Goal: Book appointment/travel/reservation

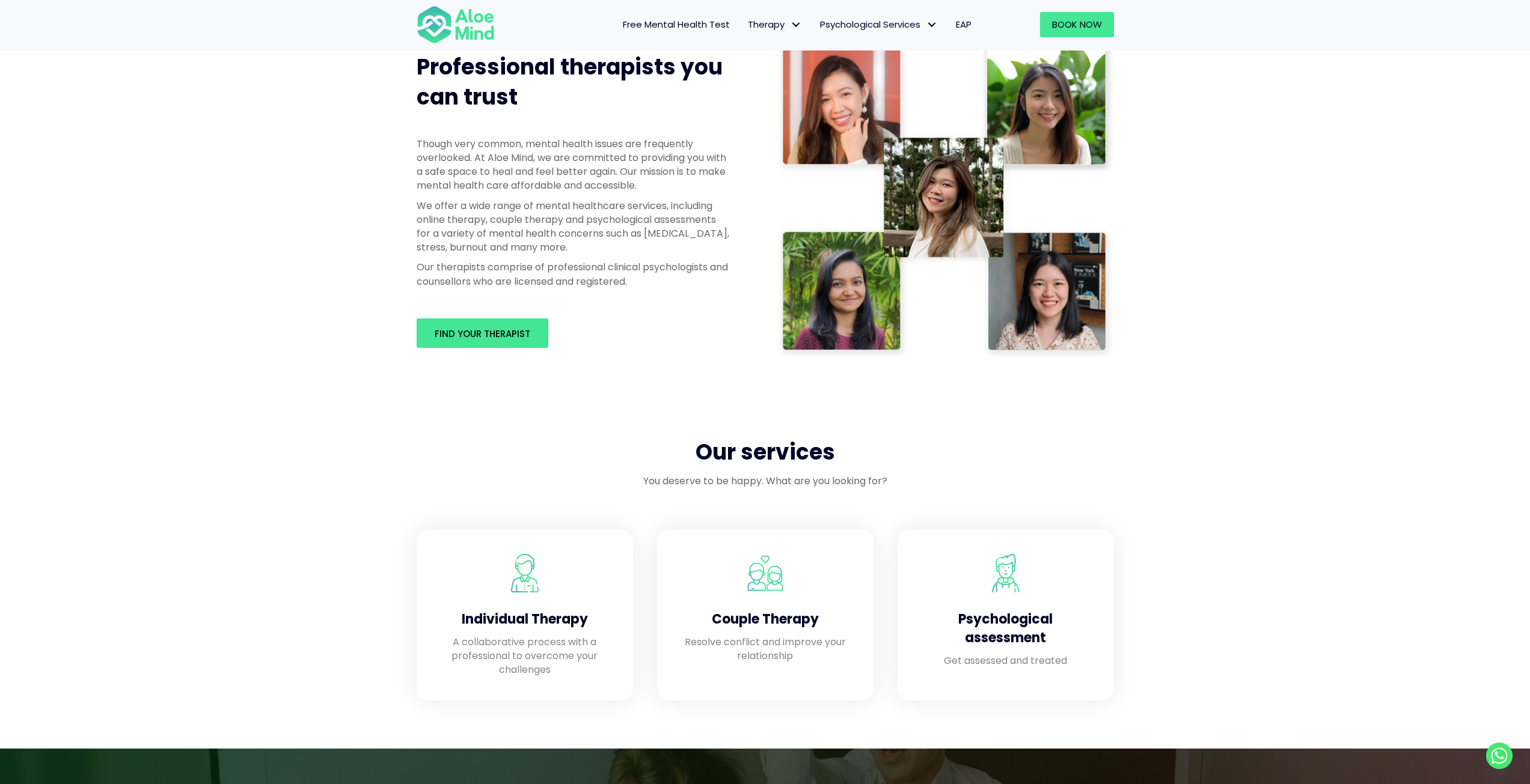
scroll to position [661, 0]
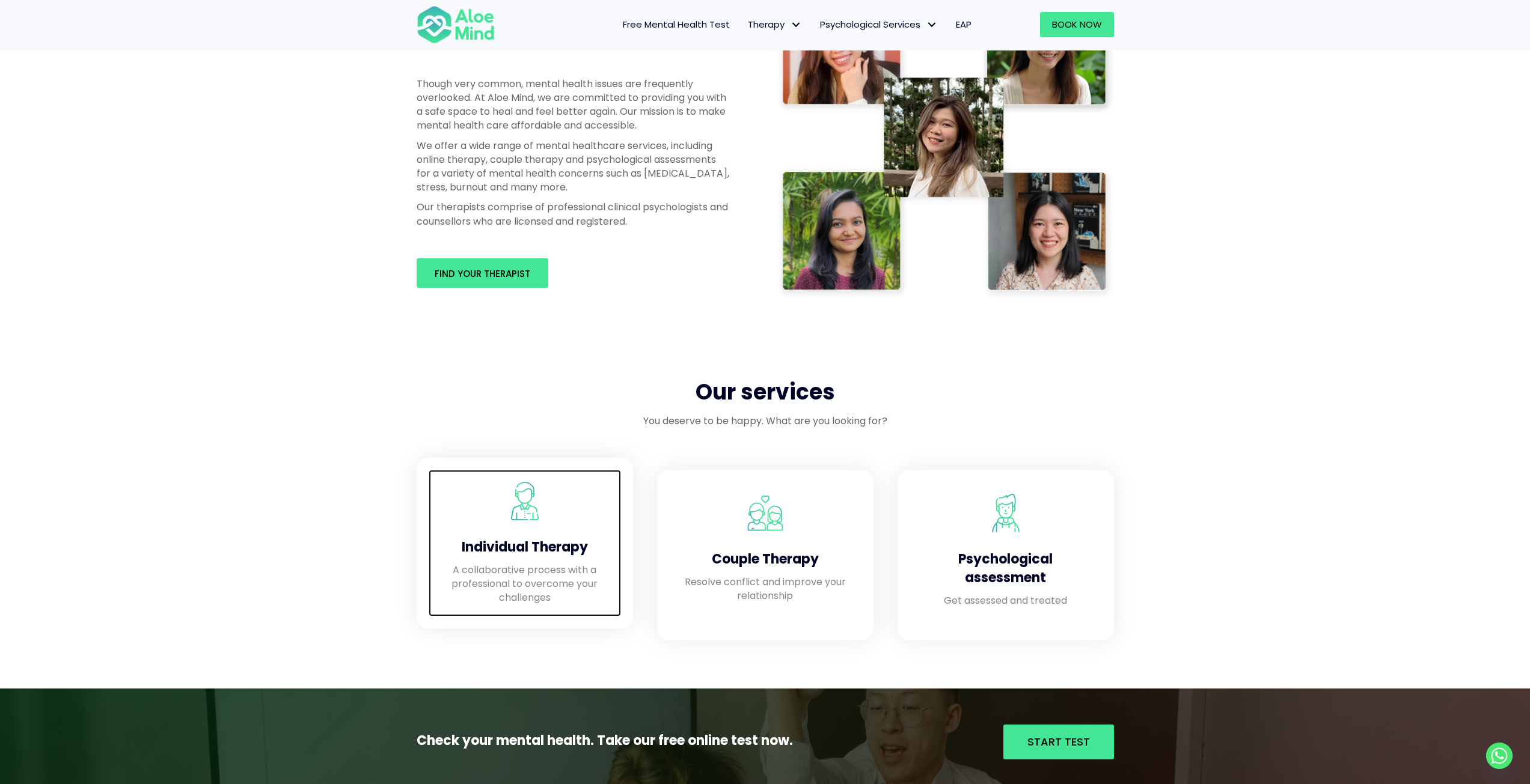
click at [512, 546] on h4 "Individual Therapy" at bounding box center [525, 548] width 168 height 19
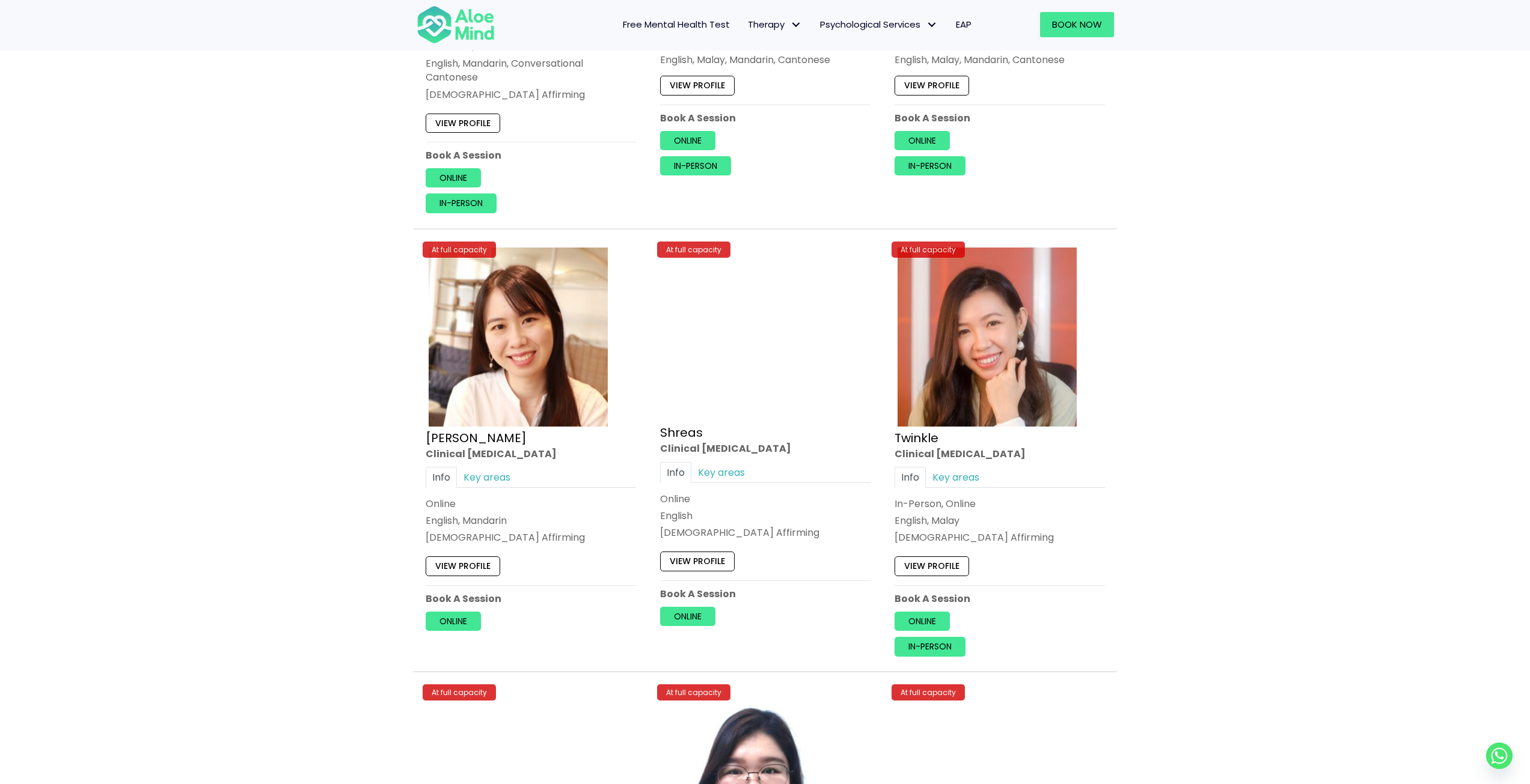
scroll to position [4147, 0]
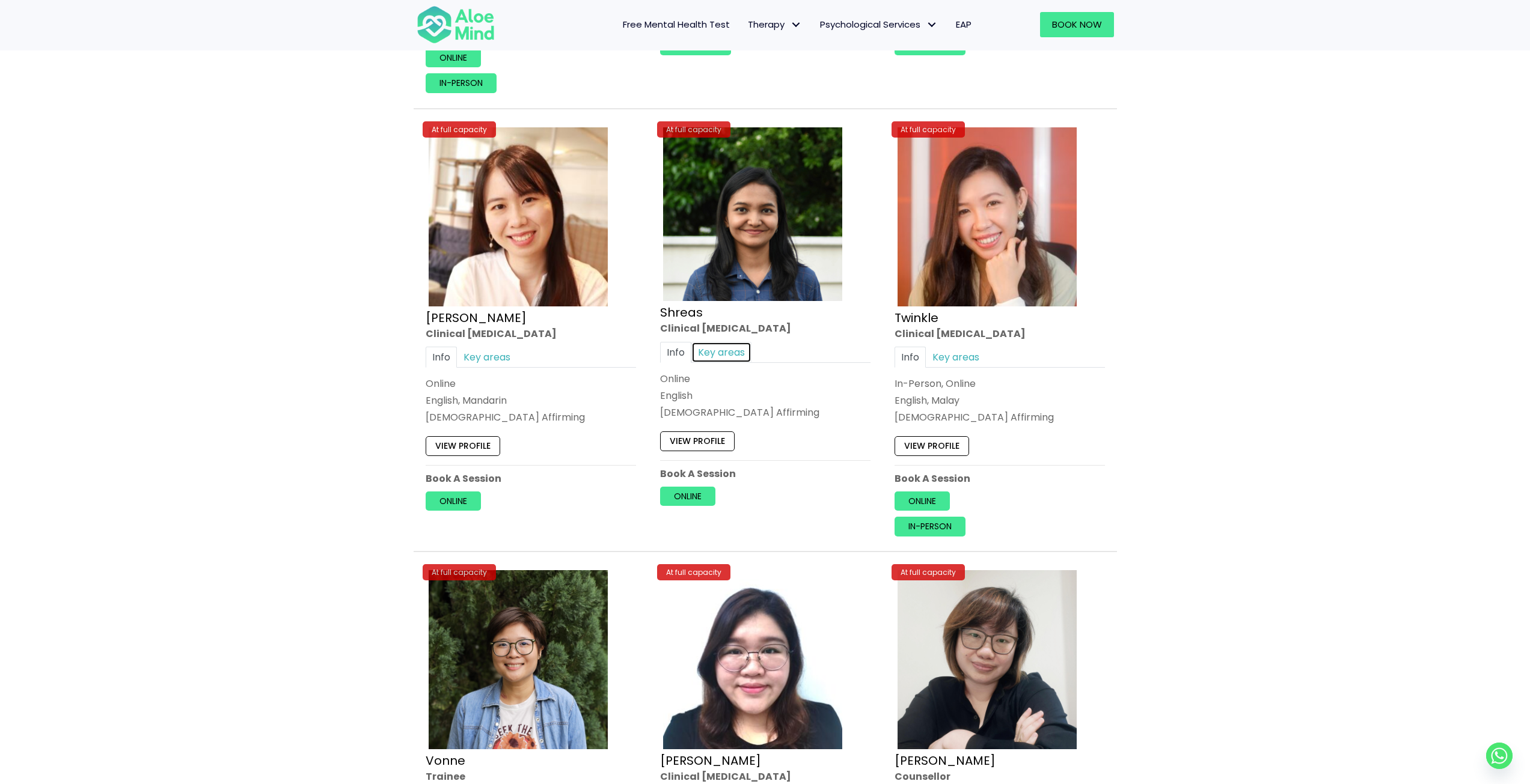
click at [724, 352] on link "Key areas" at bounding box center [721, 352] width 60 height 21
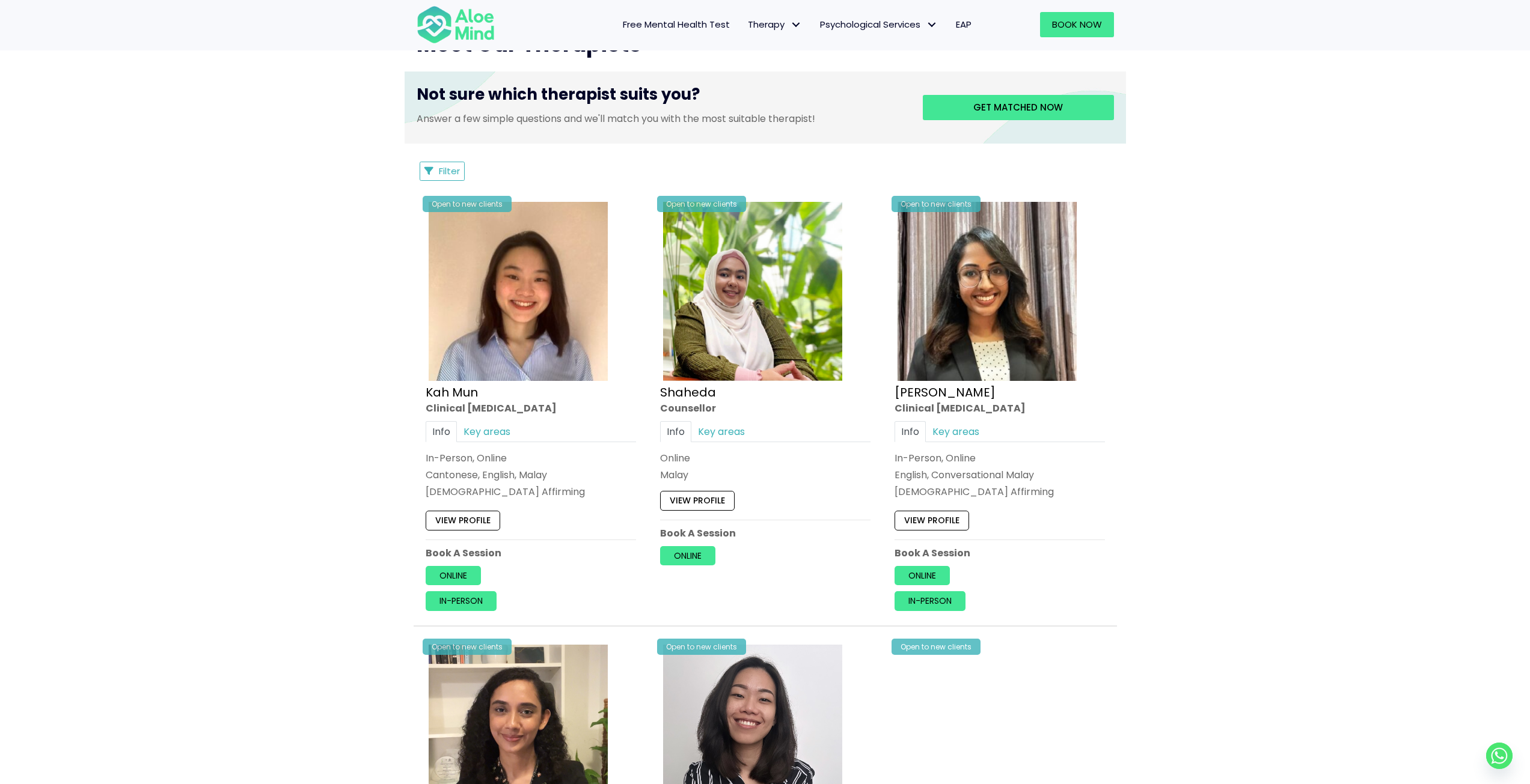
scroll to position [421, 0]
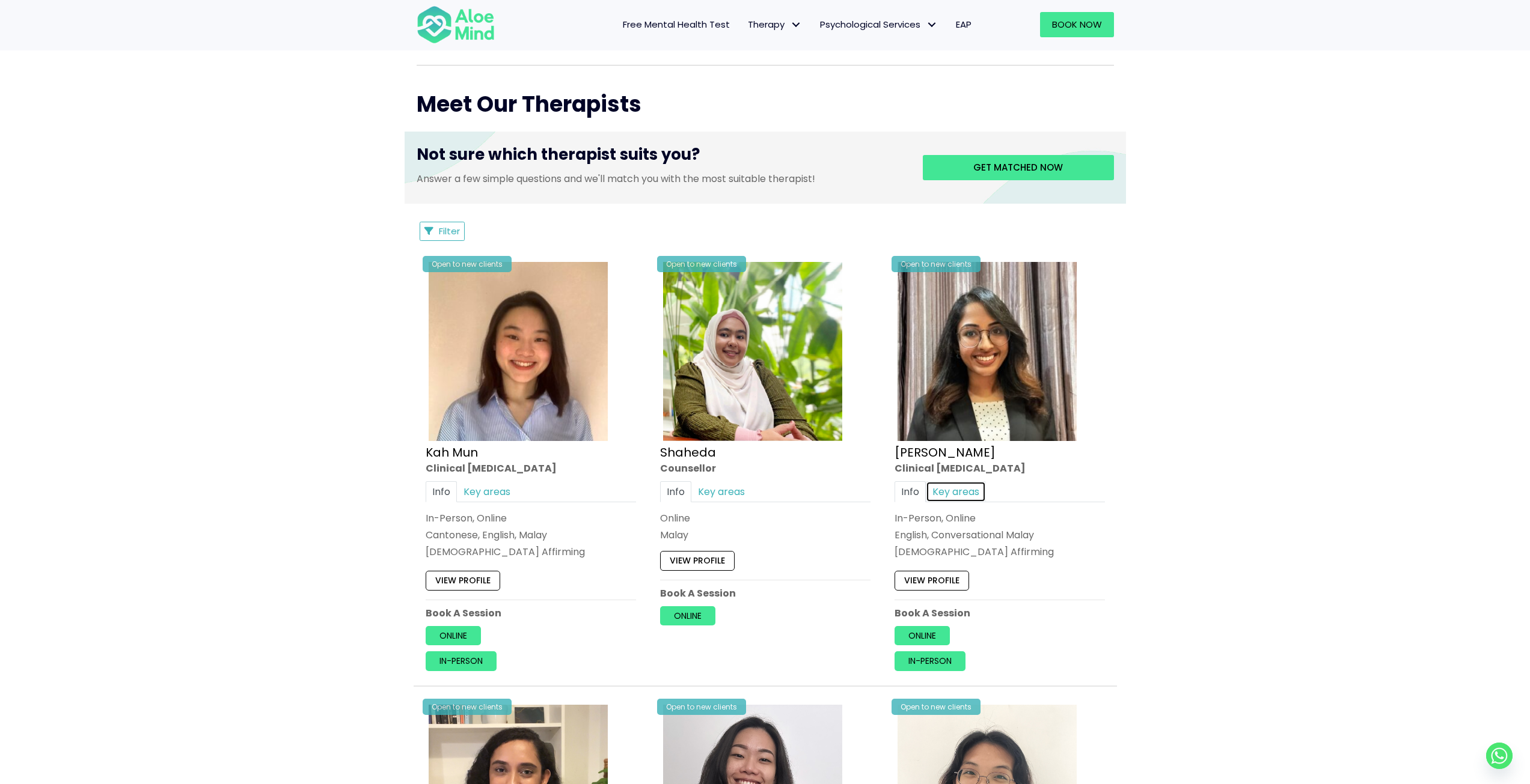
click at [962, 499] on link "Key areas" at bounding box center [956, 492] width 60 height 21
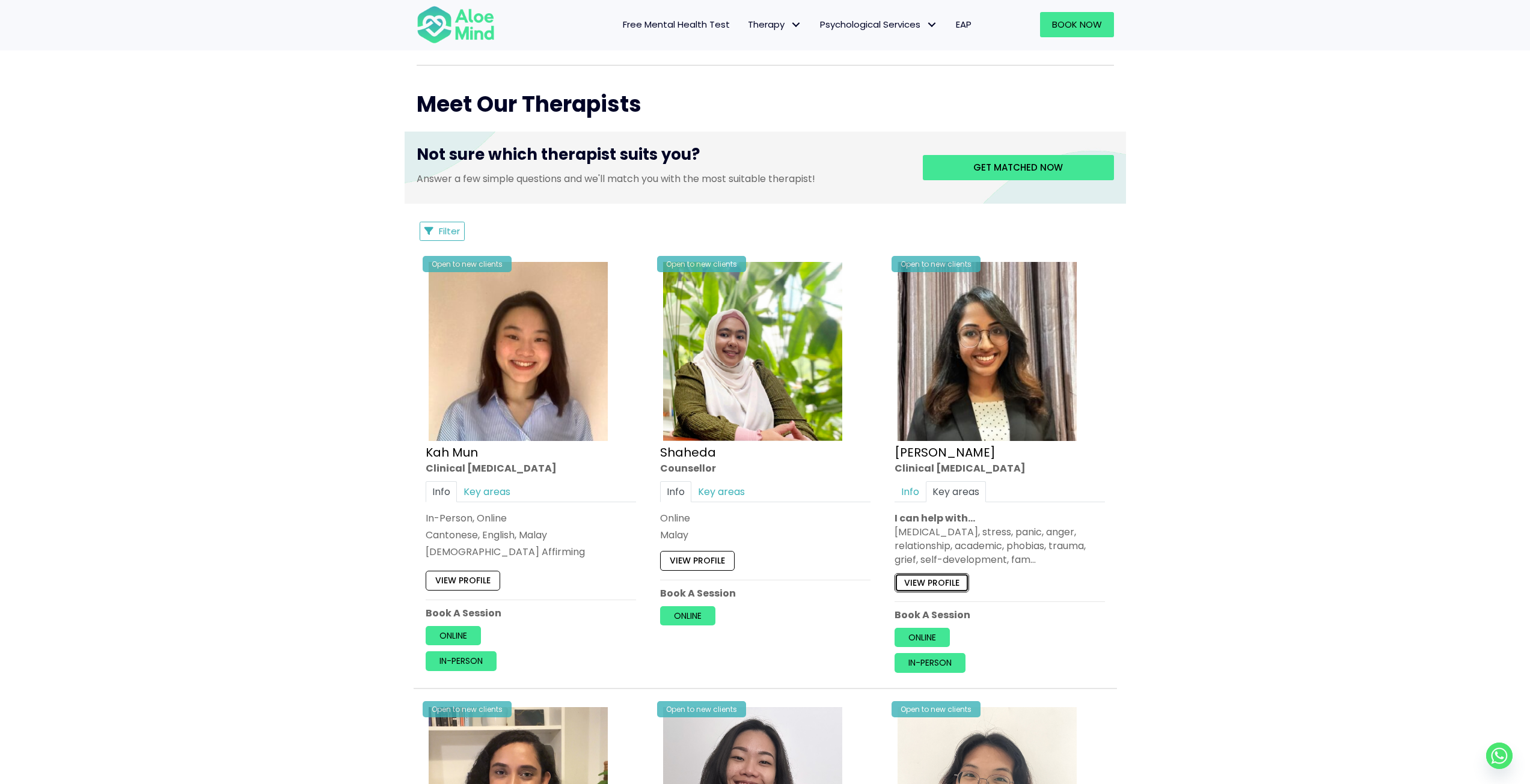
click at [938, 582] on link "View profile" at bounding box center [932, 582] width 75 height 20
click at [734, 490] on link "Key areas" at bounding box center [721, 492] width 60 height 21
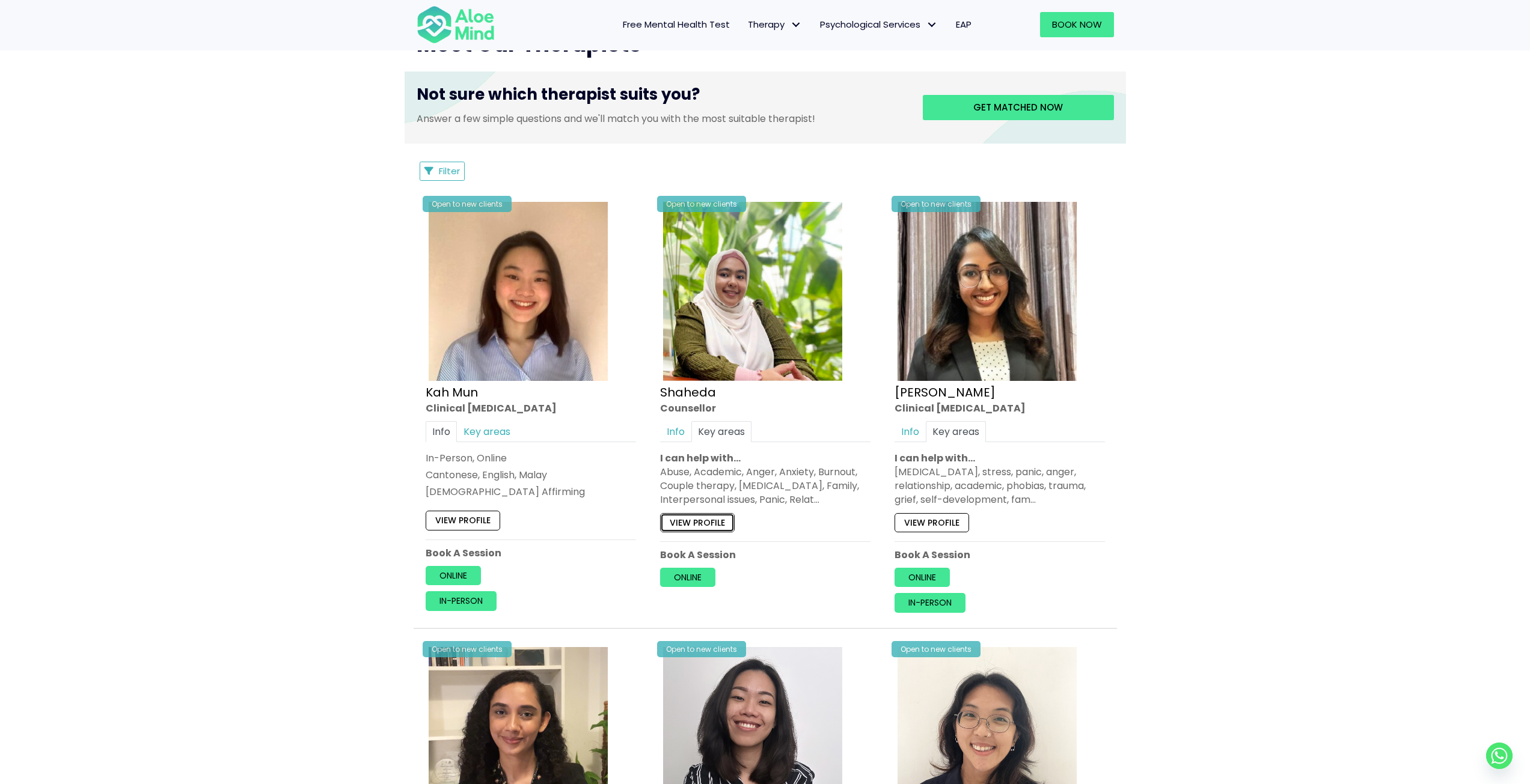
click at [689, 519] on link "View profile" at bounding box center [697, 522] width 75 height 20
click at [489, 342] on img at bounding box center [518, 291] width 179 height 179
click at [956, 524] on link "View profile" at bounding box center [932, 522] width 75 height 20
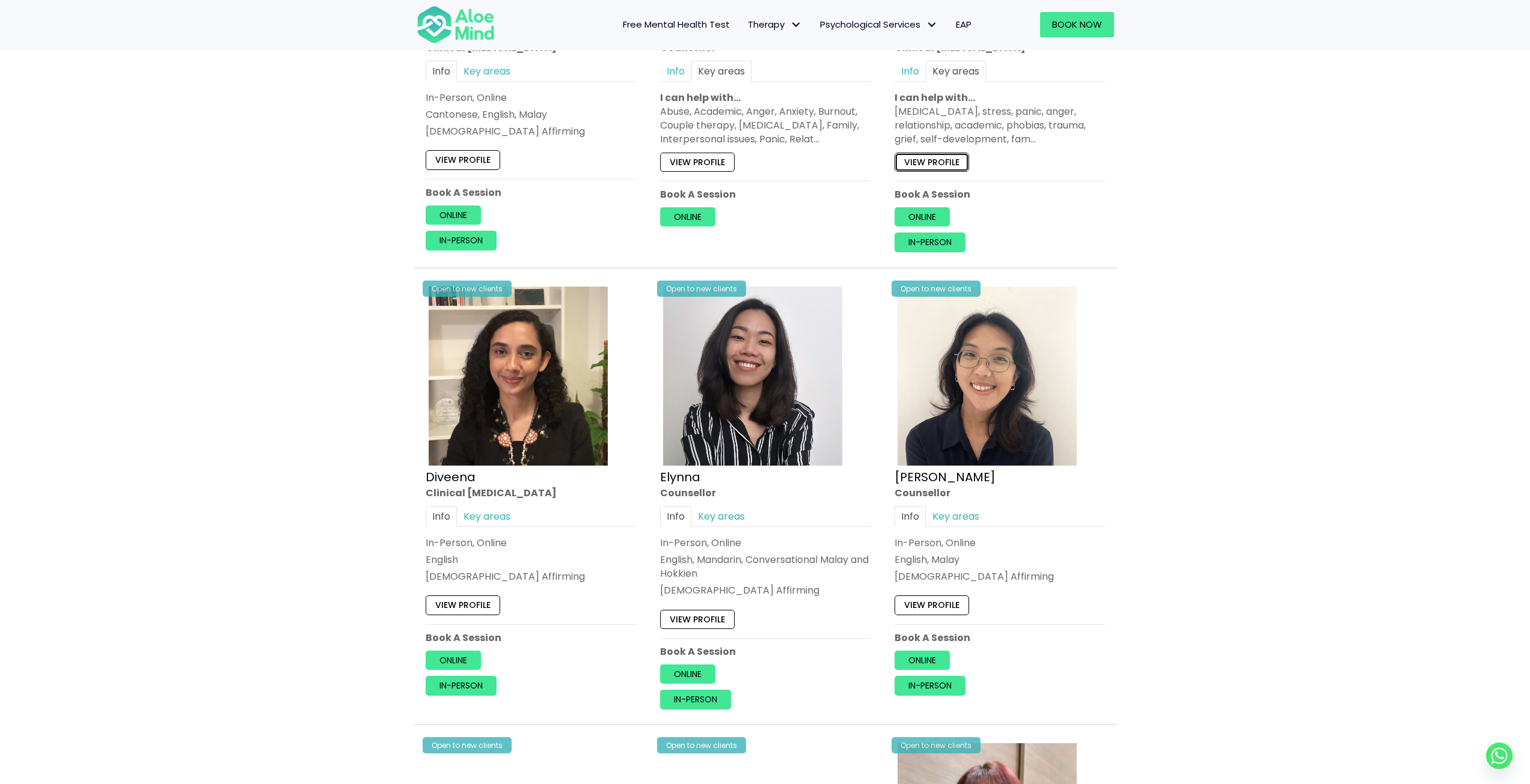
scroll to position [902, 0]
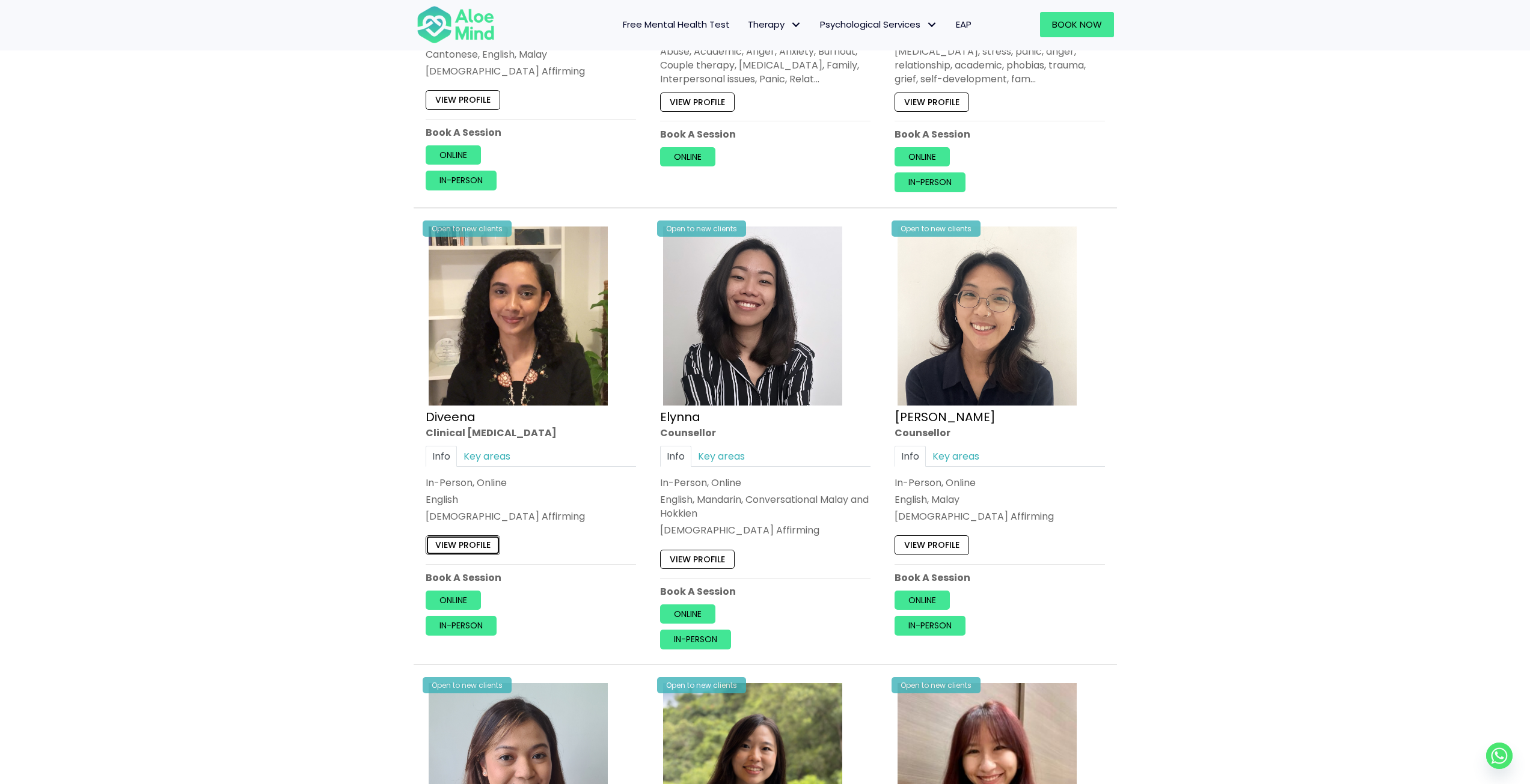
click at [449, 544] on link "View profile" at bounding box center [463, 545] width 75 height 20
click at [693, 561] on link "View profile" at bounding box center [697, 559] width 75 height 20
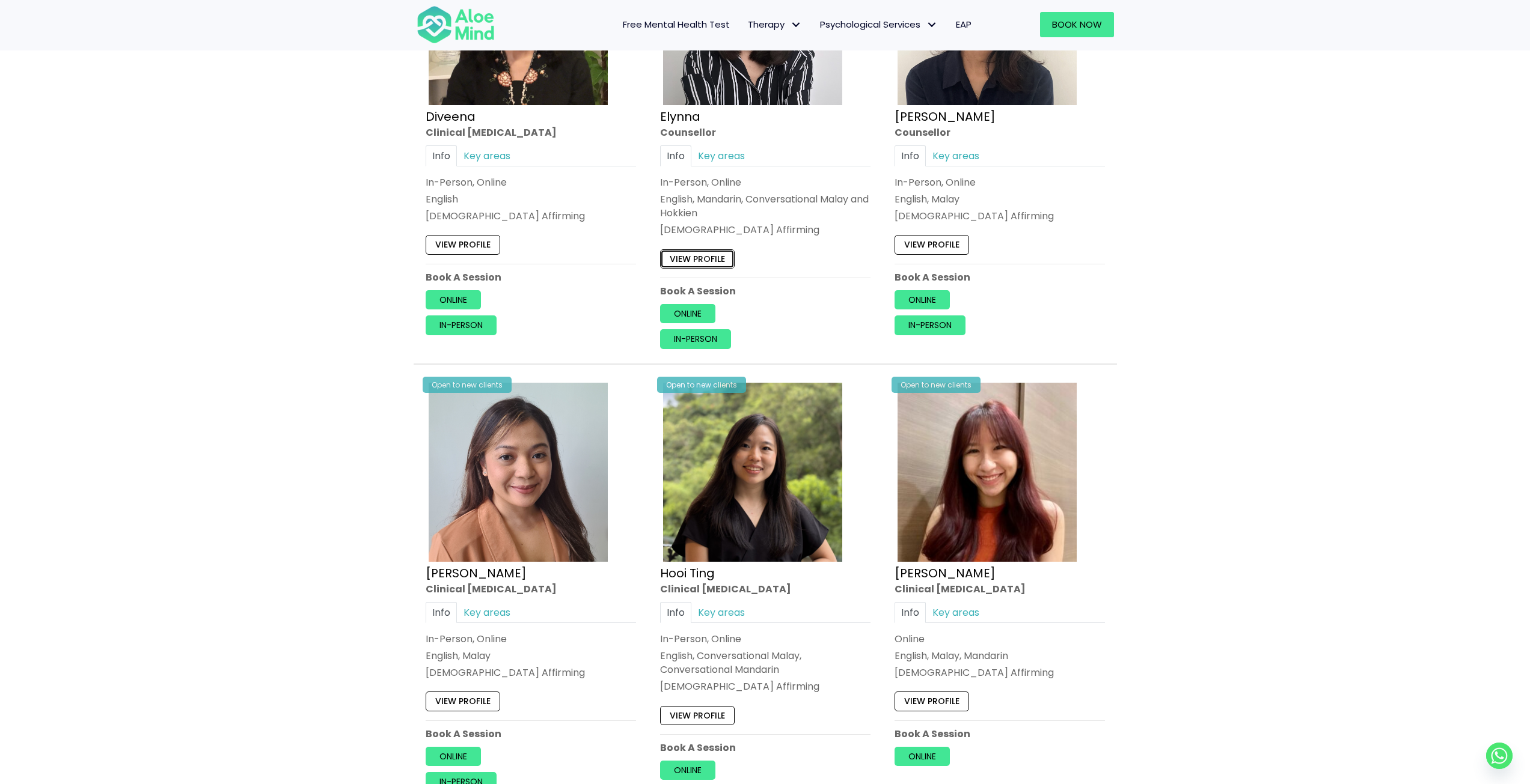
scroll to position [1262, 0]
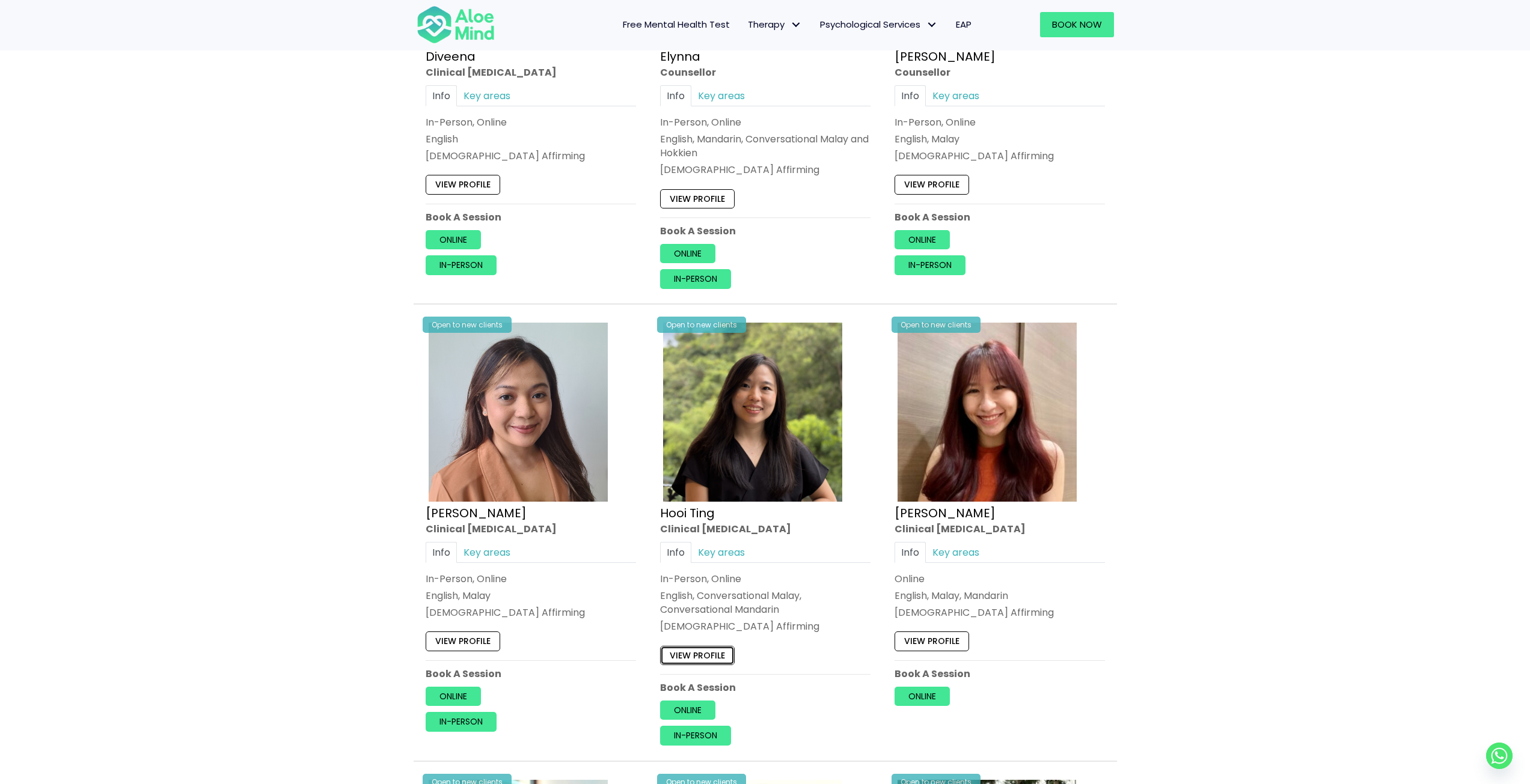
click at [681, 655] on link "View profile" at bounding box center [697, 655] width 75 height 20
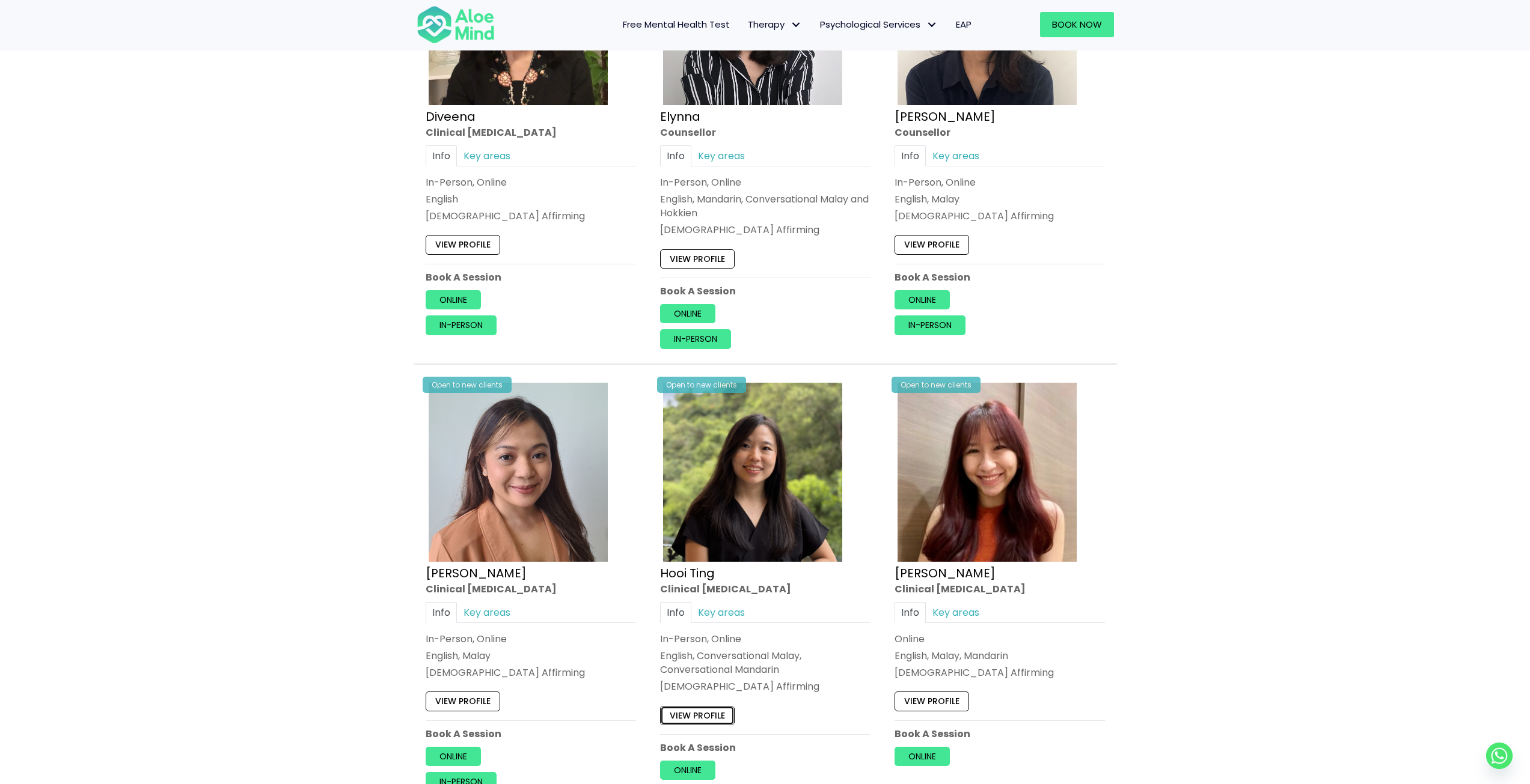
scroll to position [1082, 0]
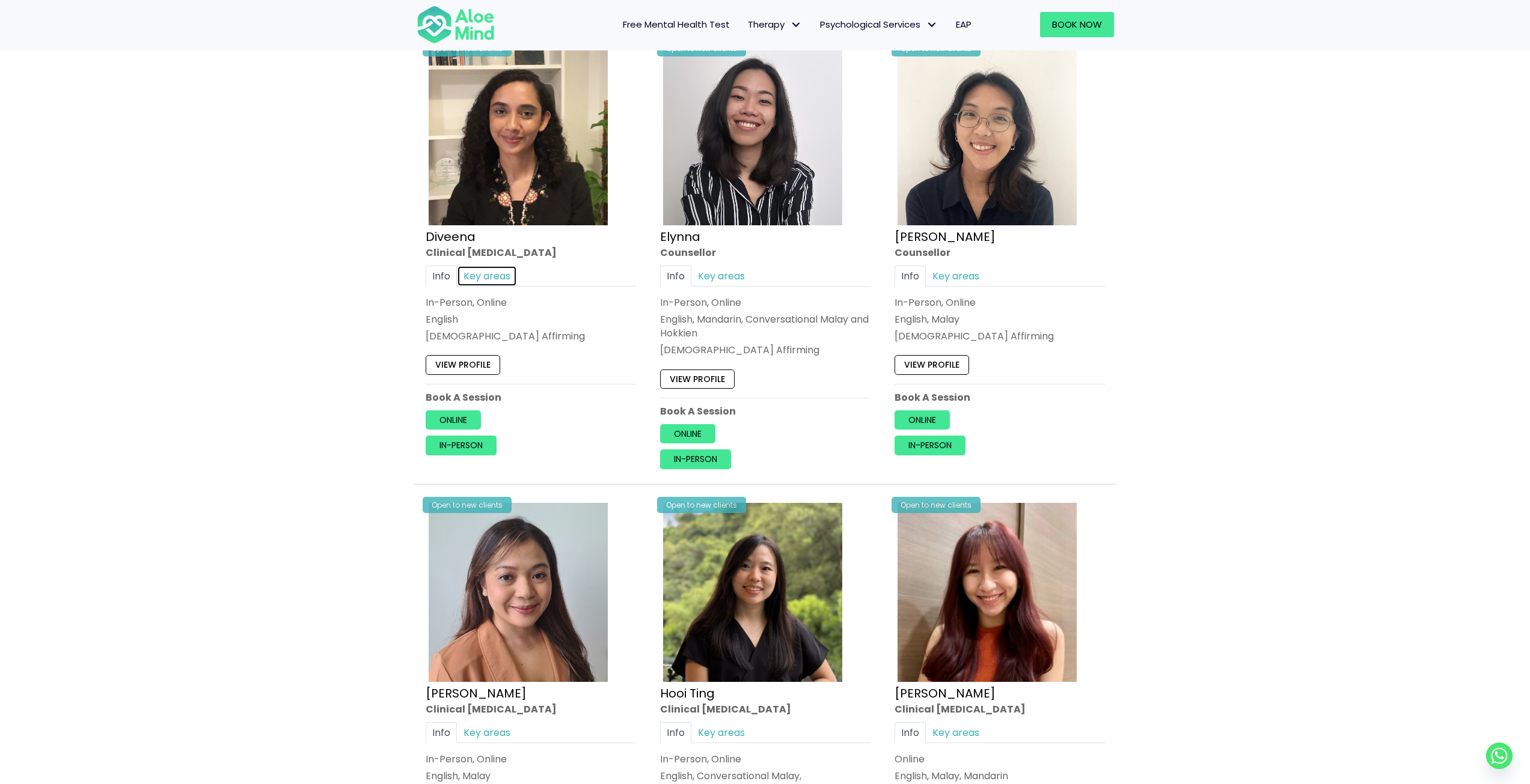
click at [477, 283] on link "Key areas" at bounding box center [486, 275] width 60 height 21
click at [469, 366] on link "View profile" at bounding box center [463, 366] width 75 height 20
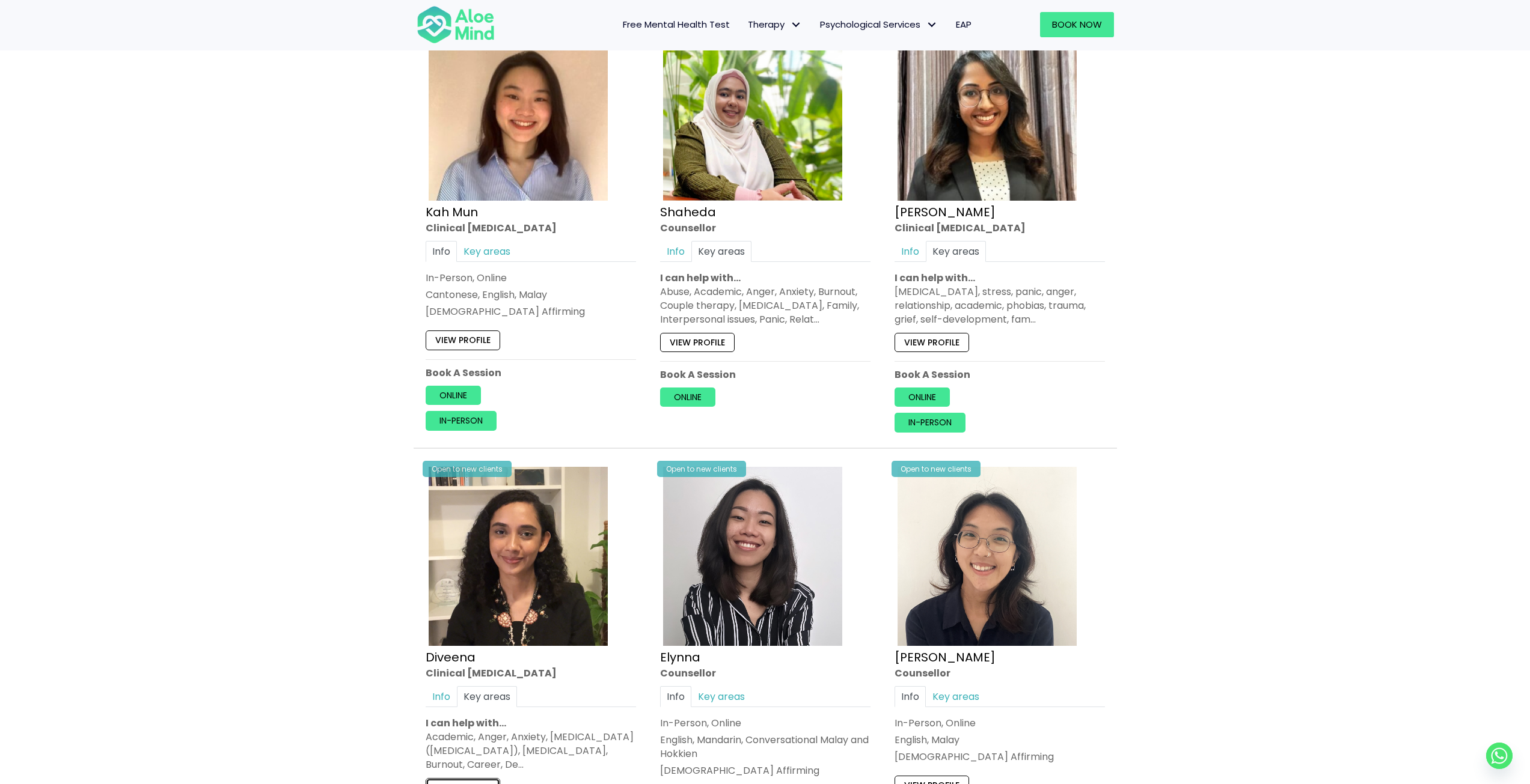
scroll to position [601, 0]
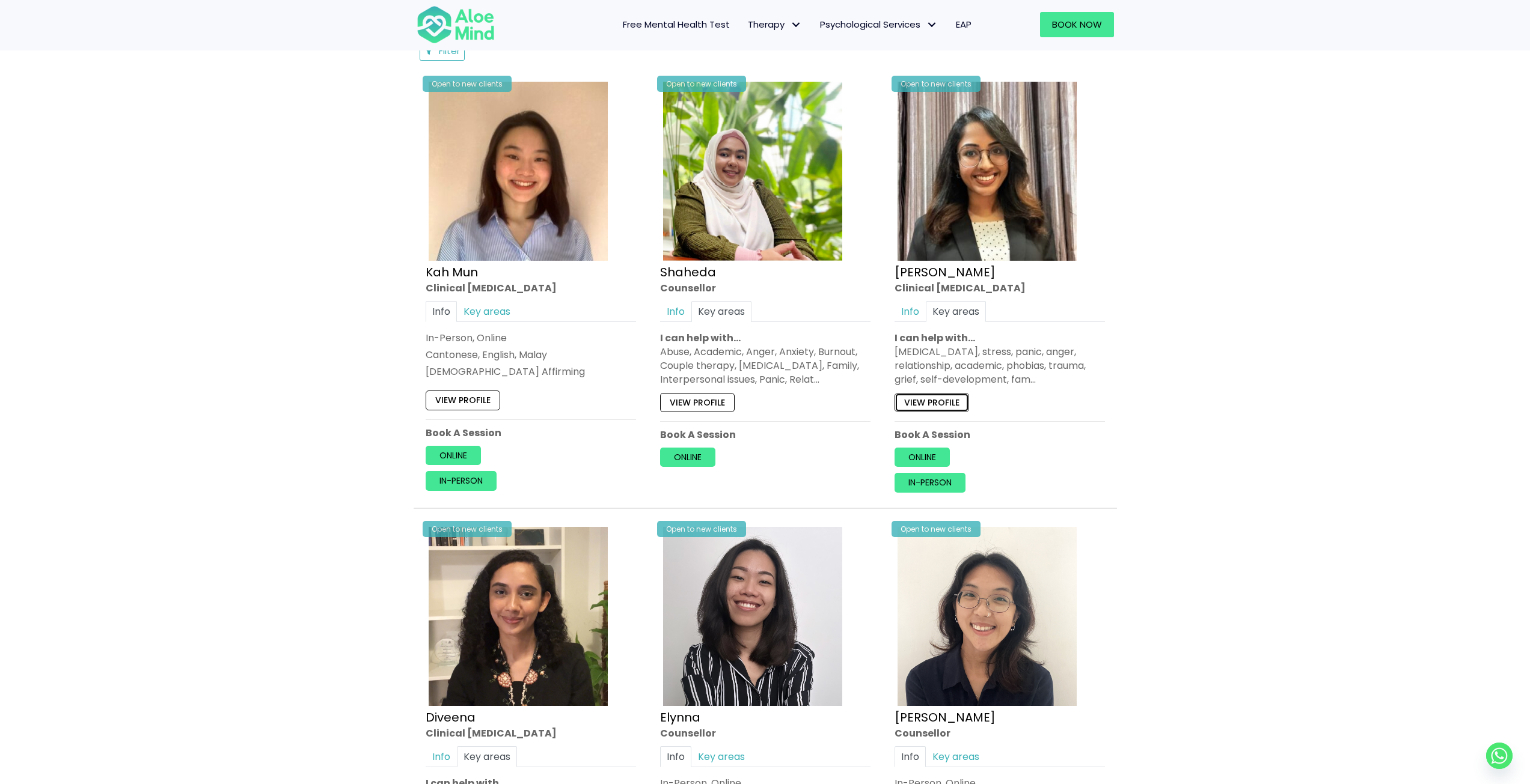
click at [926, 395] on link "View profile" at bounding box center [932, 401] width 75 height 20
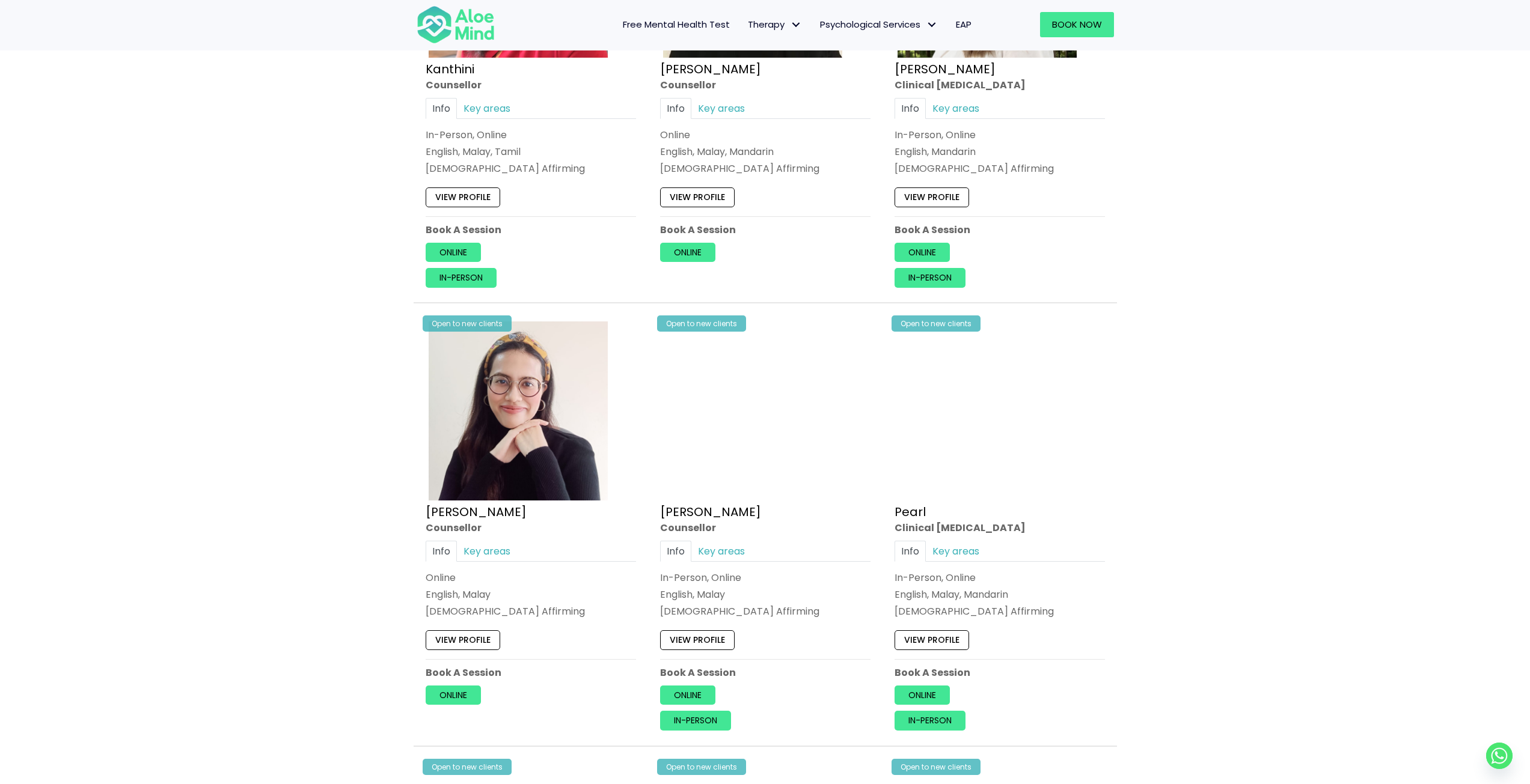
scroll to position [2223, 0]
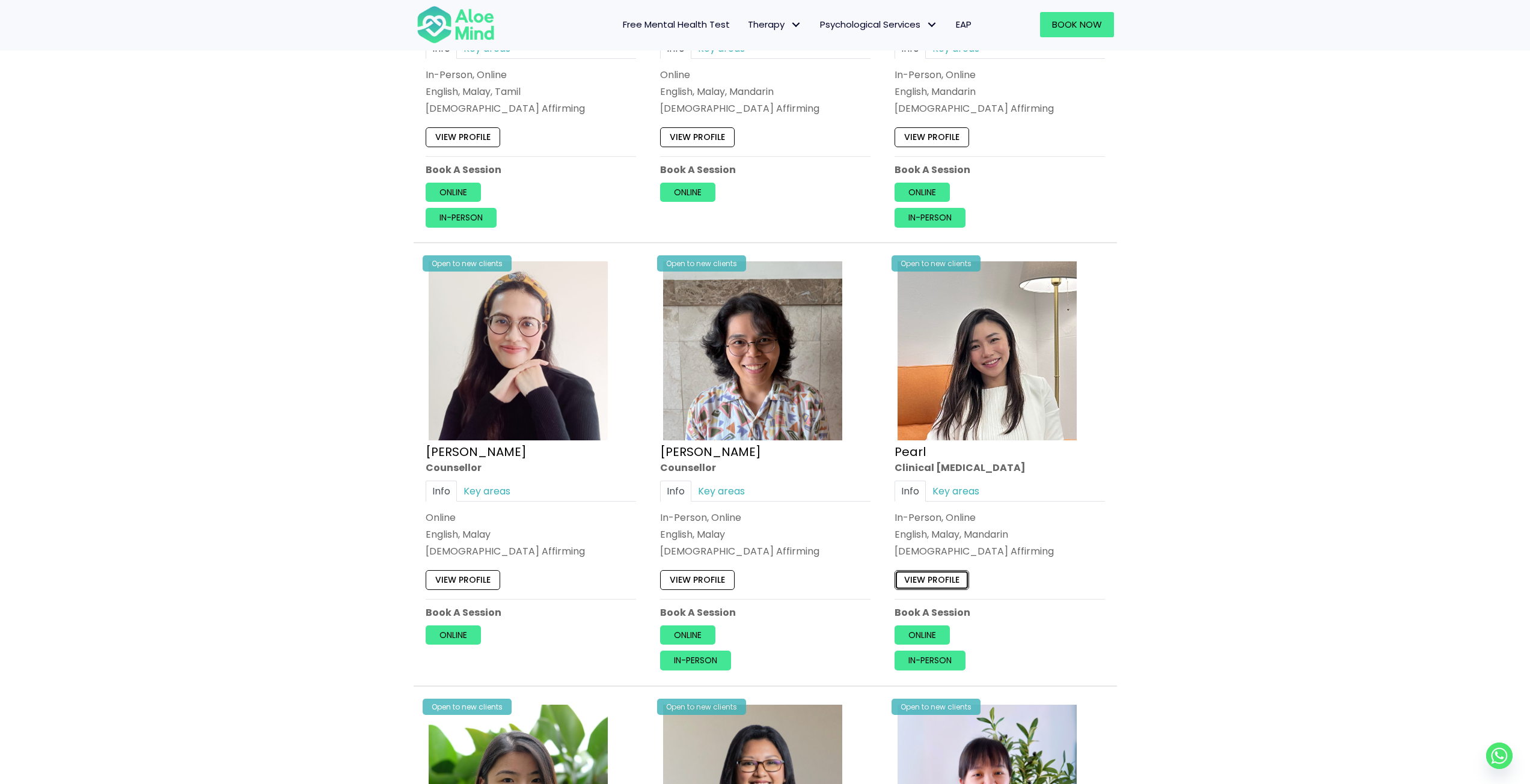
click at [960, 578] on link "View profile" at bounding box center [932, 581] width 75 height 20
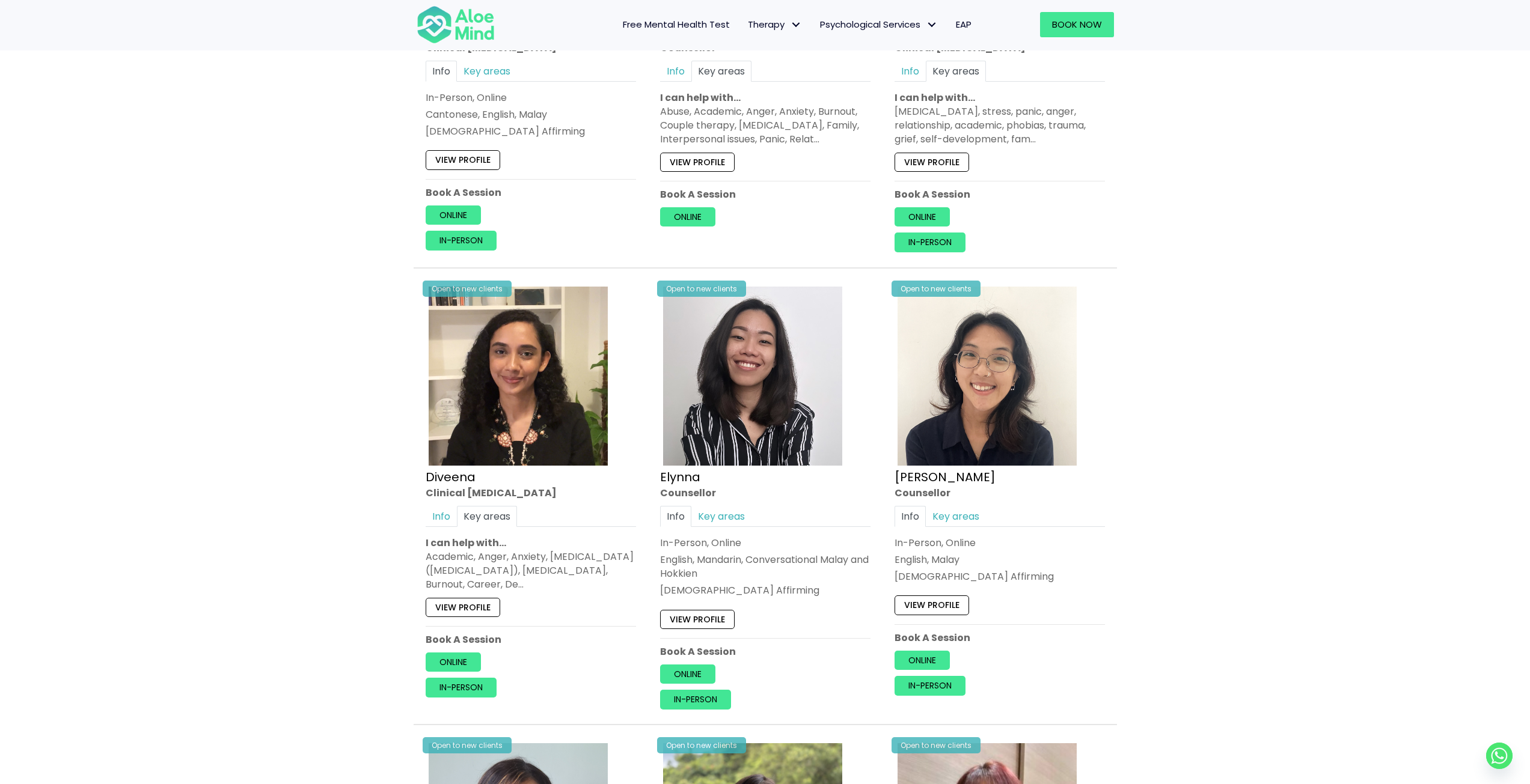
scroll to position [541, 0]
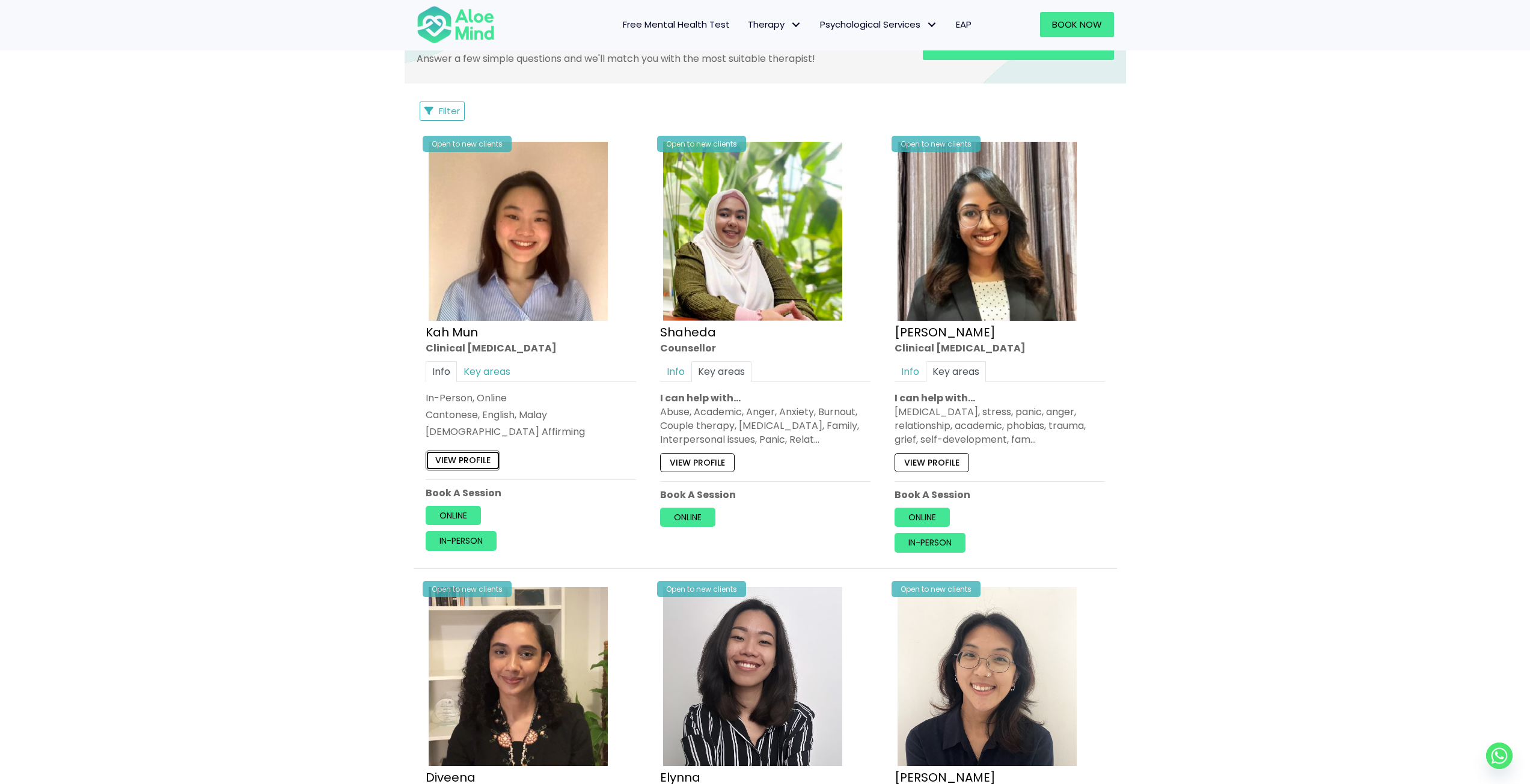
click at [470, 464] on link "View profile" at bounding box center [463, 460] width 75 height 20
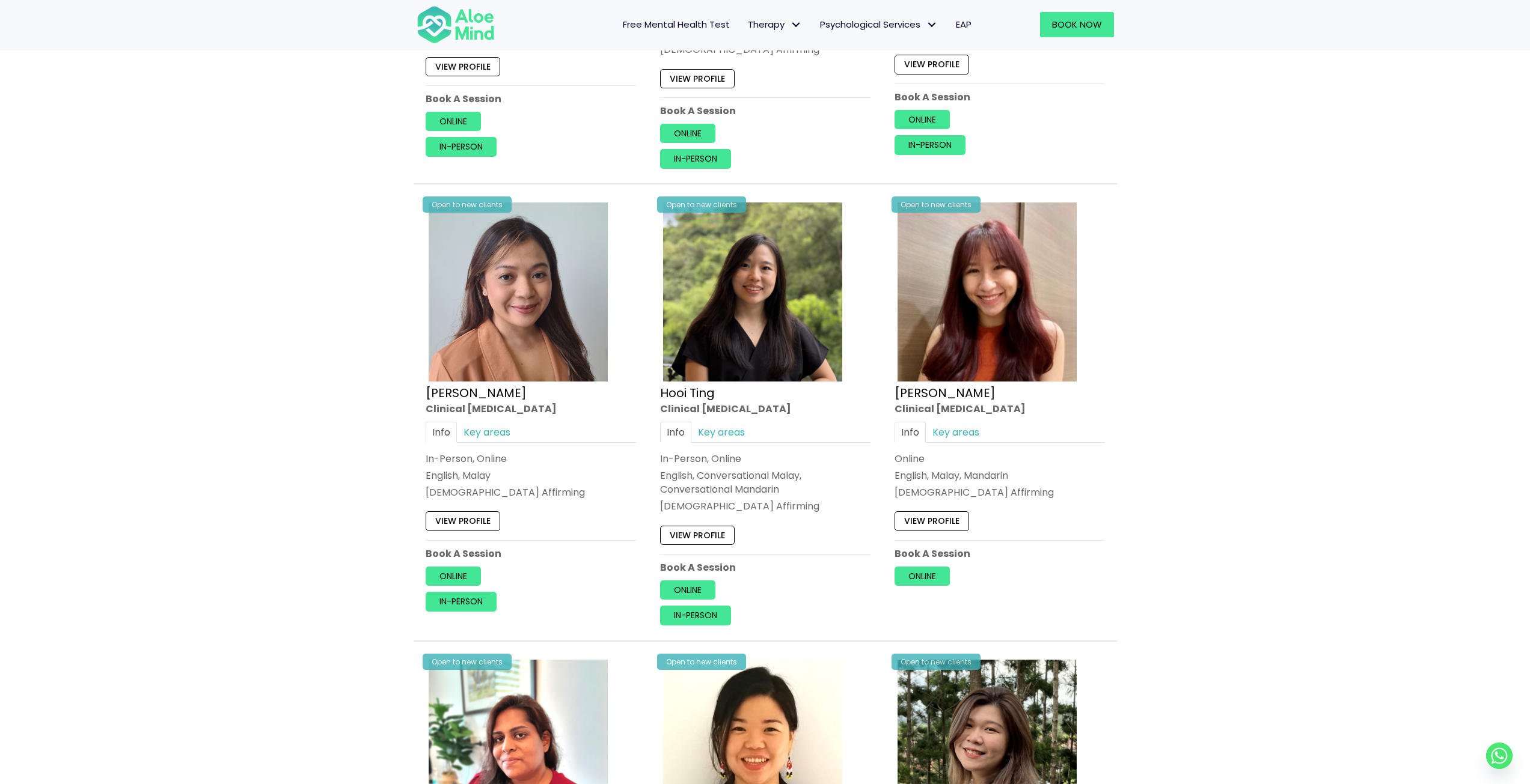
scroll to position [1442, 0]
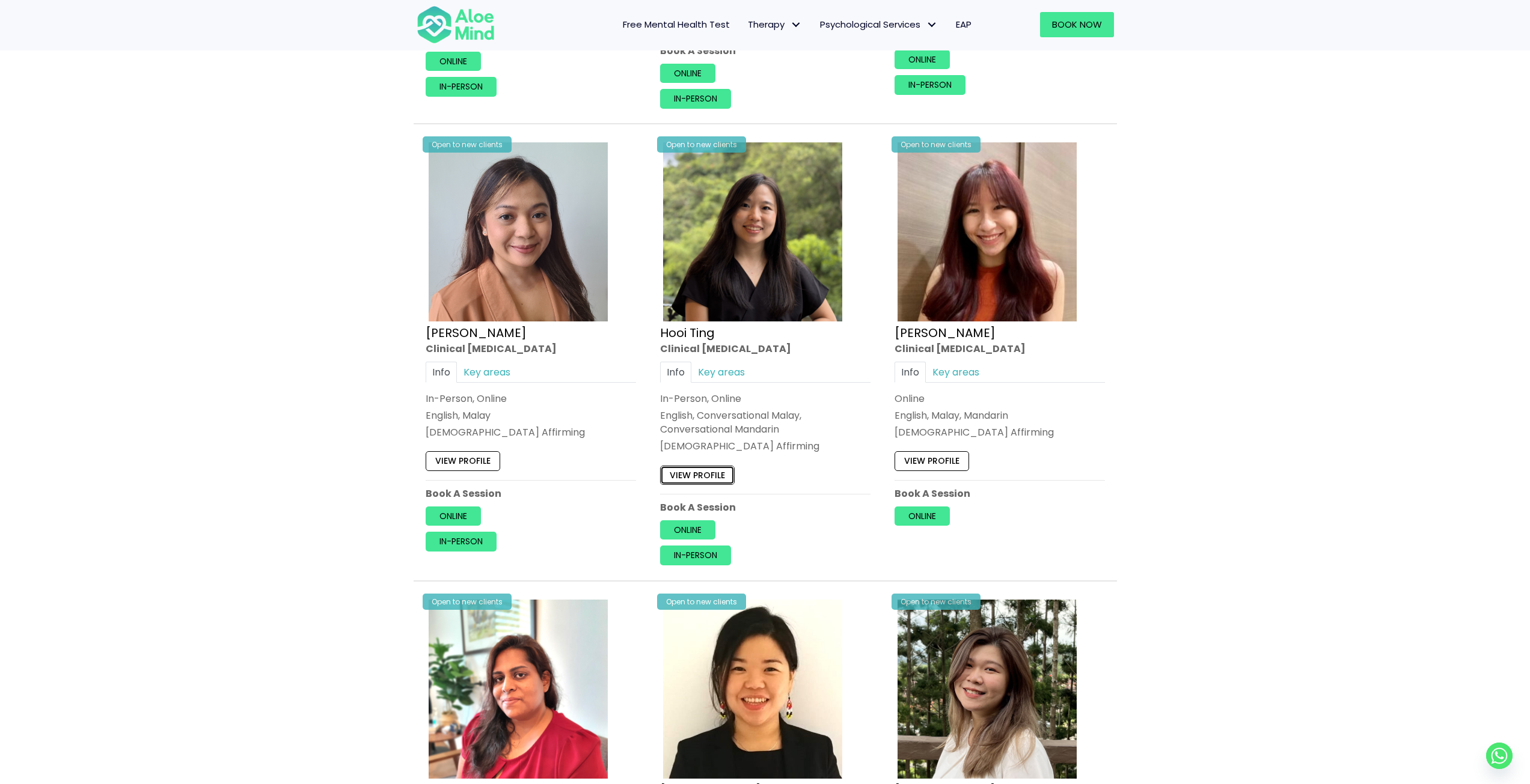
click at [709, 475] on link "View profile" at bounding box center [697, 475] width 75 height 20
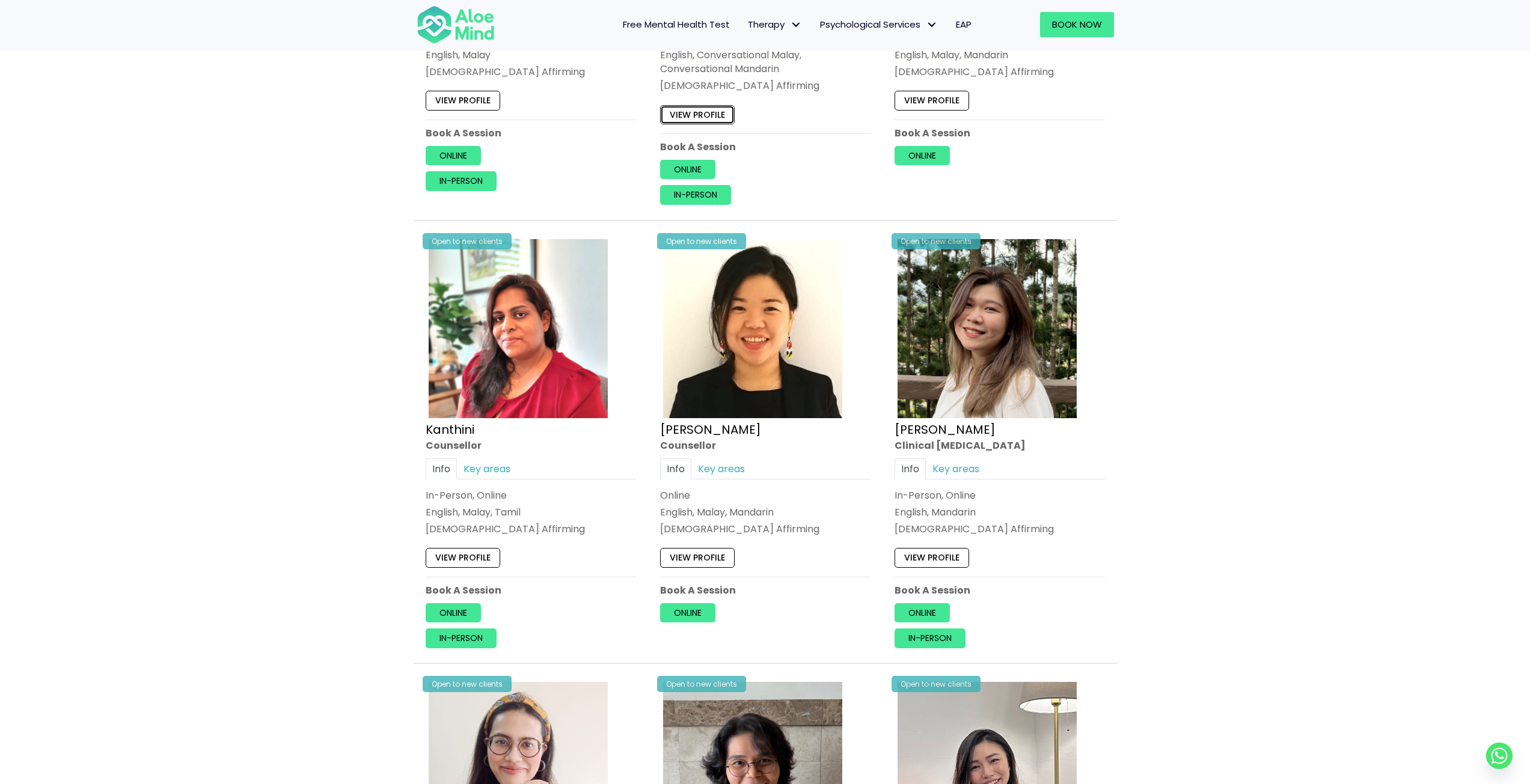
scroll to position [1863, 0]
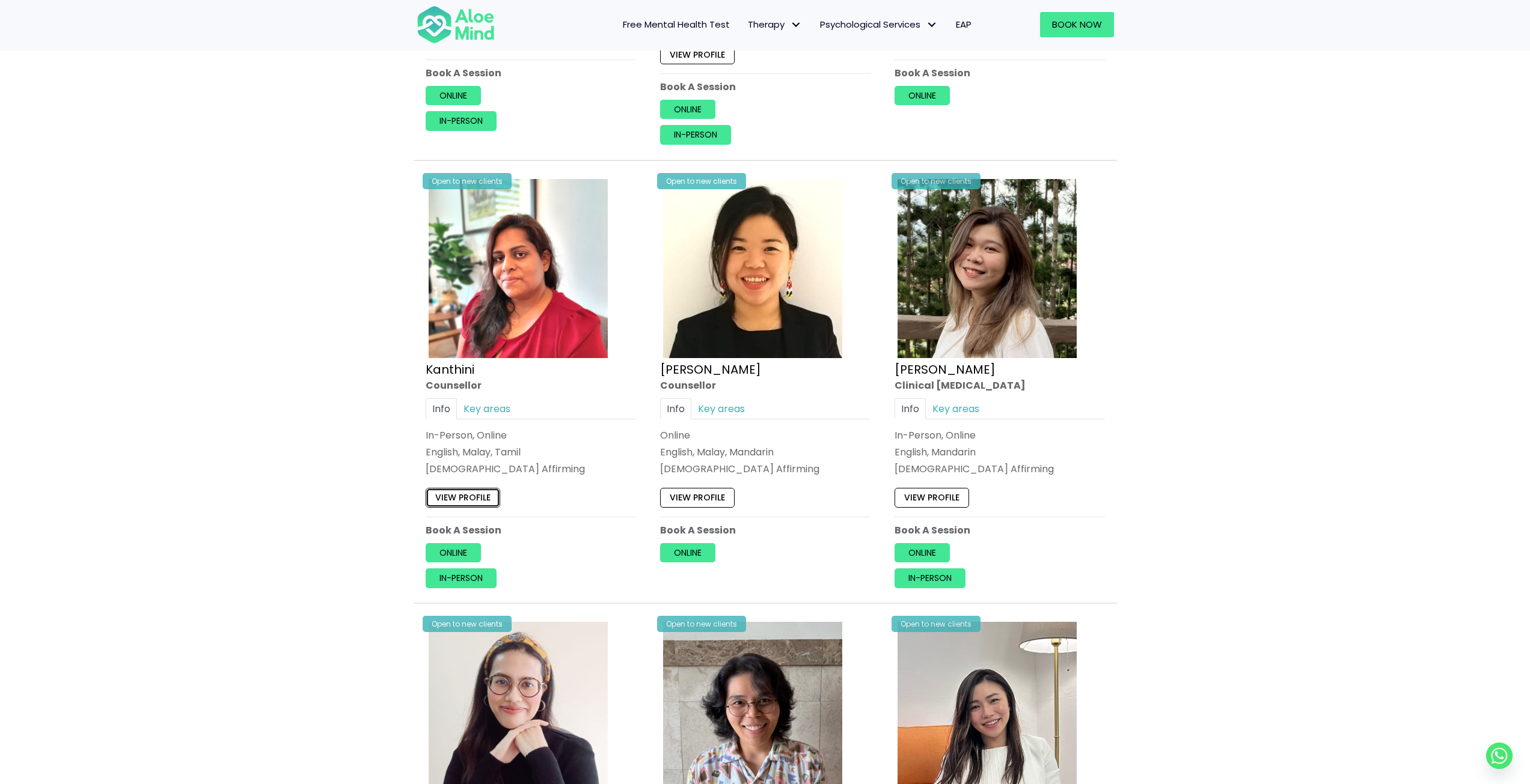
click at [463, 503] on link "View profile" at bounding box center [463, 497] width 75 height 20
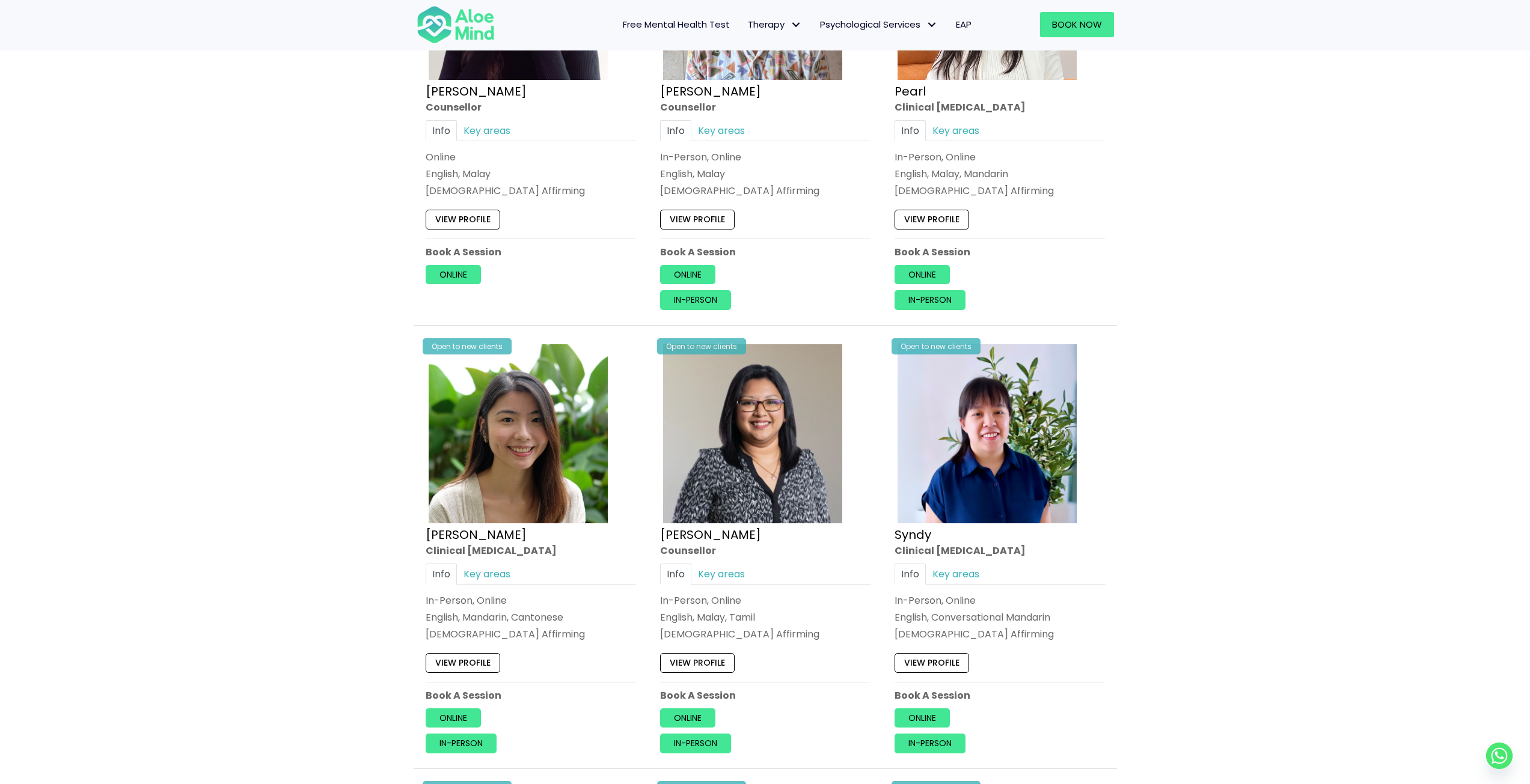
scroll to position [2644, 0]
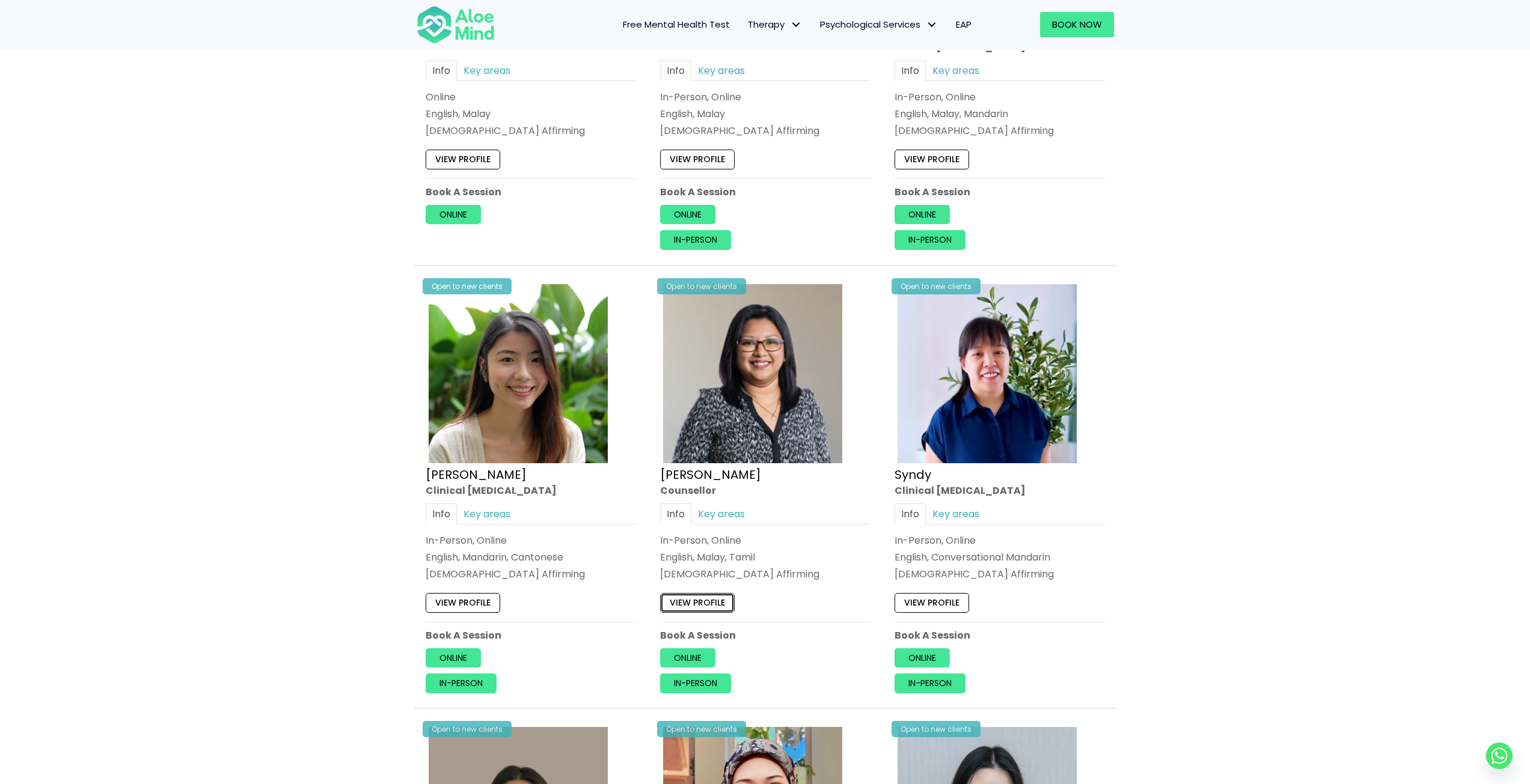
click at [715, 602] on link "View profile" at bounding box center [697, 603] width 75 height 20
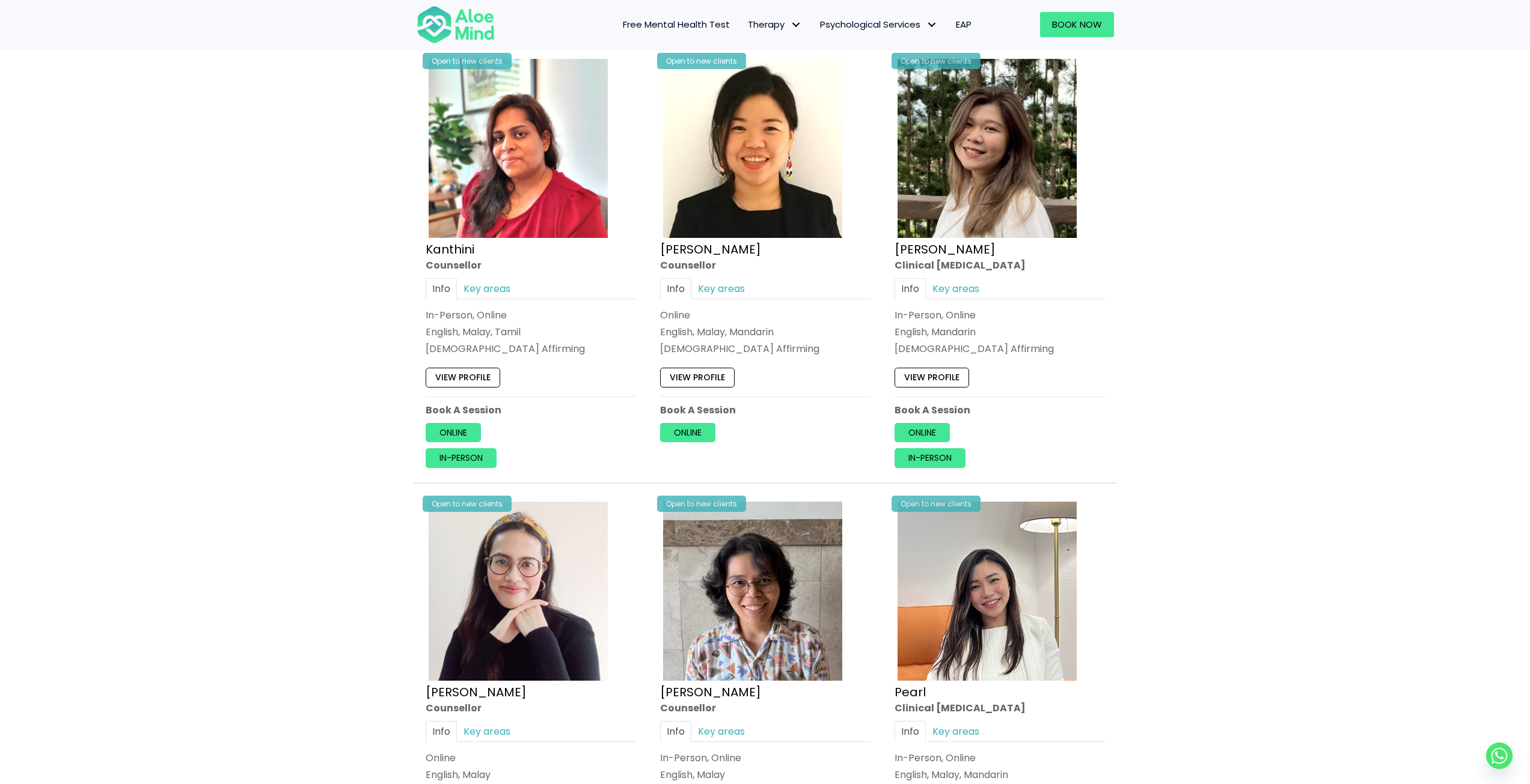
scroll to position [2223, 0]
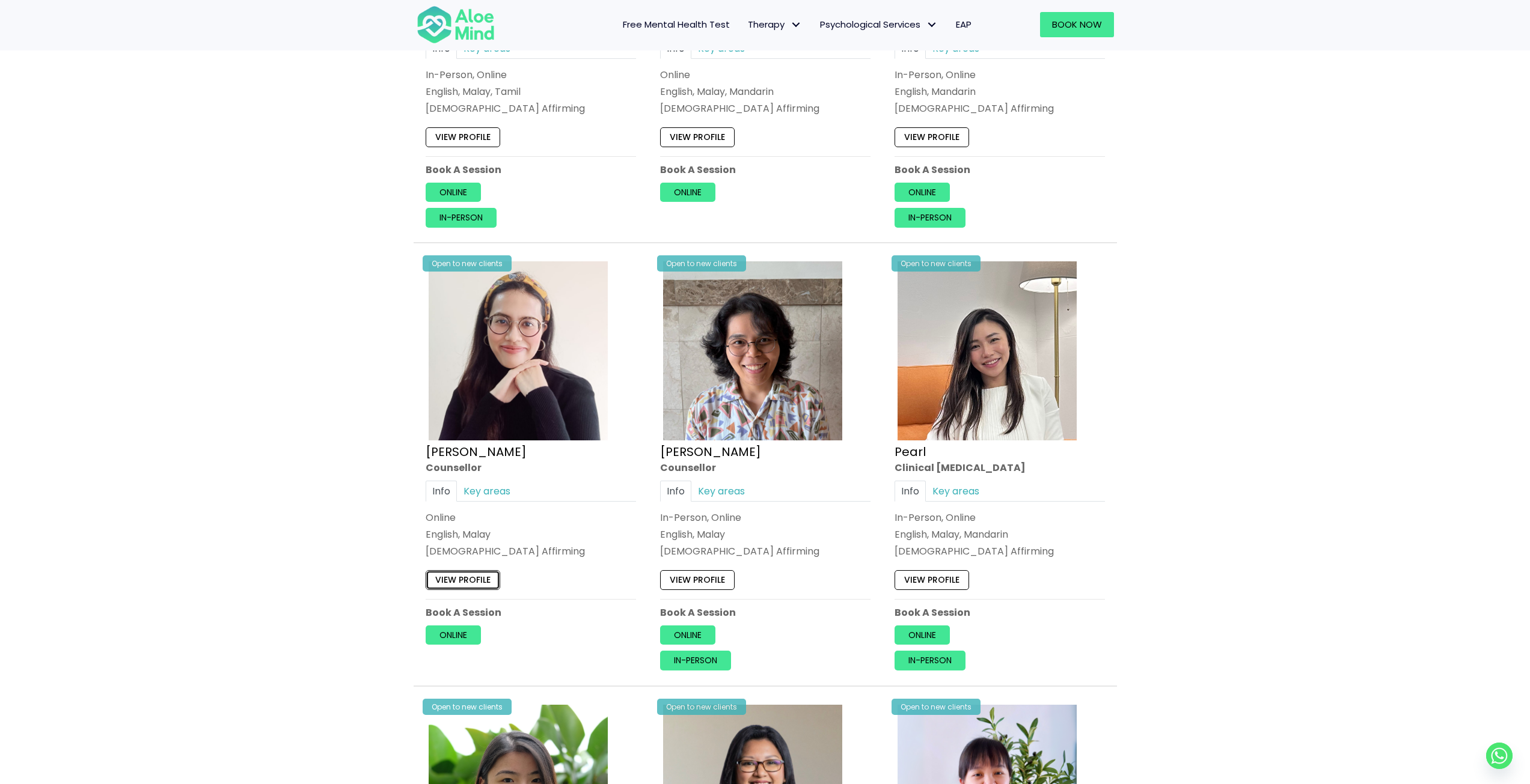
click at [449, 587] on link "View profile" at bounding box center [463, 581] width 75 height 20
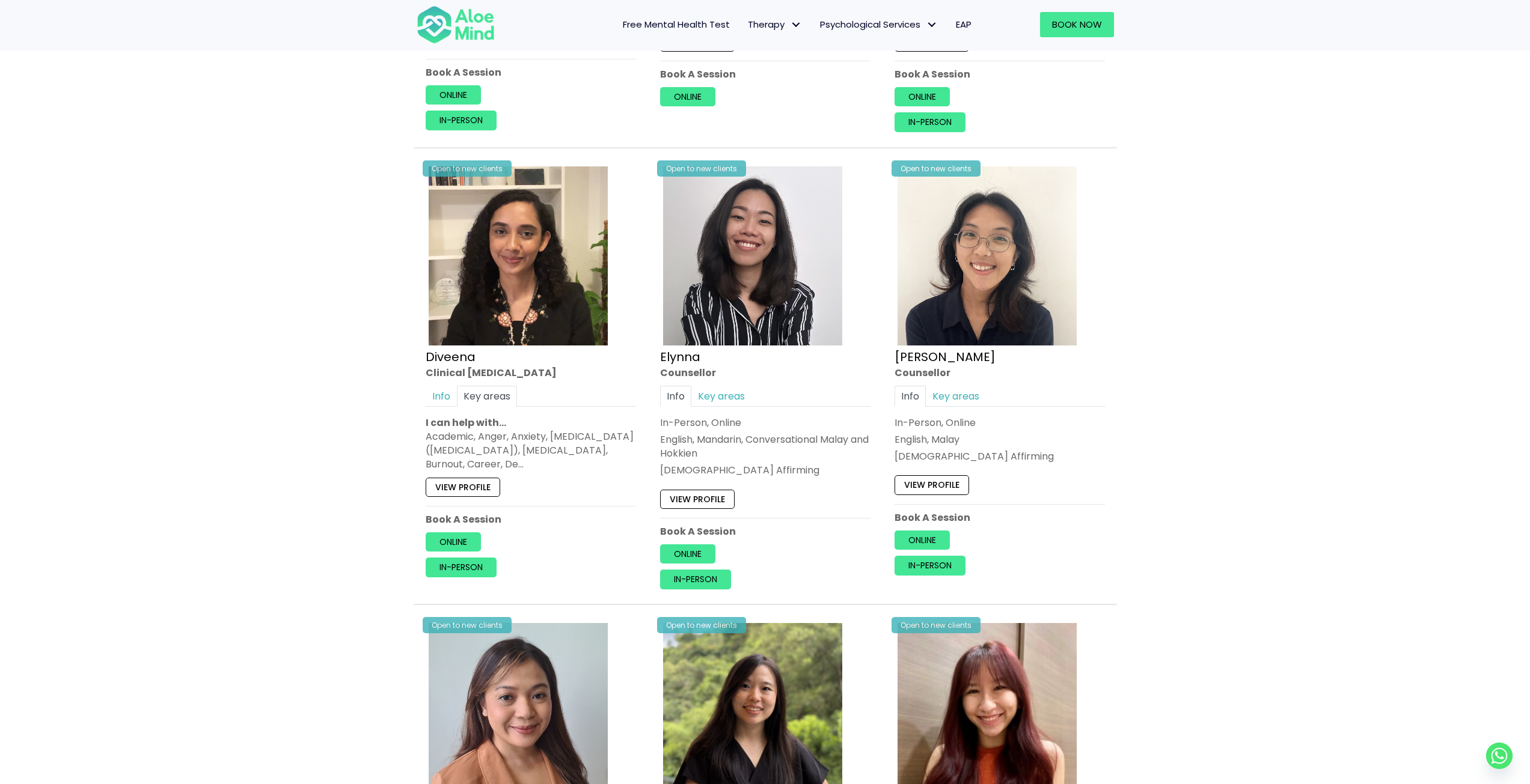
scroll to position [1022, 0]
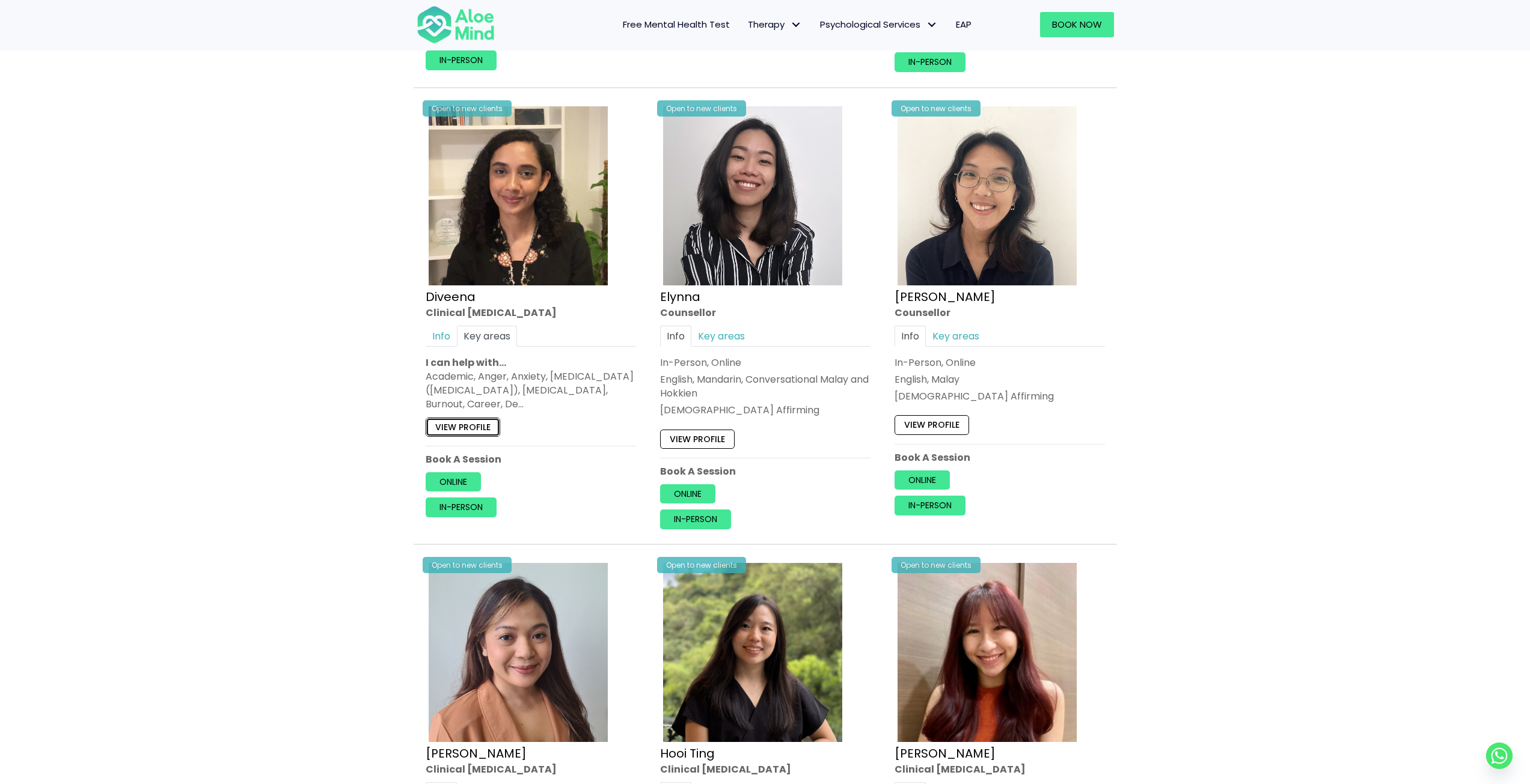
click at [482, 430] on link "View profile" at bounding box center [463, 427] width 75 height 20
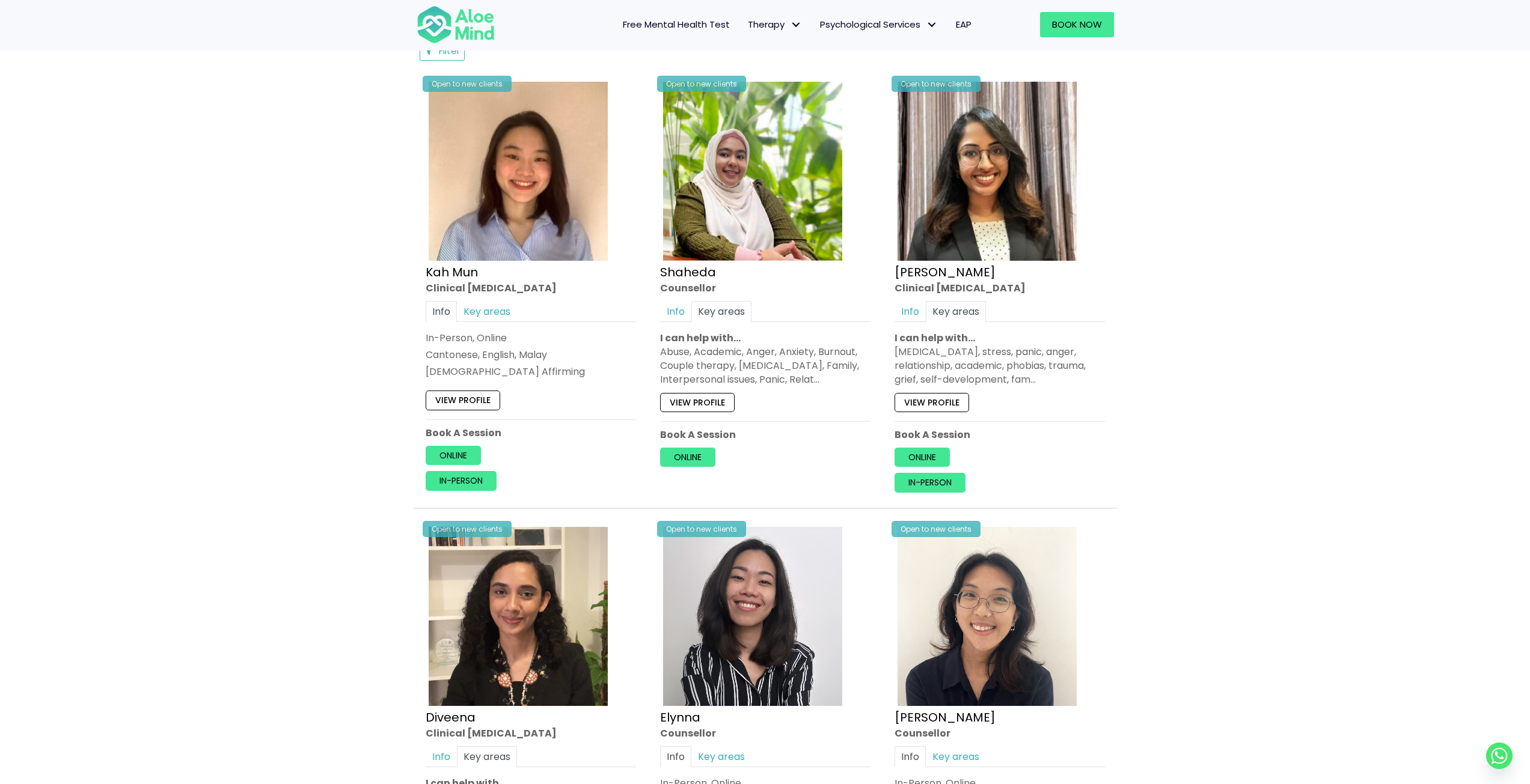
scroll to position [481, 0]
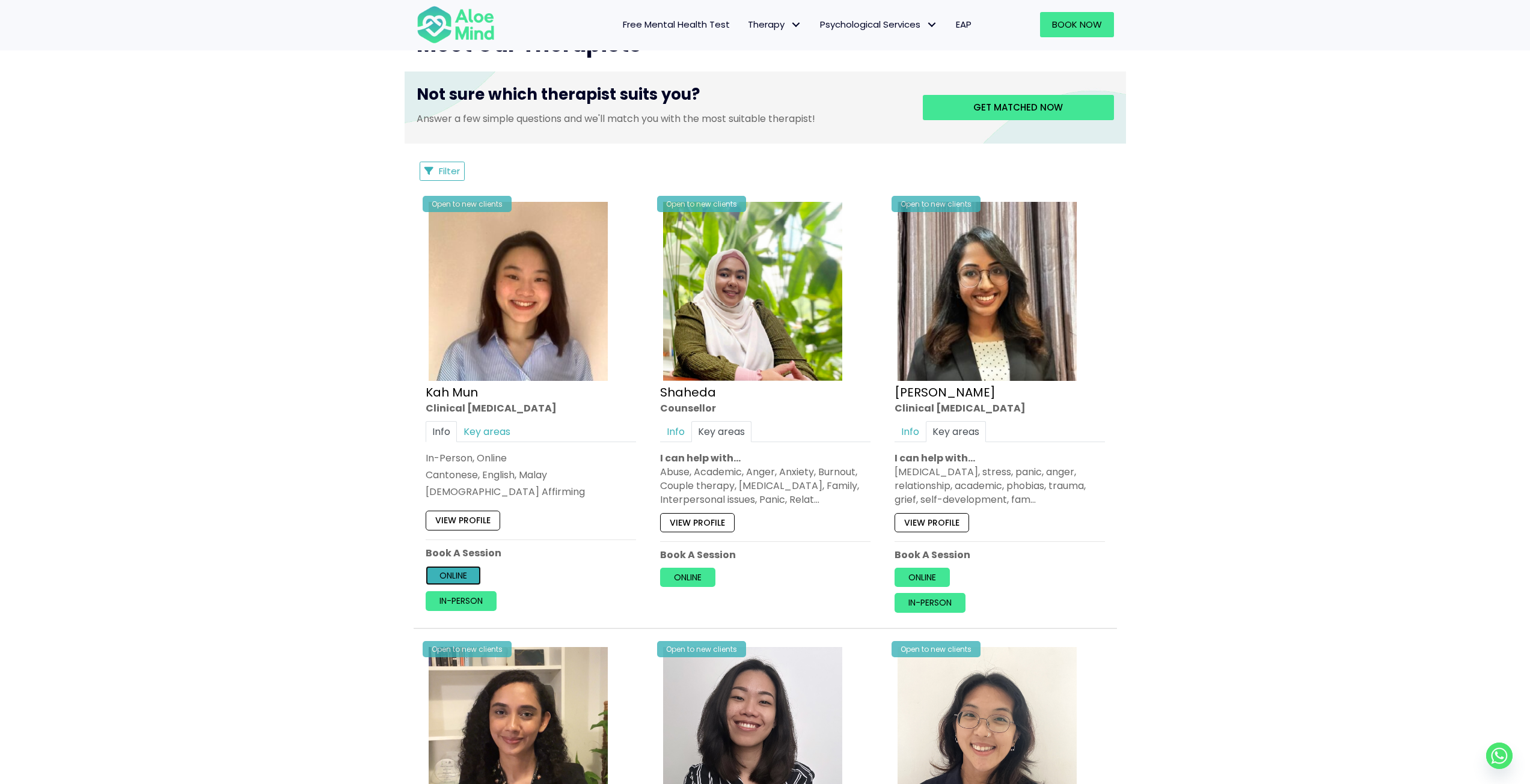
click at [440, 577] on link "Online" at bounding box center [453, 576] width 55 height 20
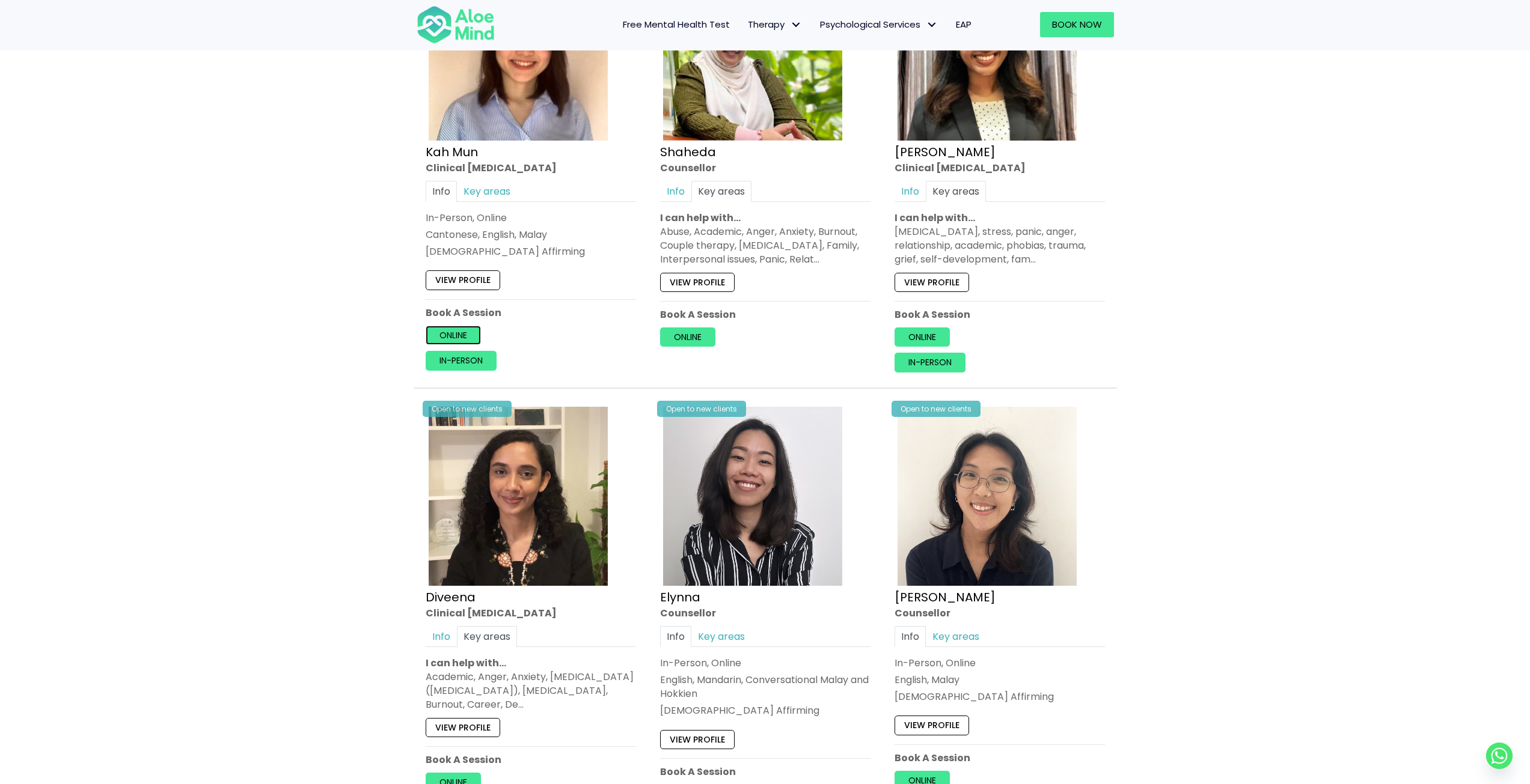
scroll to position [781, 0]
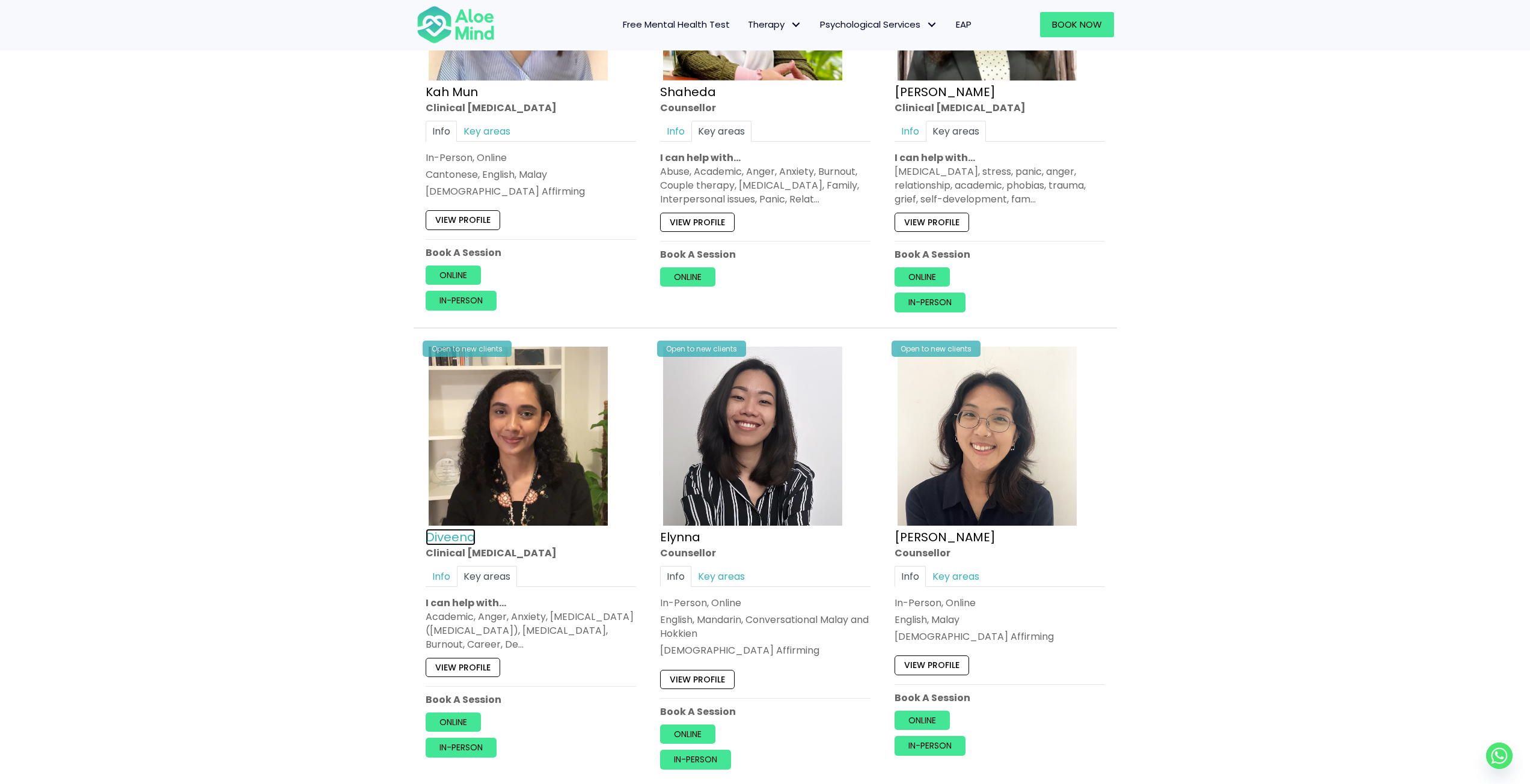
click at [433, 539] on link "Diveena" at bounding box center [450, 537] width 49 height 17
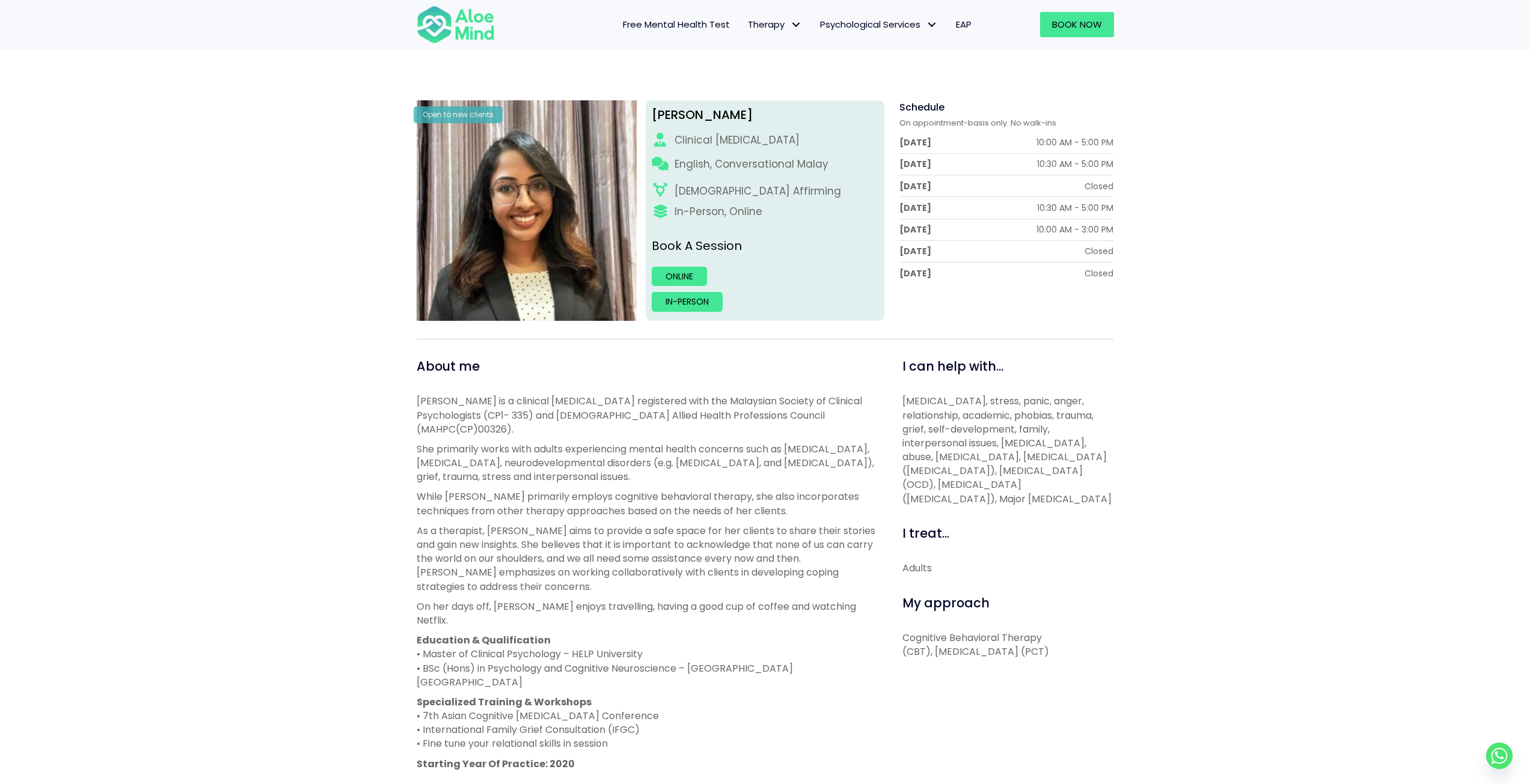
scroll to position [180, 0]
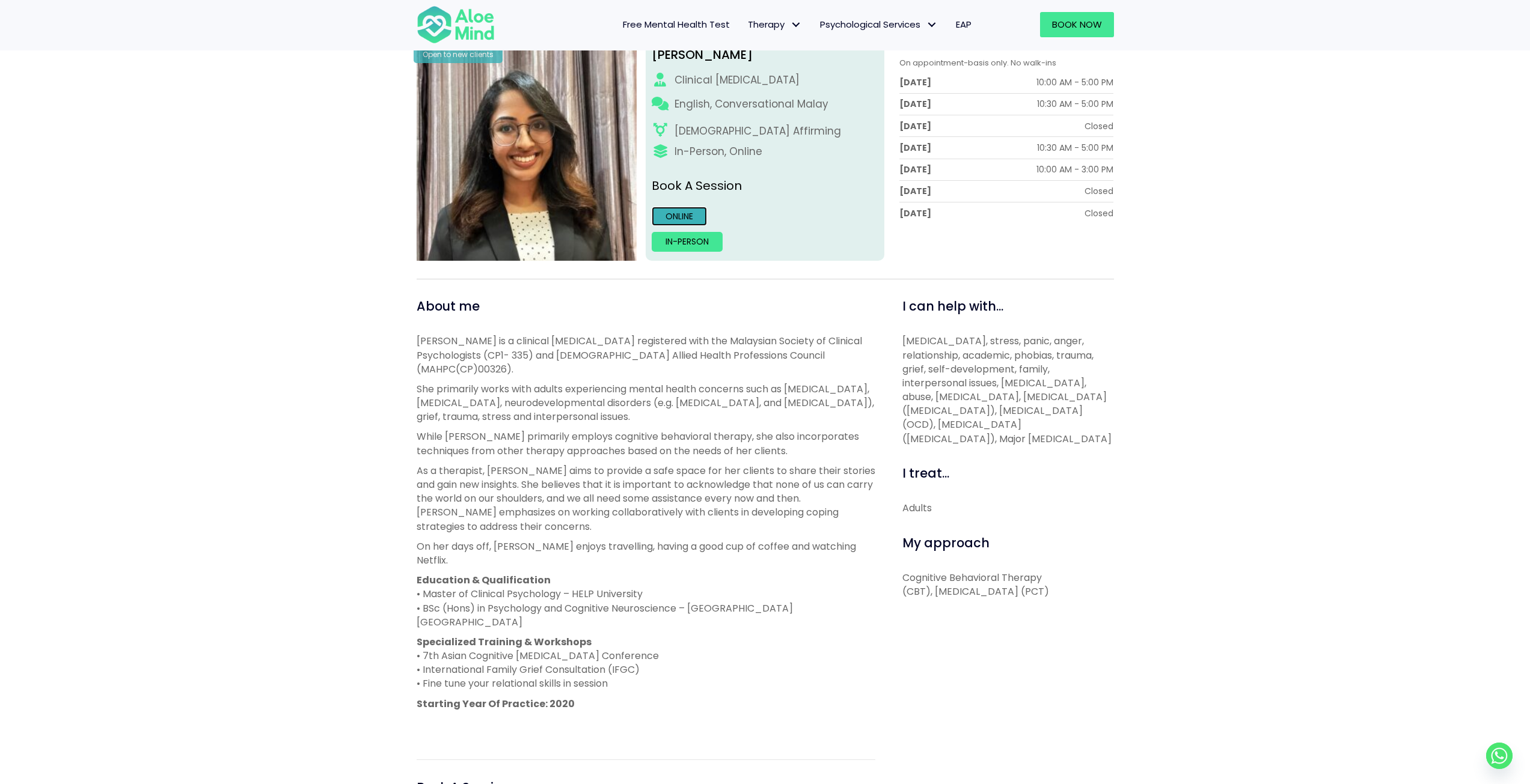
click at [688, 217] on link "Online" at bounding box center [679, 217] width 55 height 20
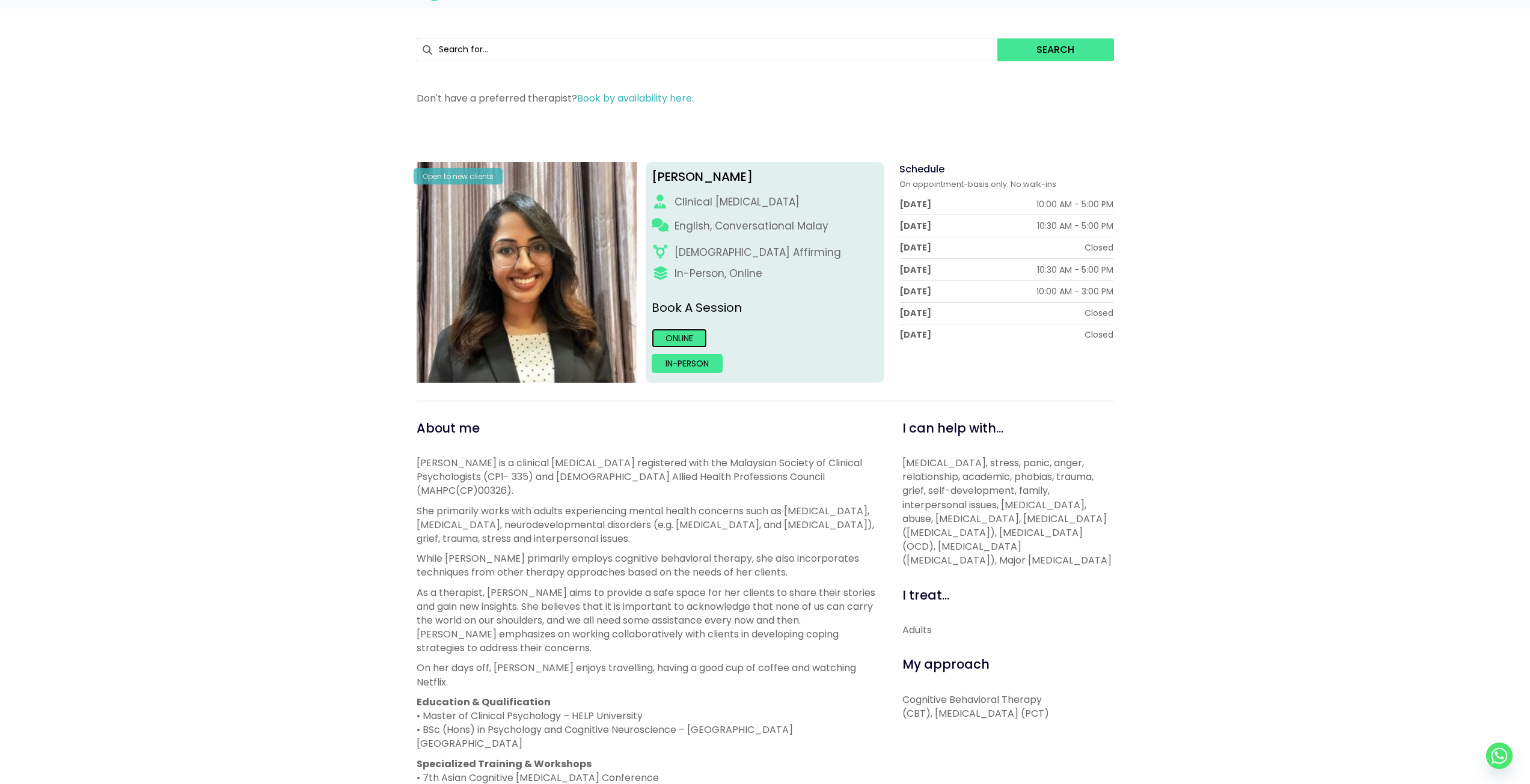
scroll to position [0, 0]
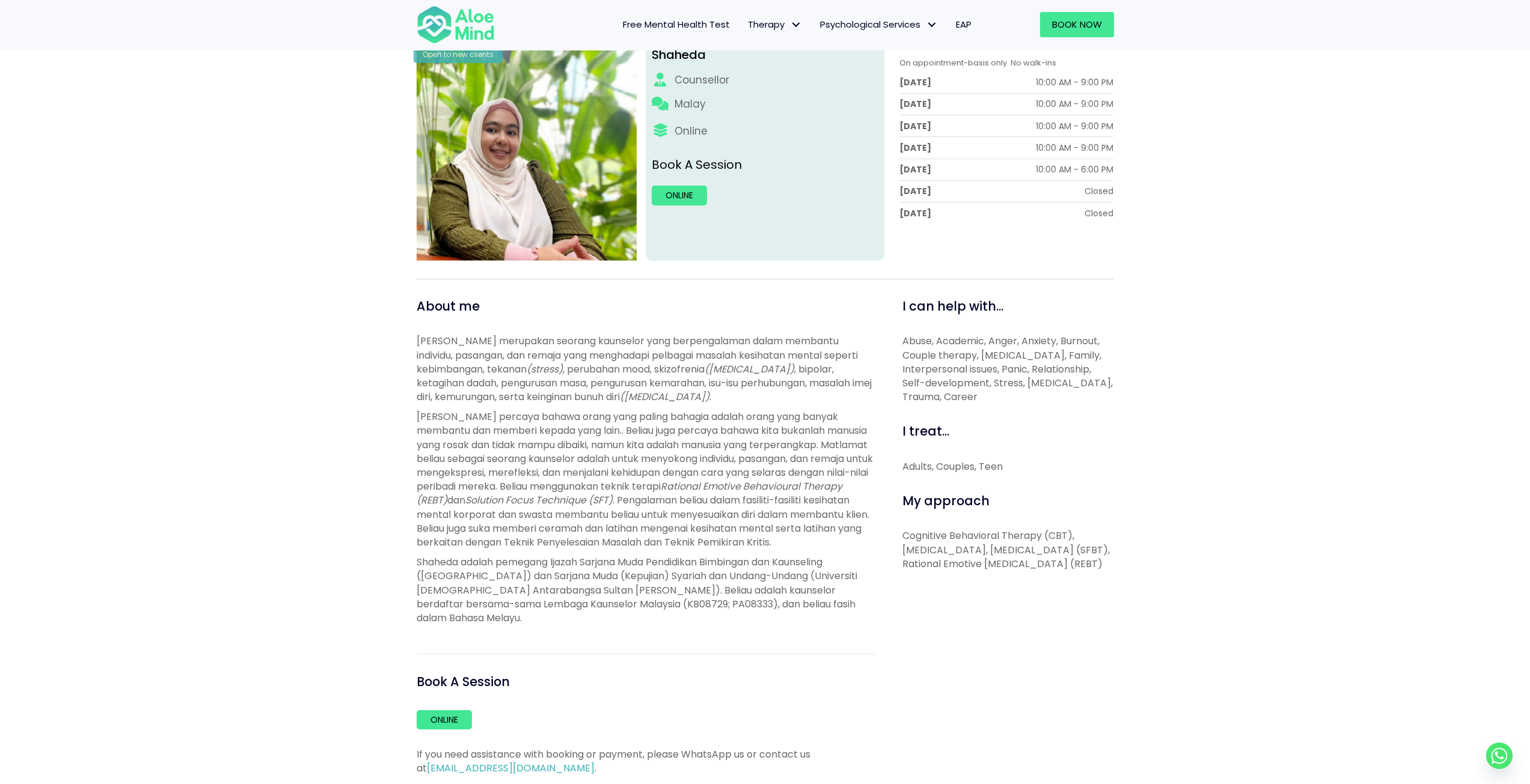
scroll to position [360, 0]
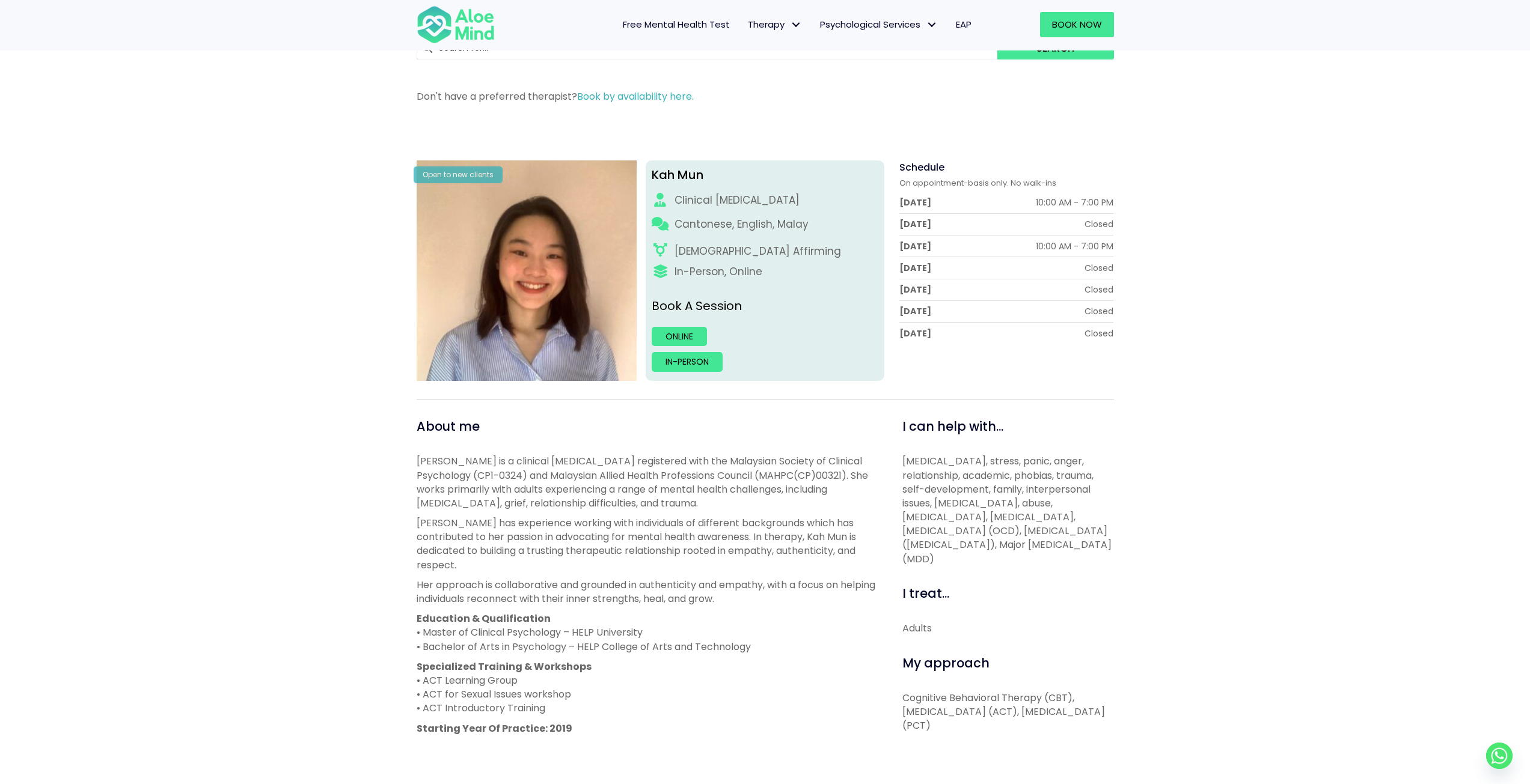
scroll to position [120, 0]
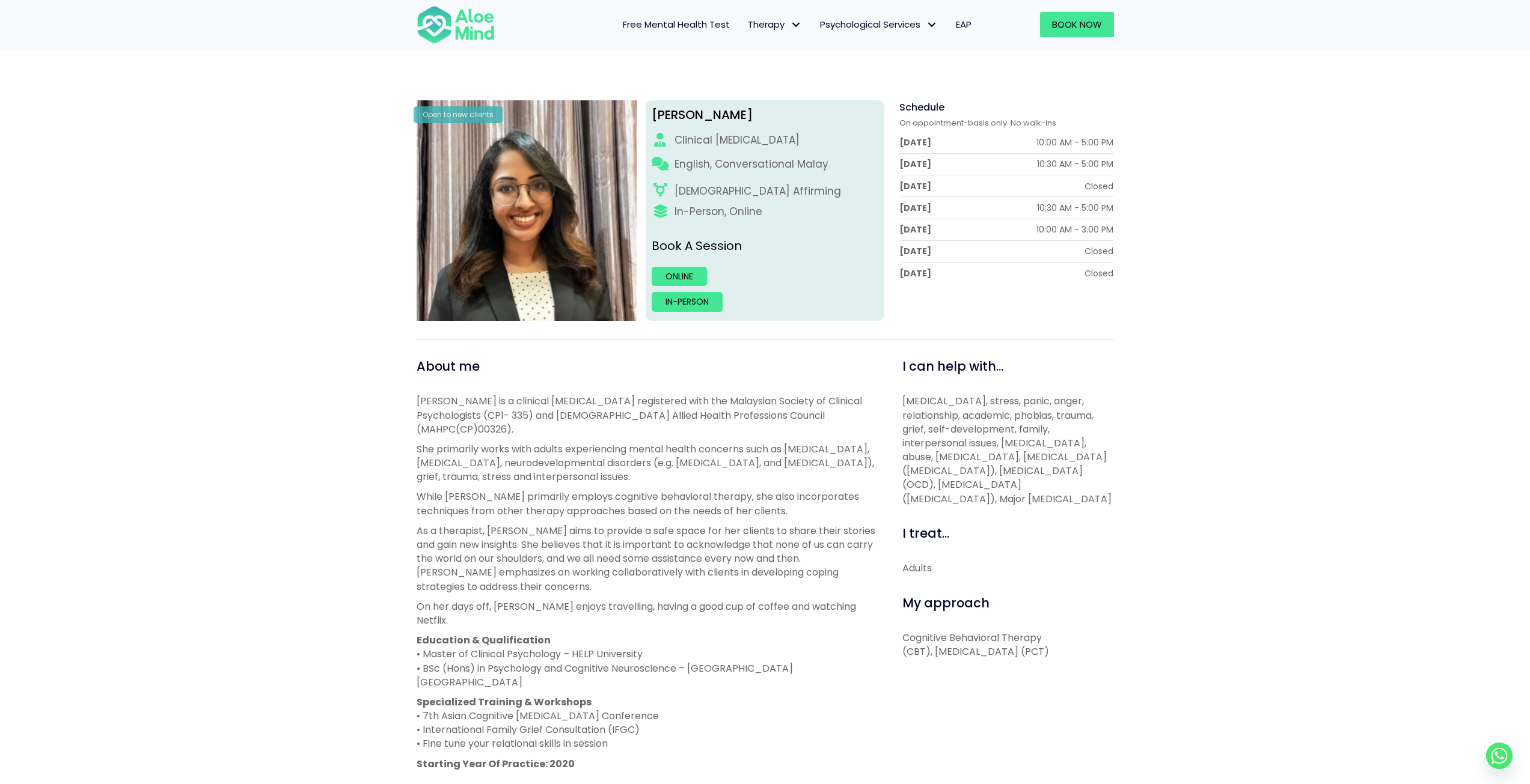
scroll to position [180, 0]
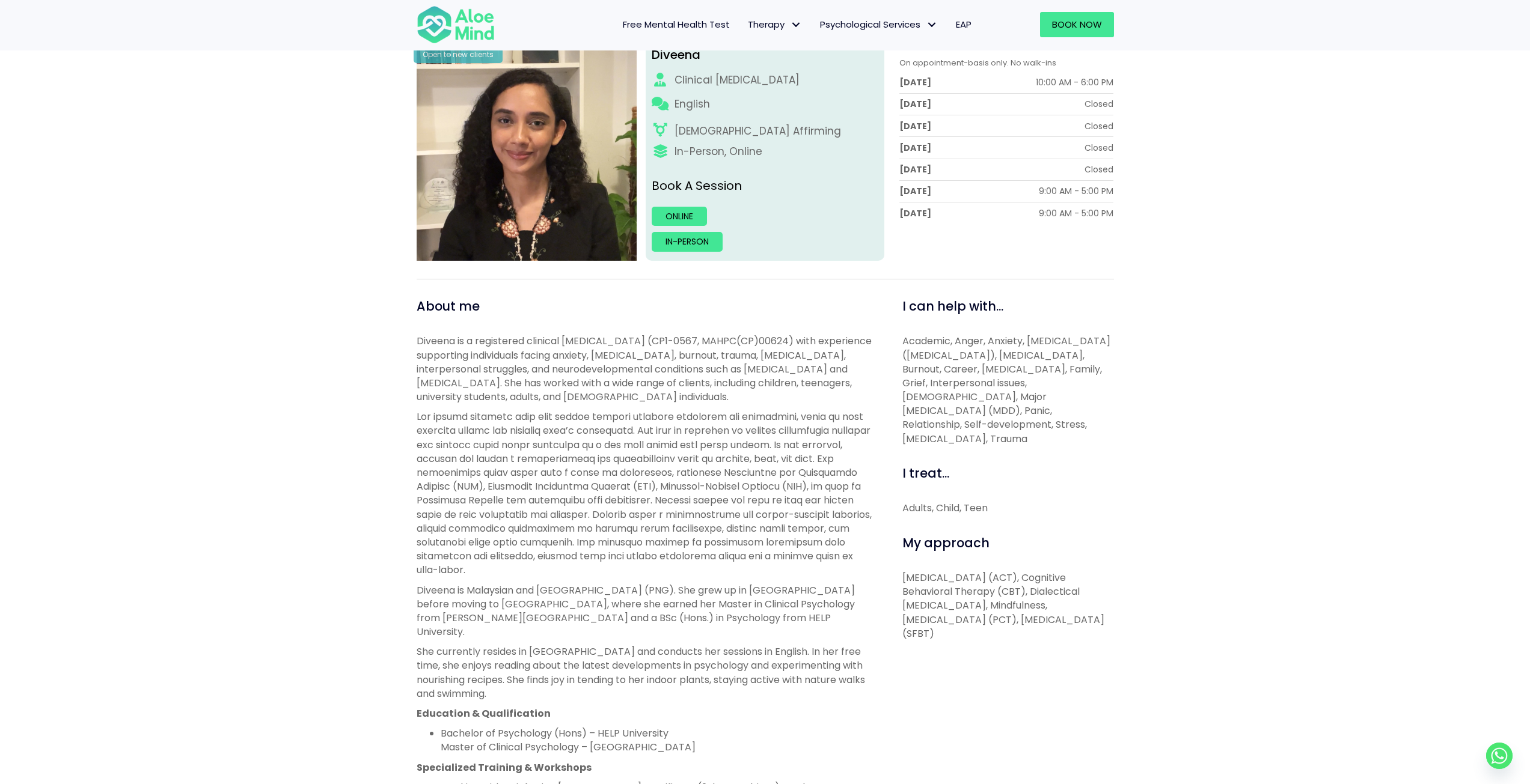
scroll to position [120, 0]
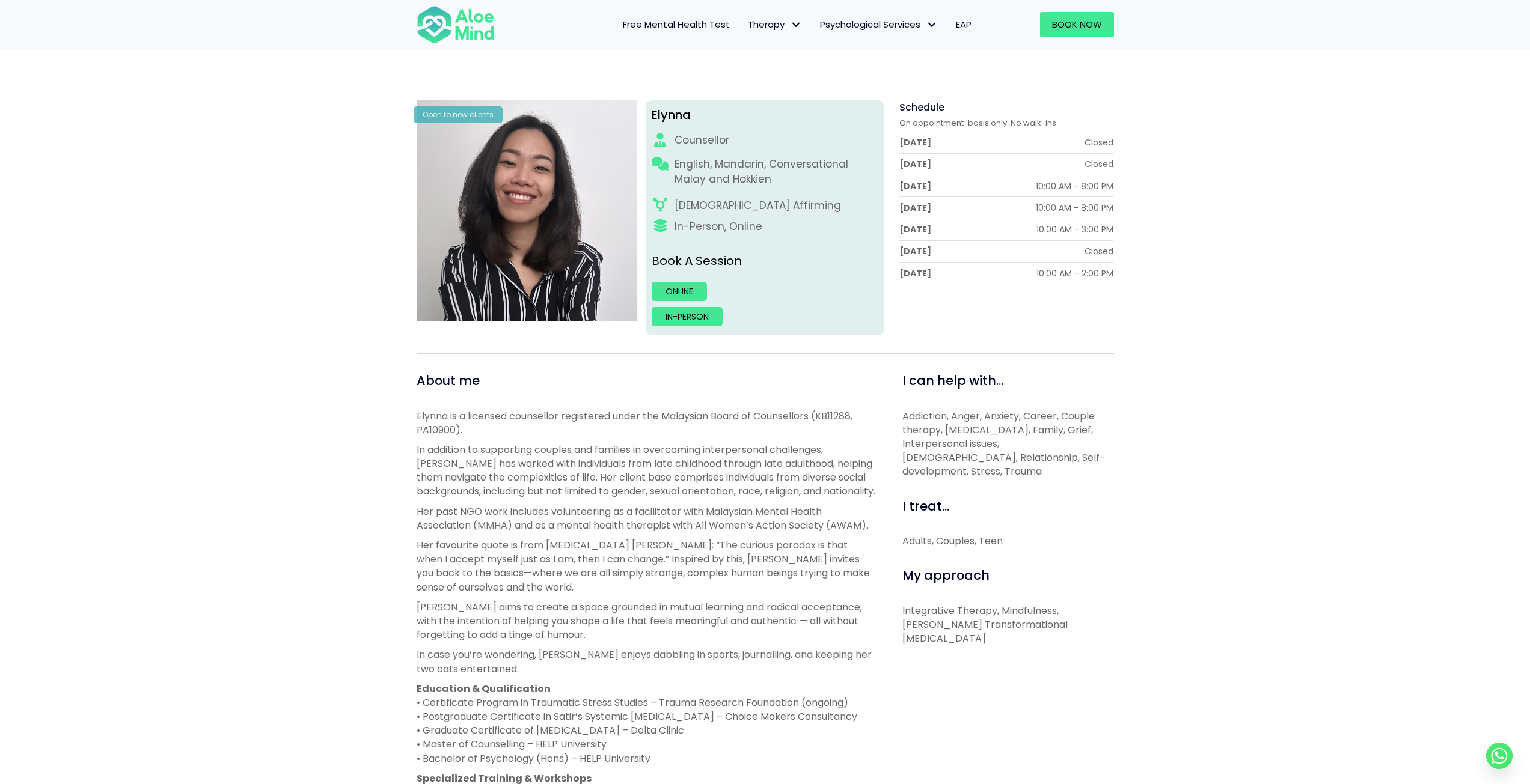
scroll to position [180, 0]
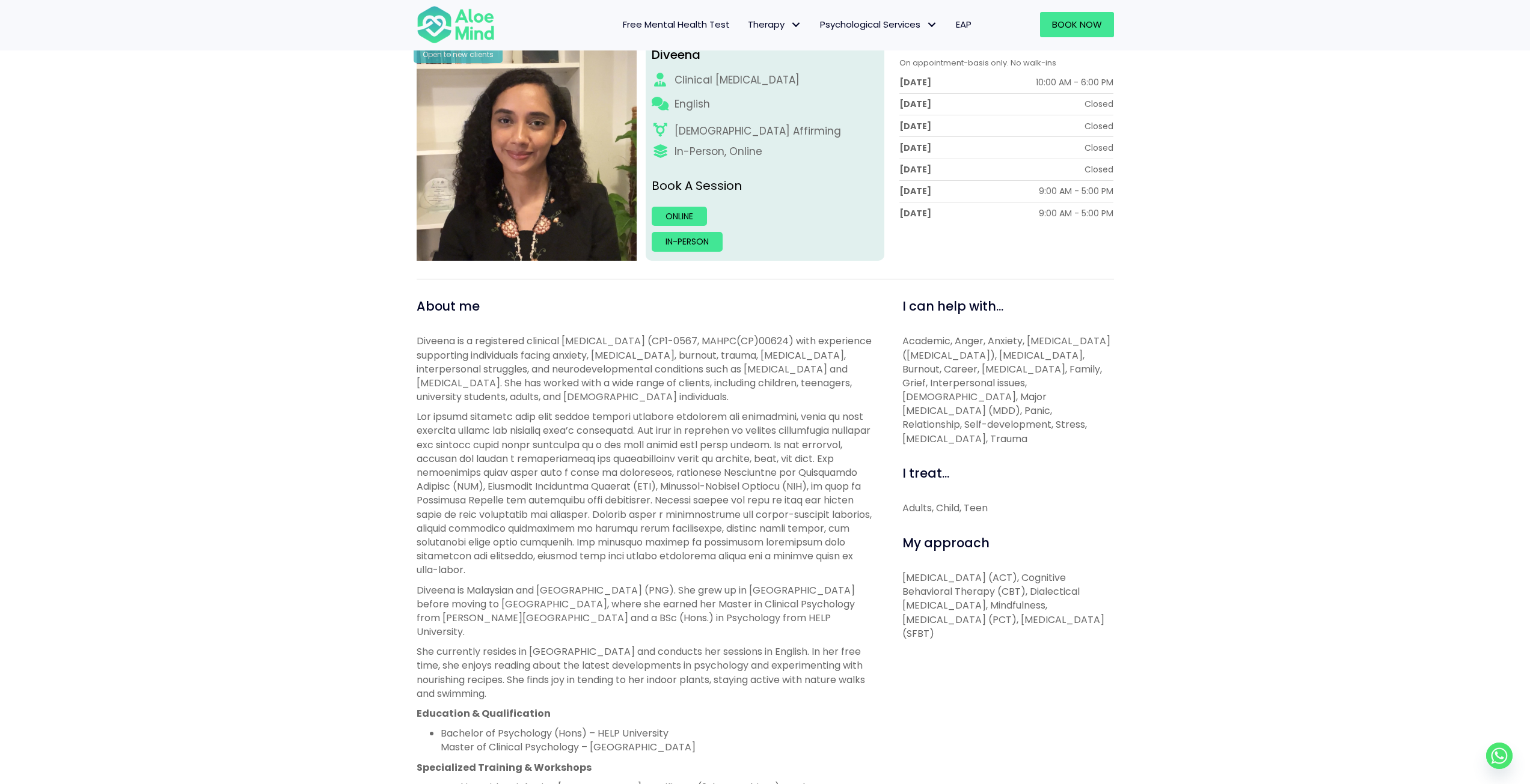
scroll to position [241, 0]
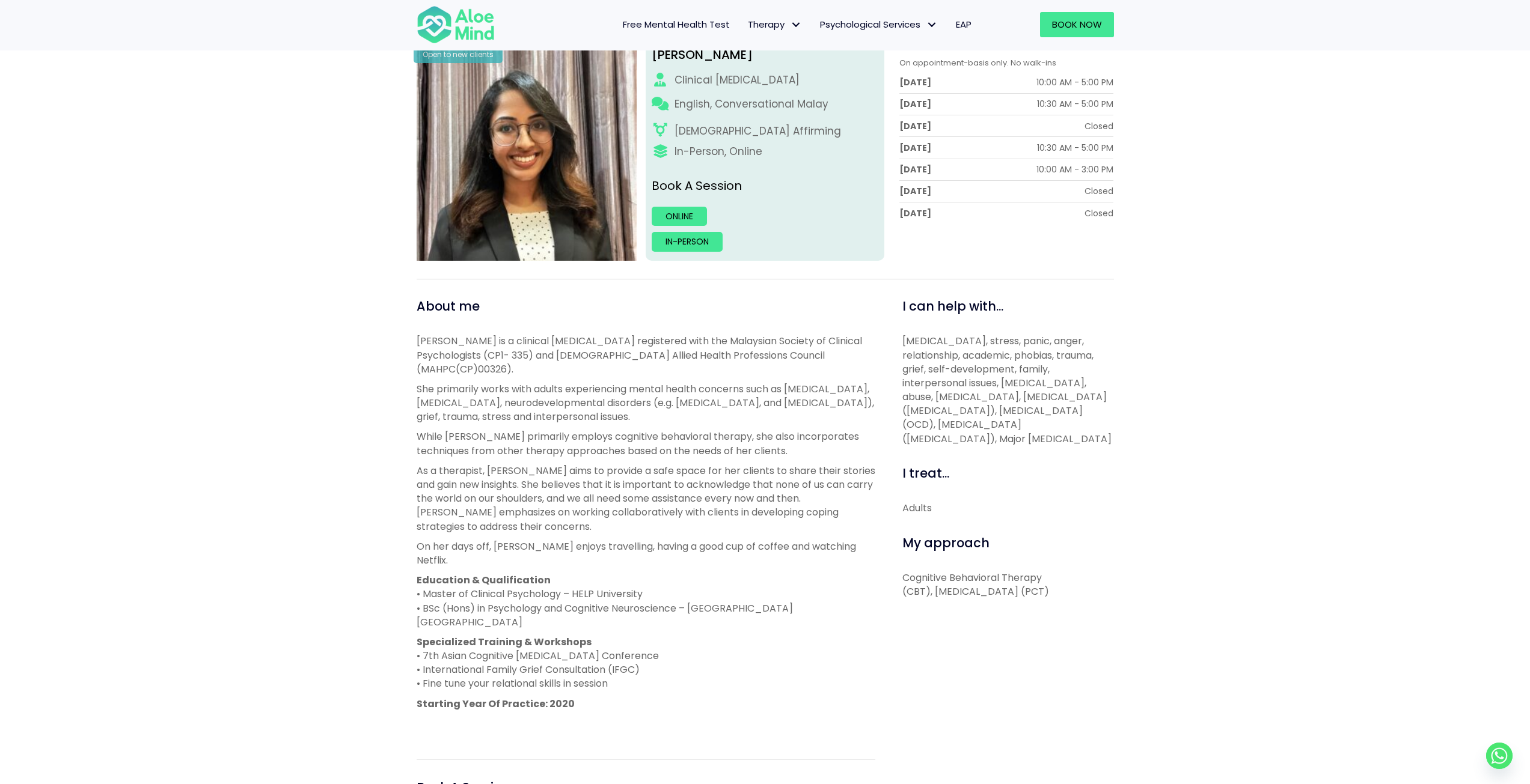
scroll to position [241, 0]
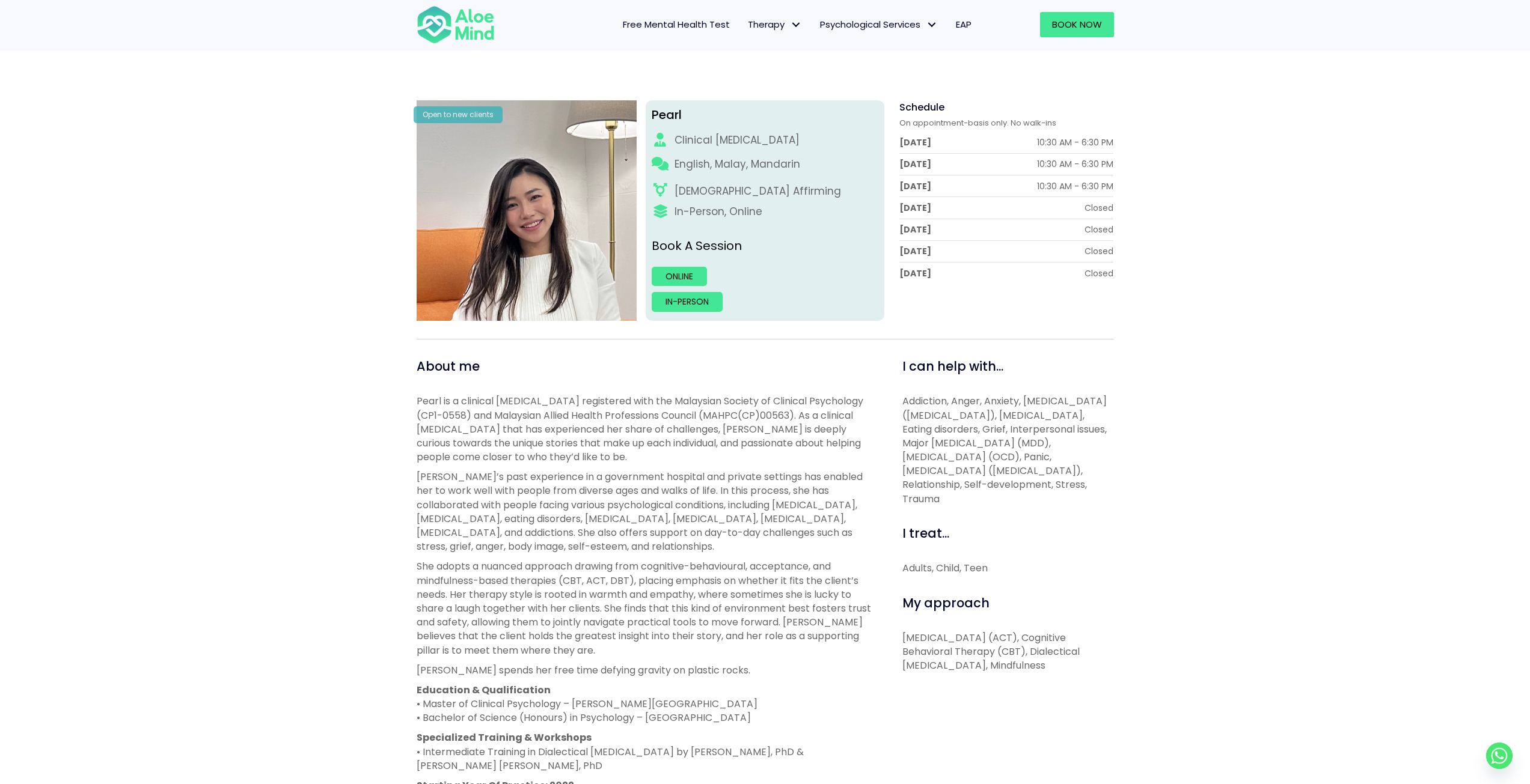
scroll to position [180, 0]
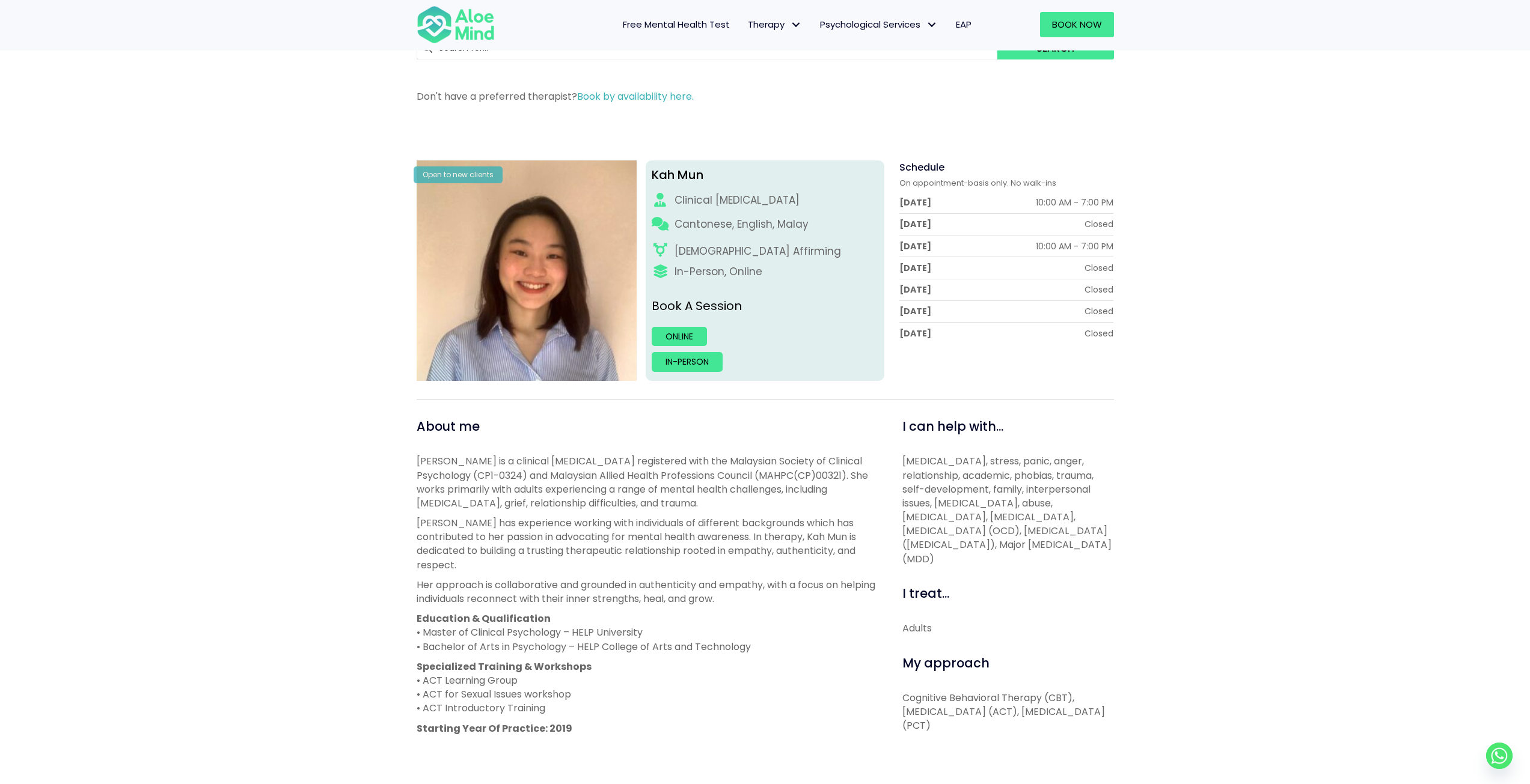
scroll to position [120, 0]
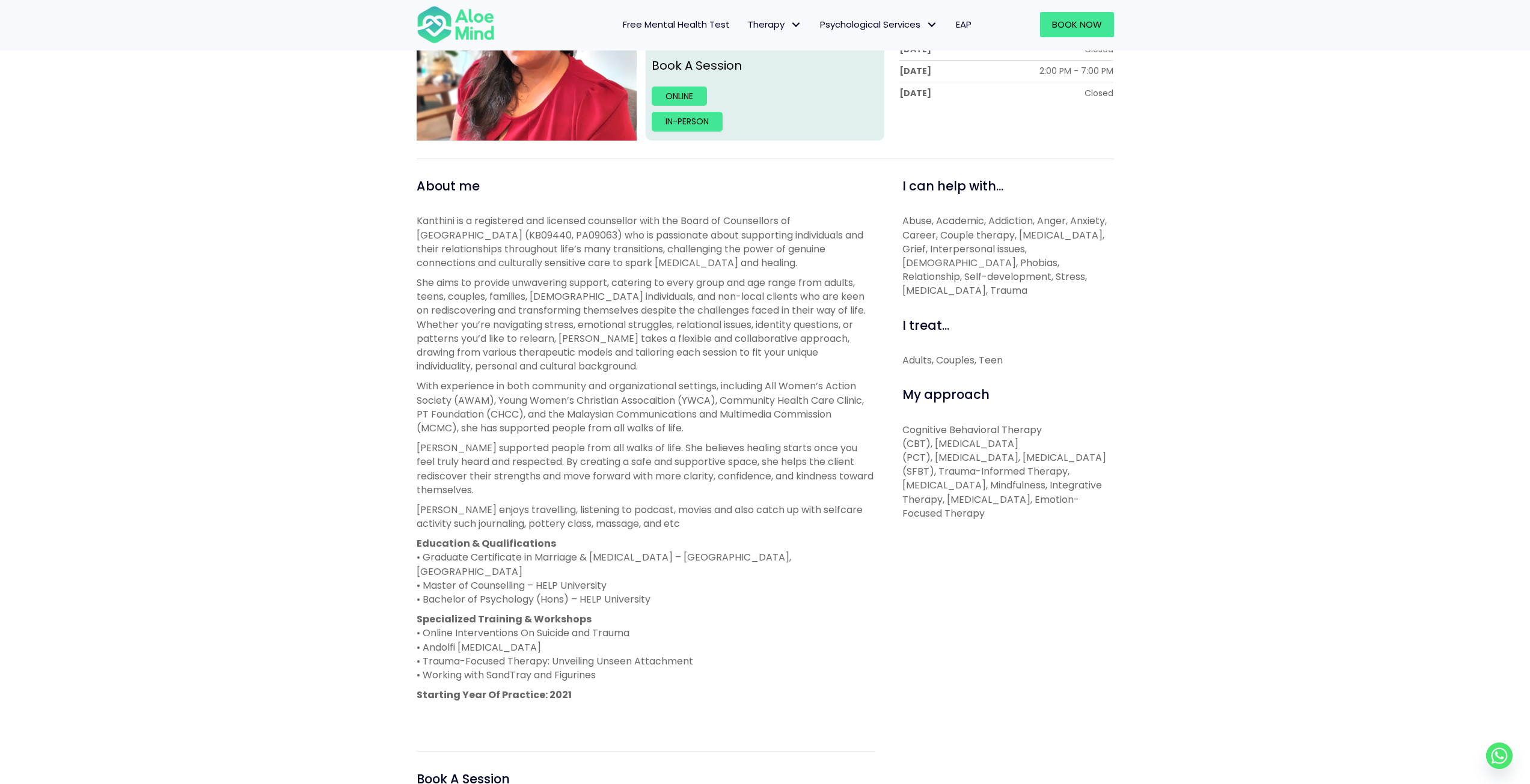
scroll to position [120, 0]
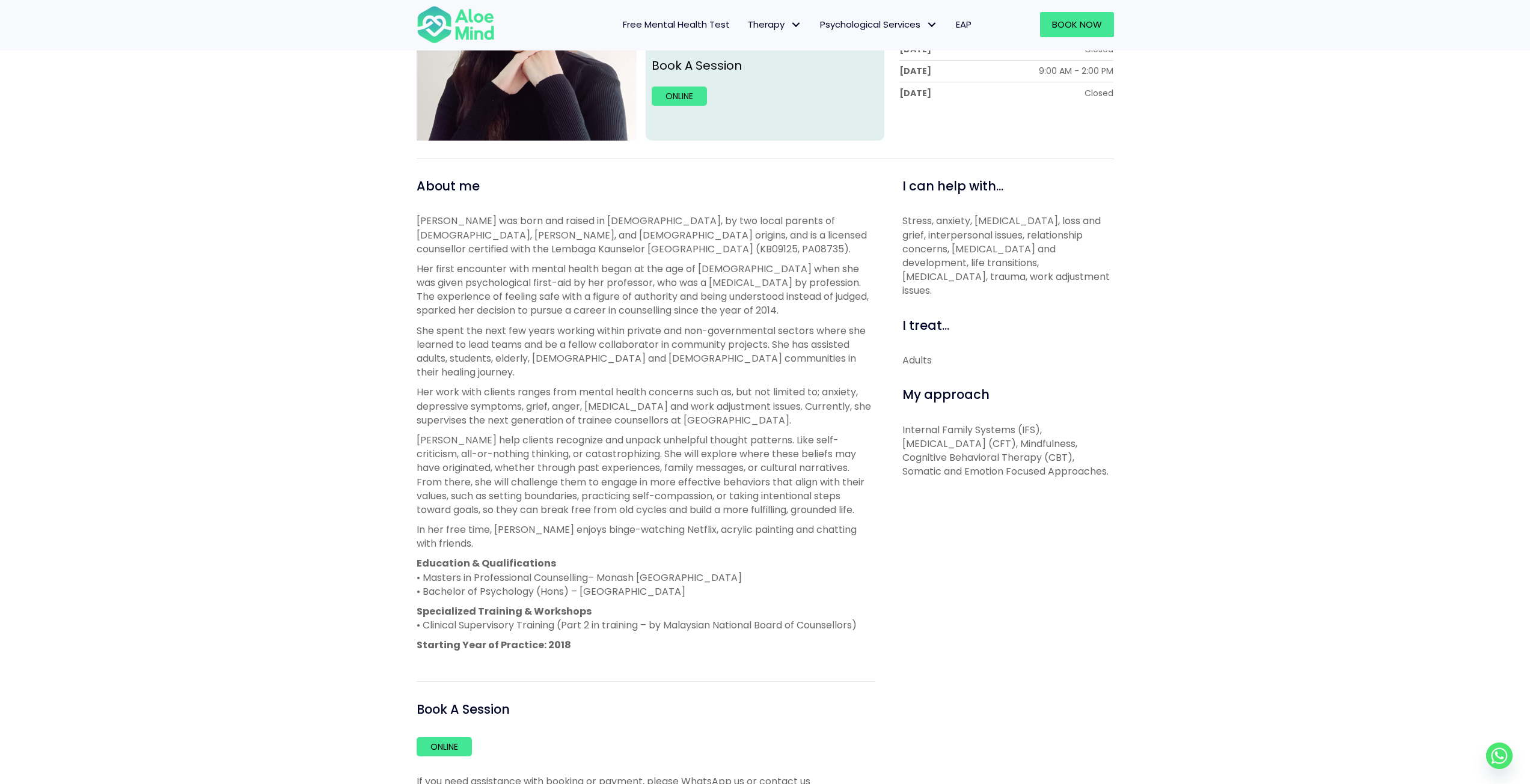
scroll to position [241, 0]
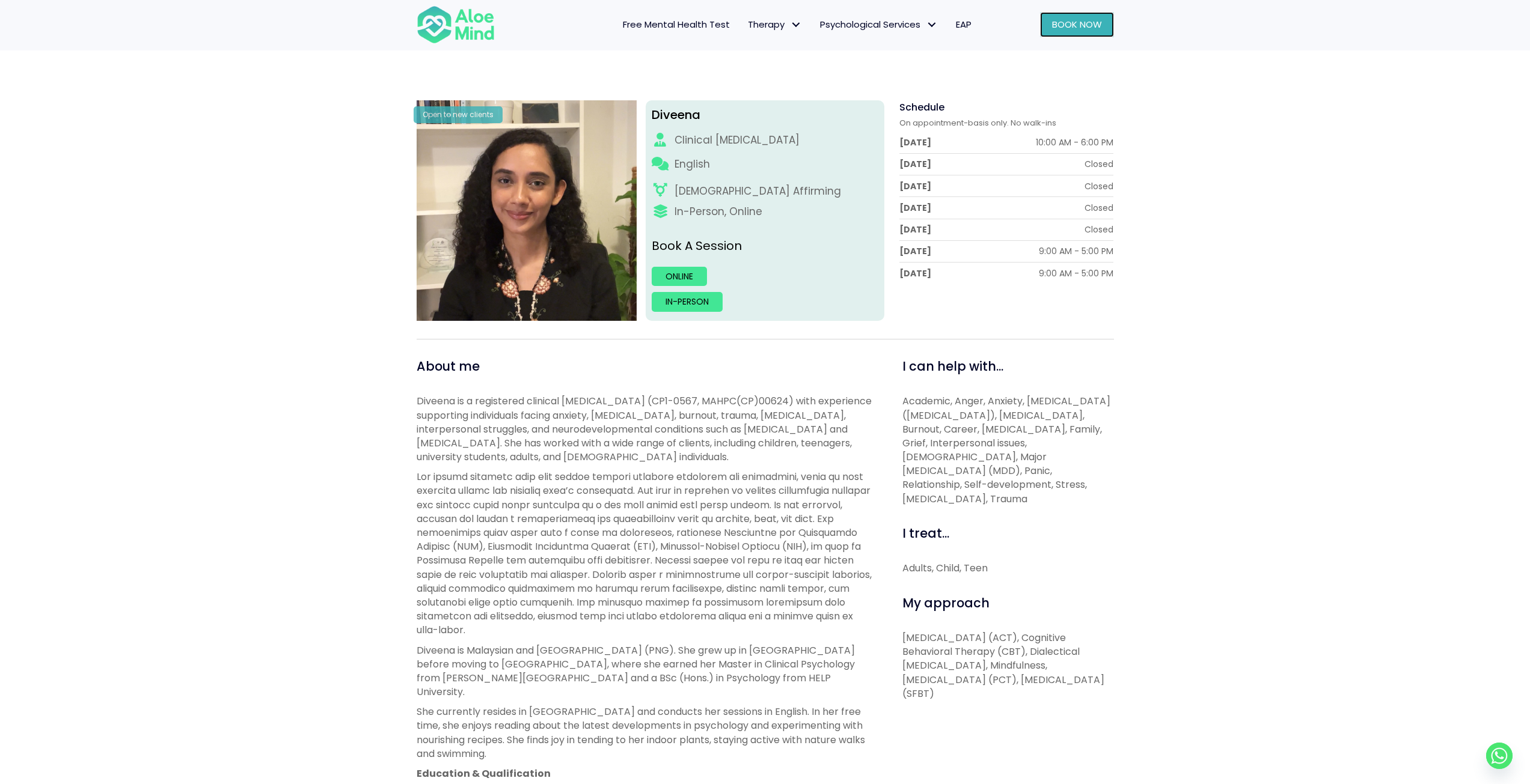
click at [1087, 29] on span "Book Now" at bounding box center [1076, 24] width 49 height 13
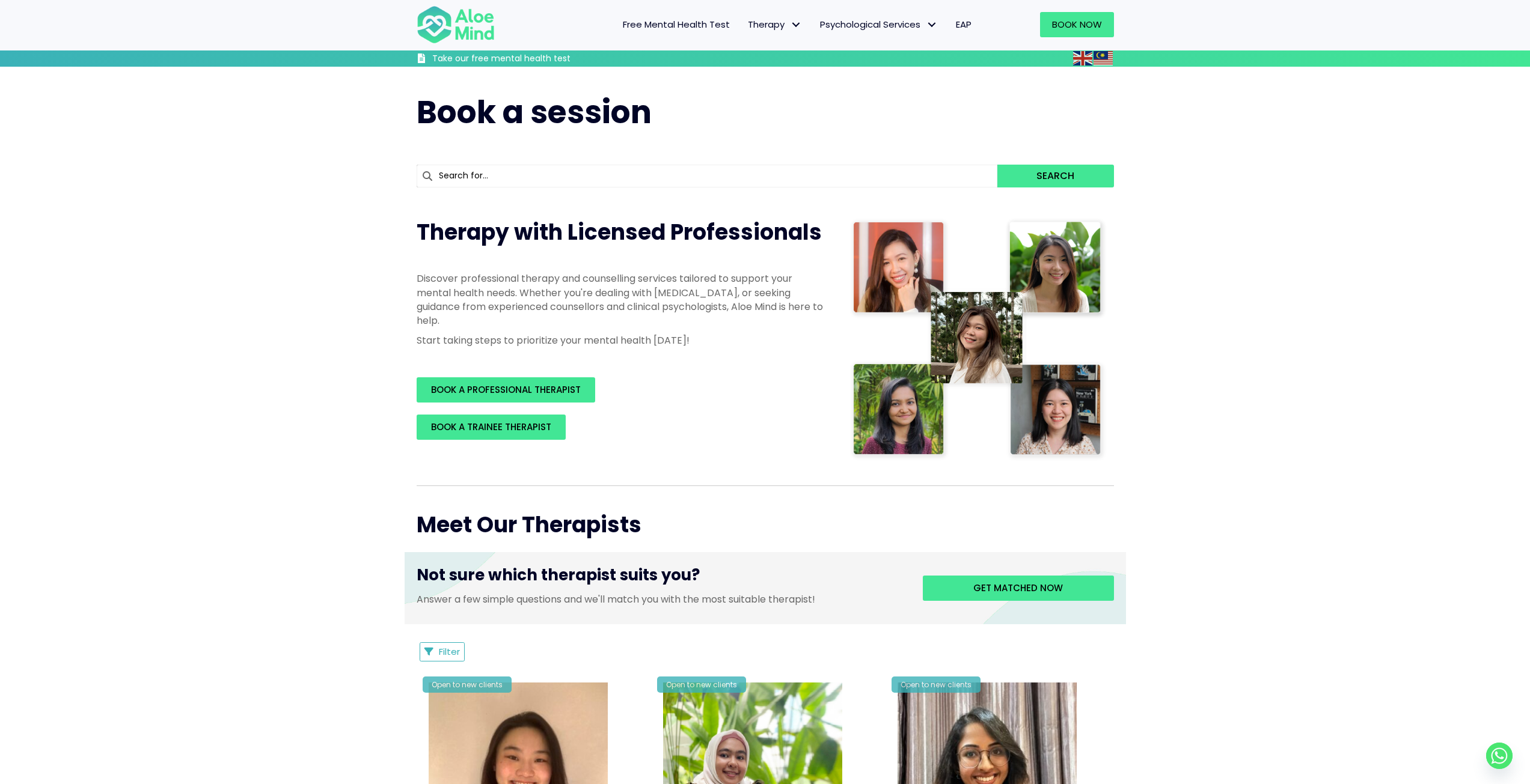
scroll to position [60, 0]
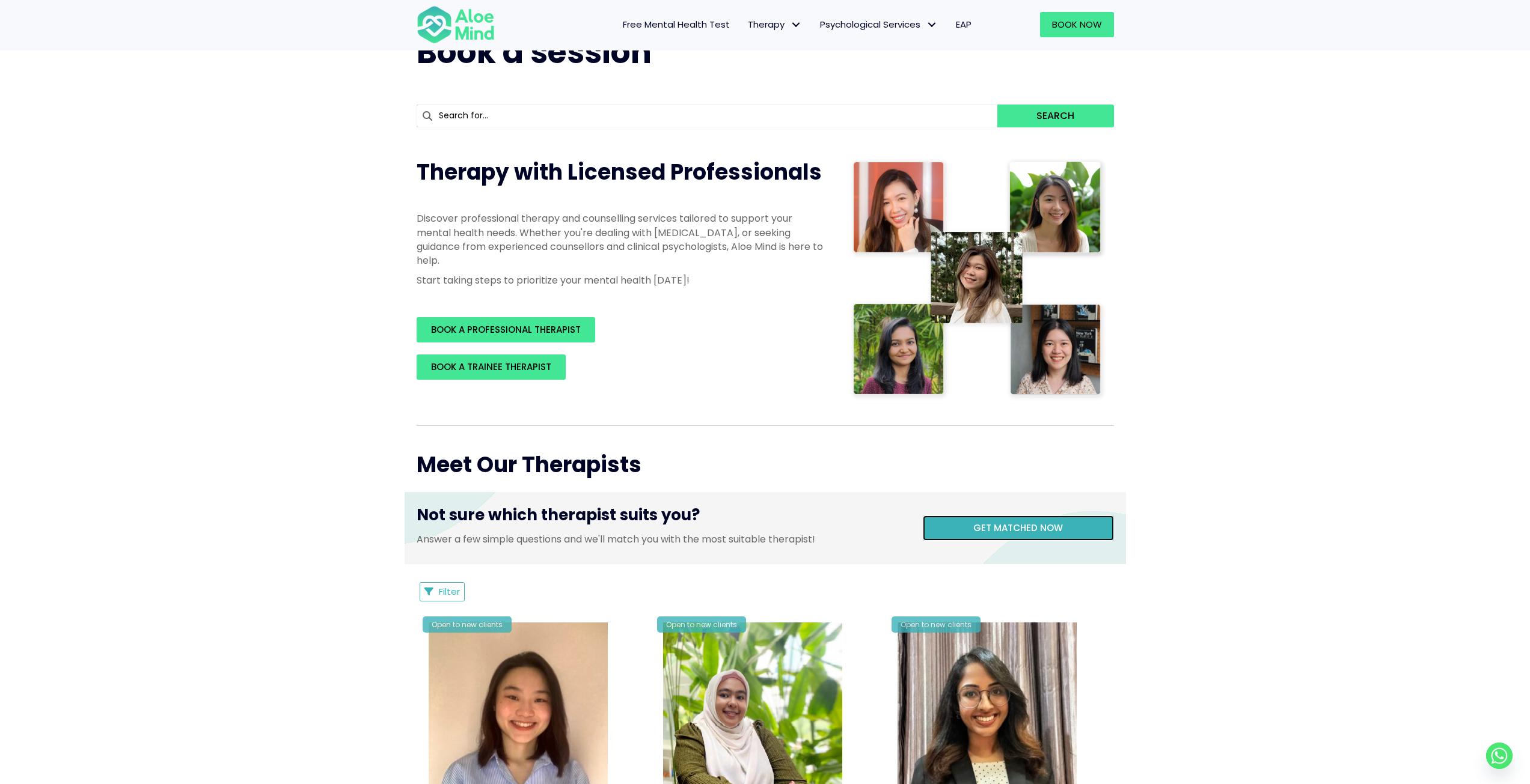
click at [1004, 526] on span "Get matched now" at bounding box center [1018, 528] width 90 height 13
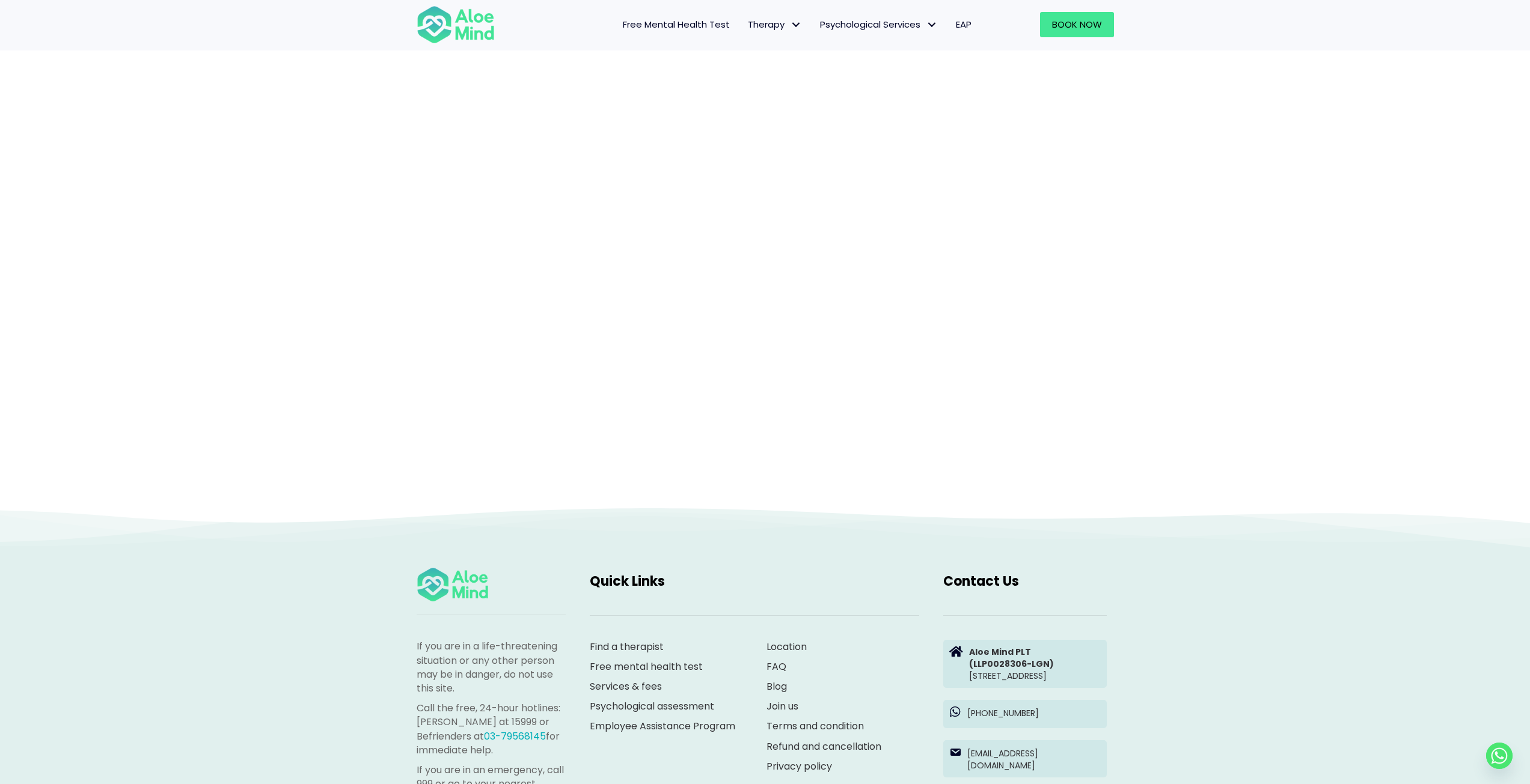
scroll to position [124, 0]
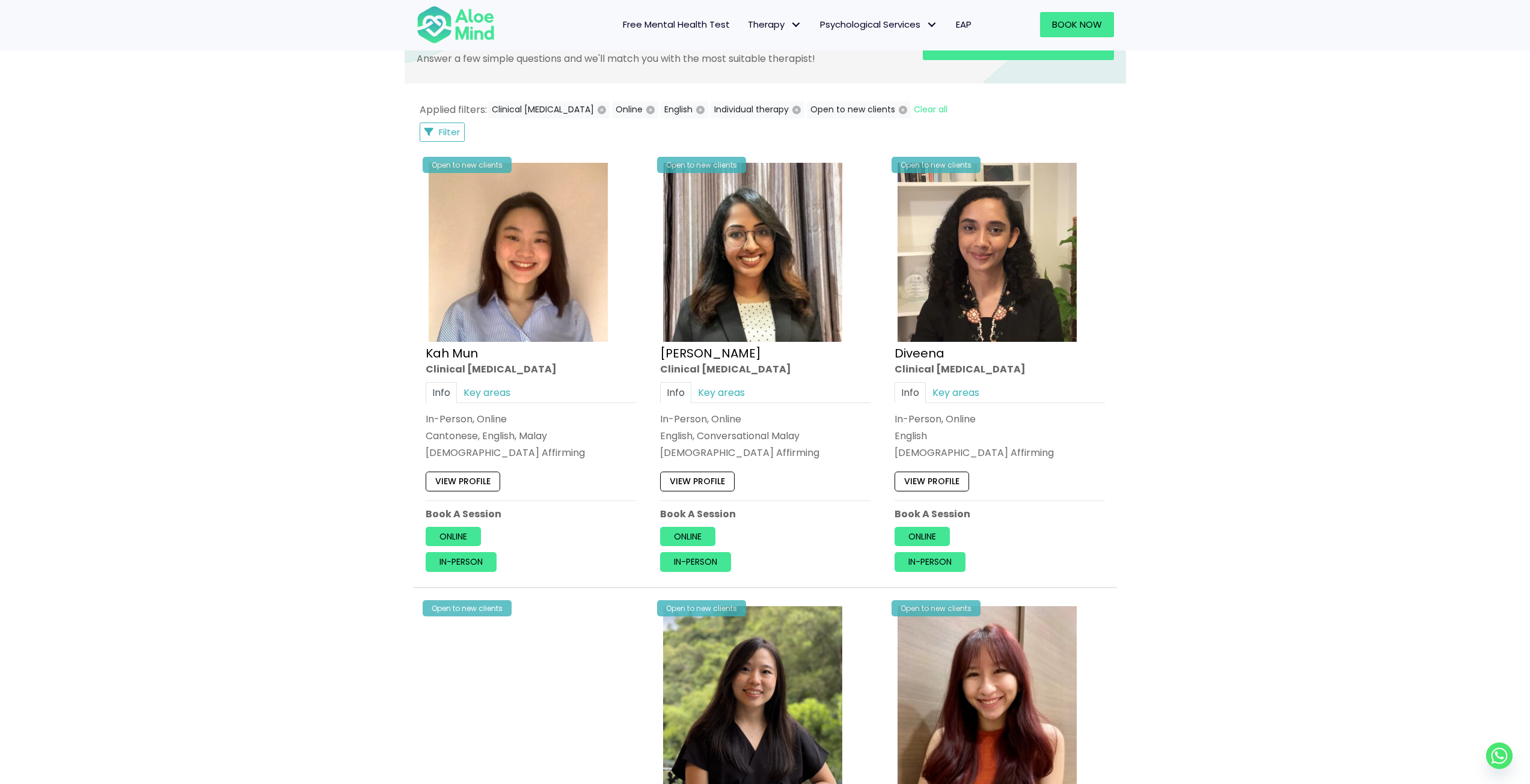
scroll to position [481, 0]
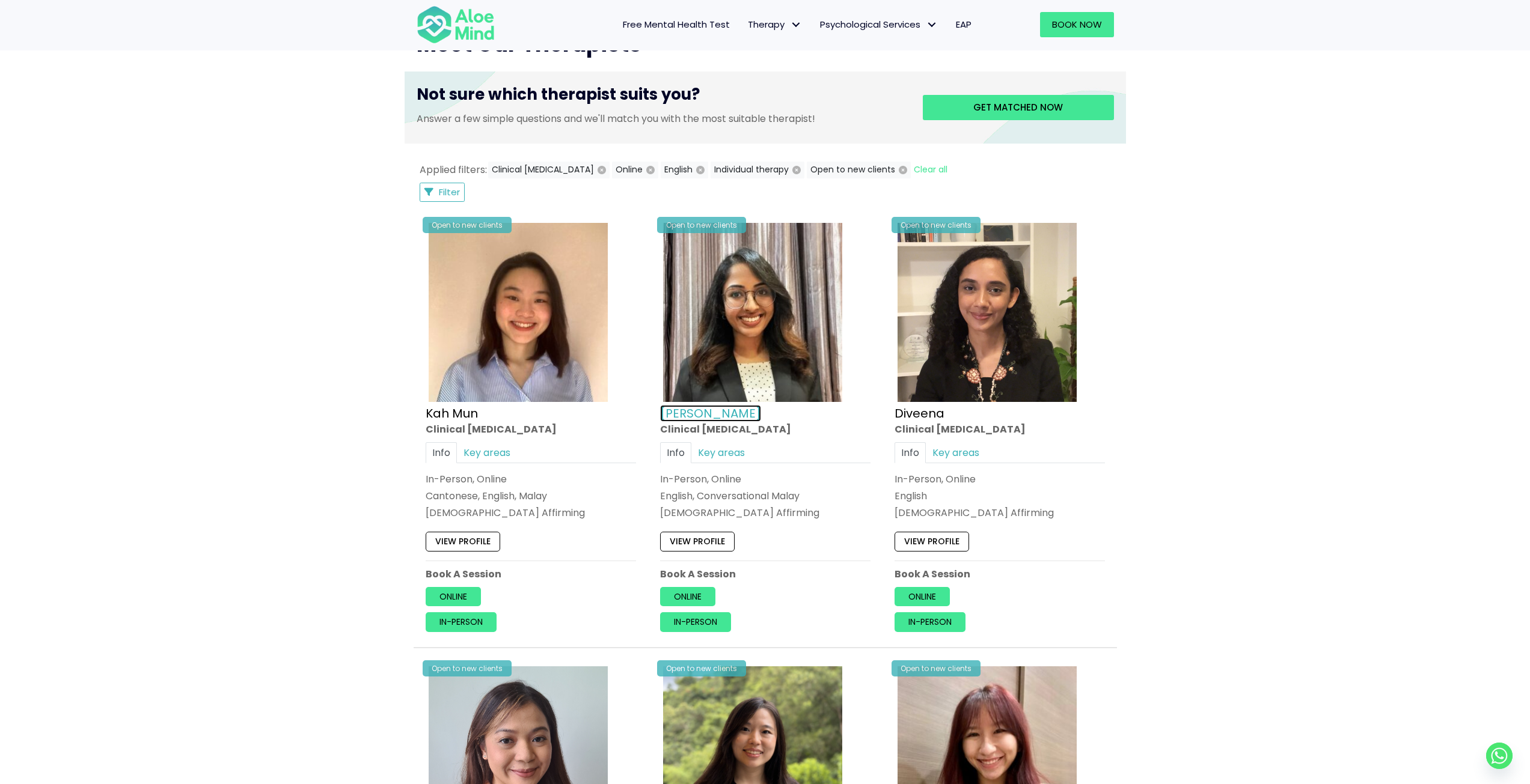
click at [675, 412] on link "[PERSON_NAME]" at bounding box center [710, 413] width 101 height 17
click at [1039, 356] on img at bounding box center [987, 313] width 179 height 179
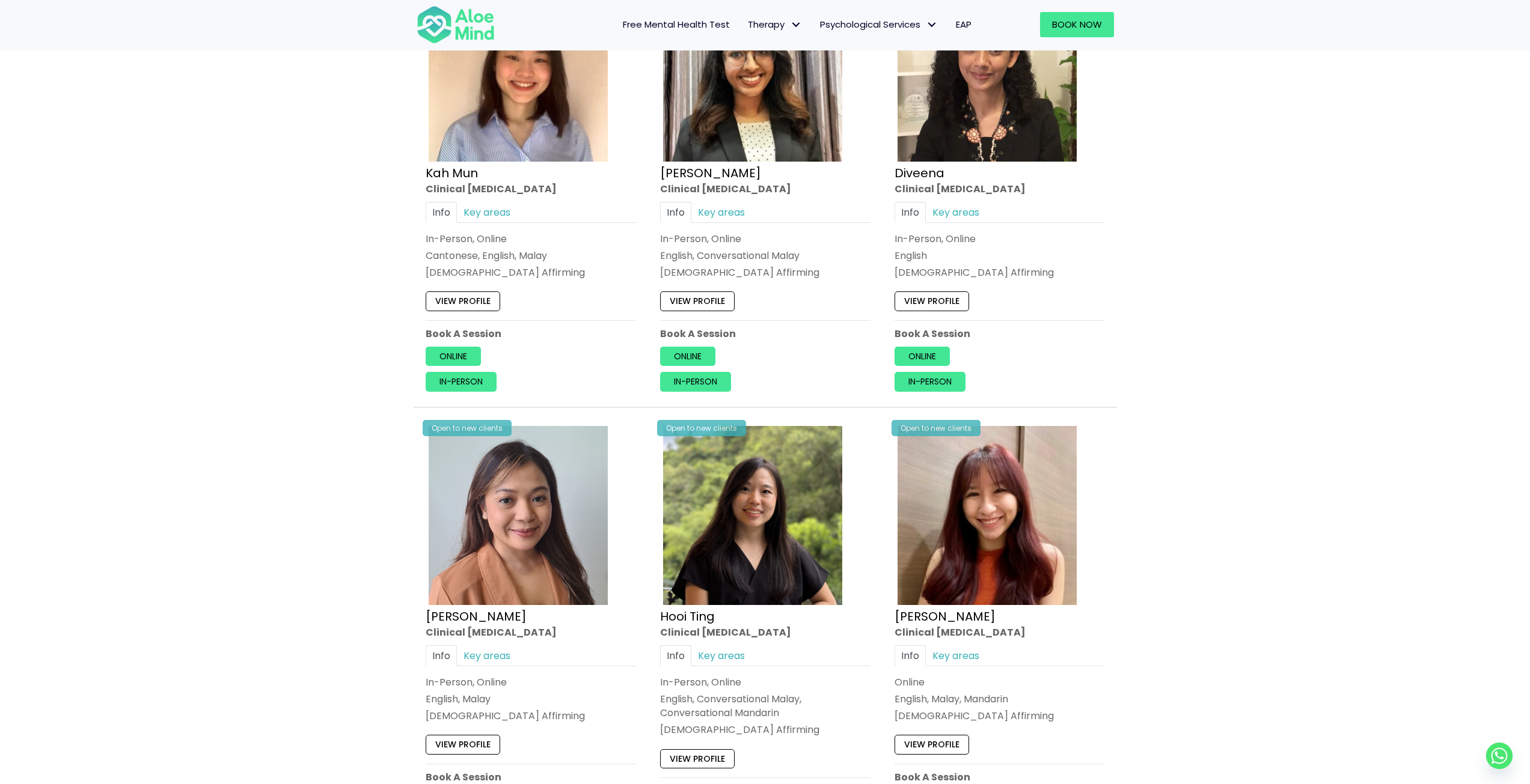
scroll to position [841, 0]
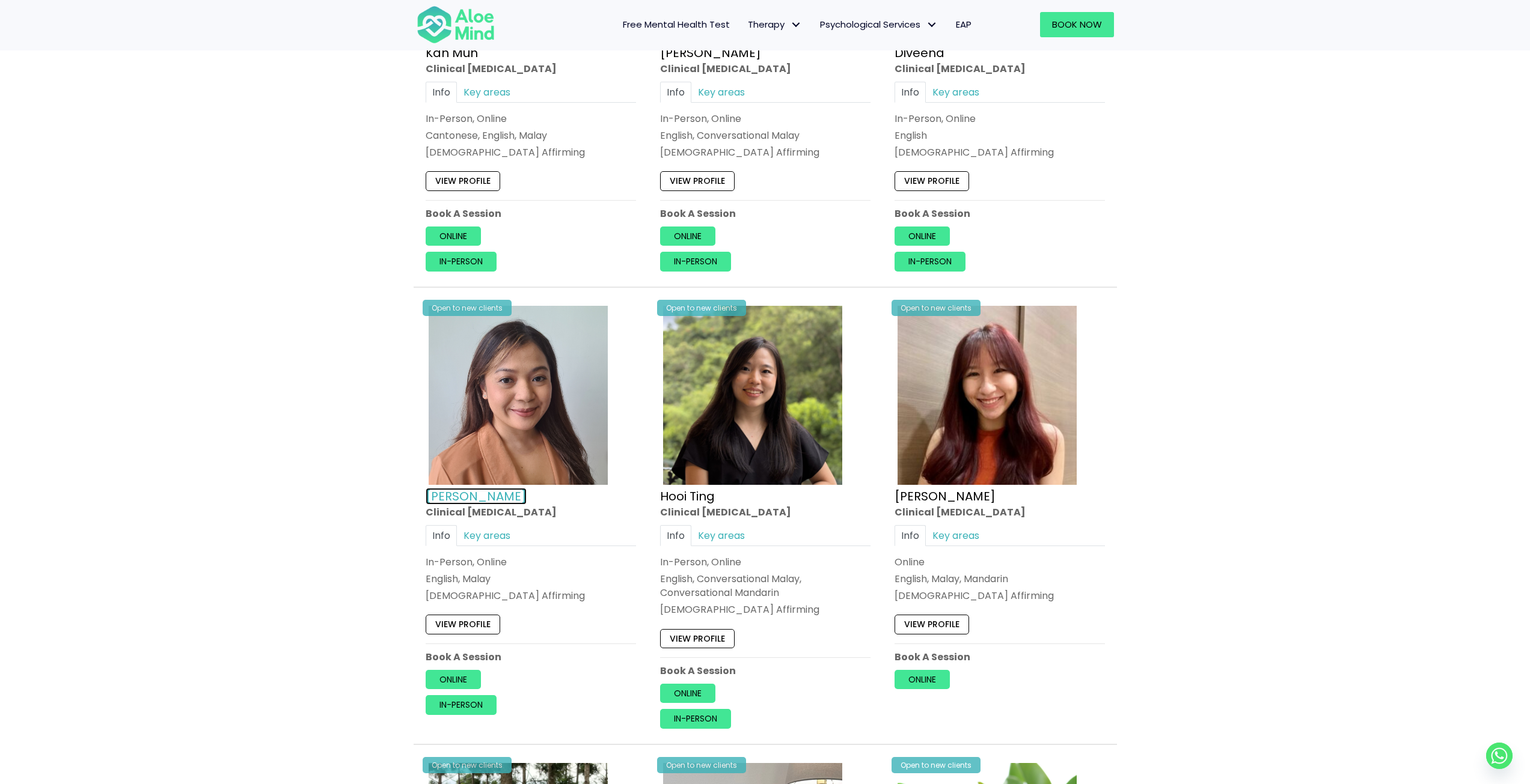
click at [460, 492] on link "Hanna" at bounding box center [476, 496] width 101 height 17
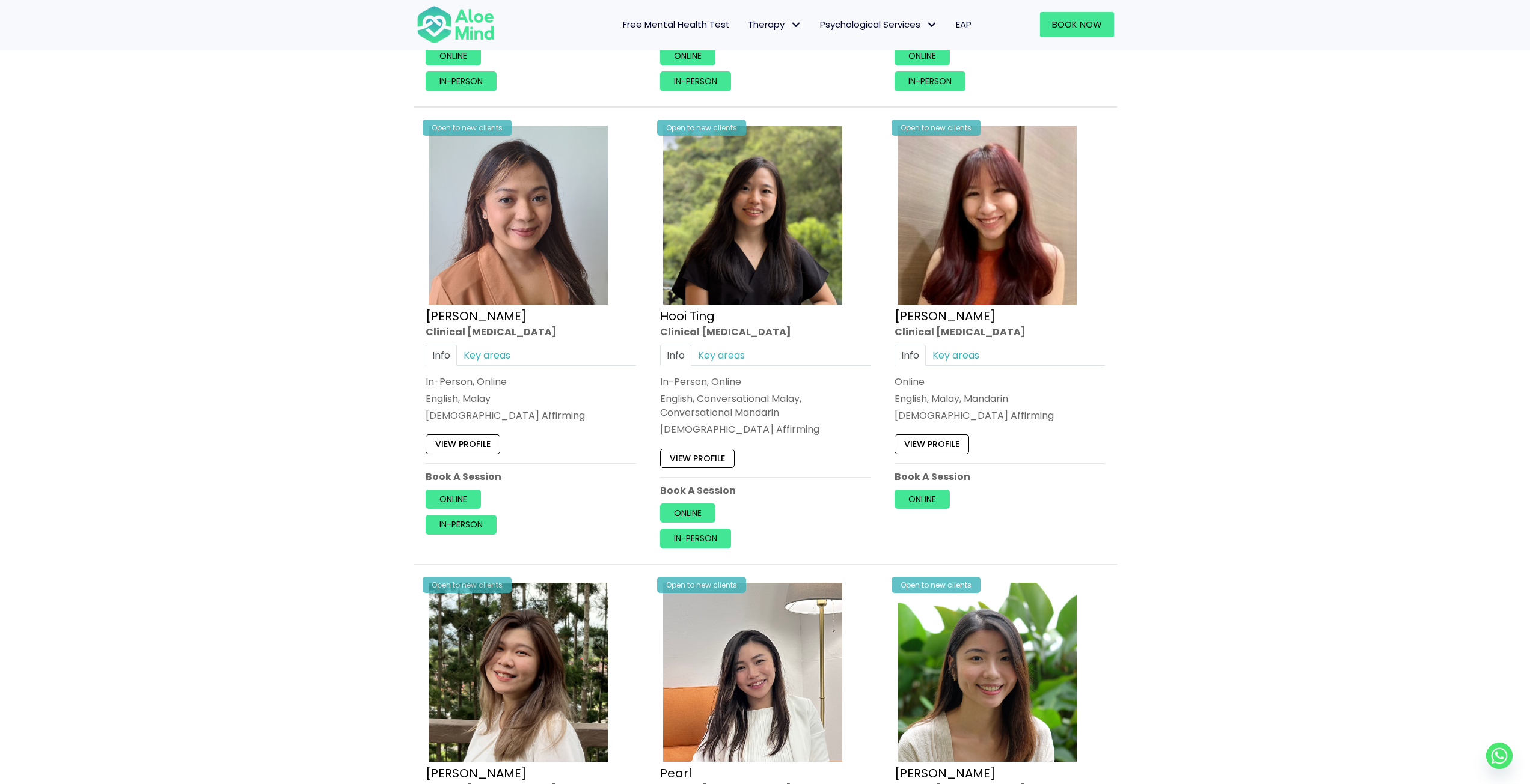
scroll to position [1082, 0]
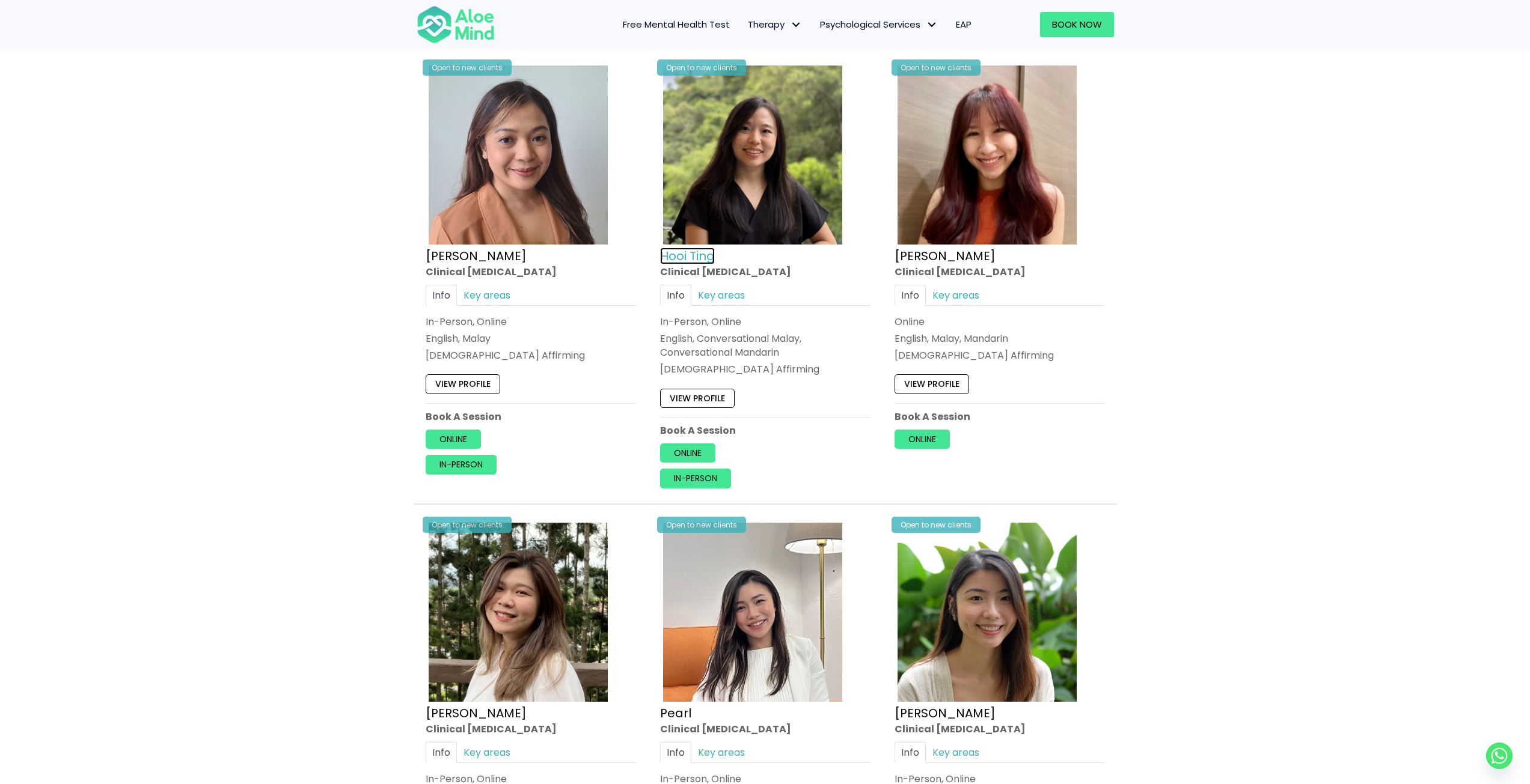
click at [695, 261] on link "Hooi Ting" at bounding box center [687, 256] width 55 height 17
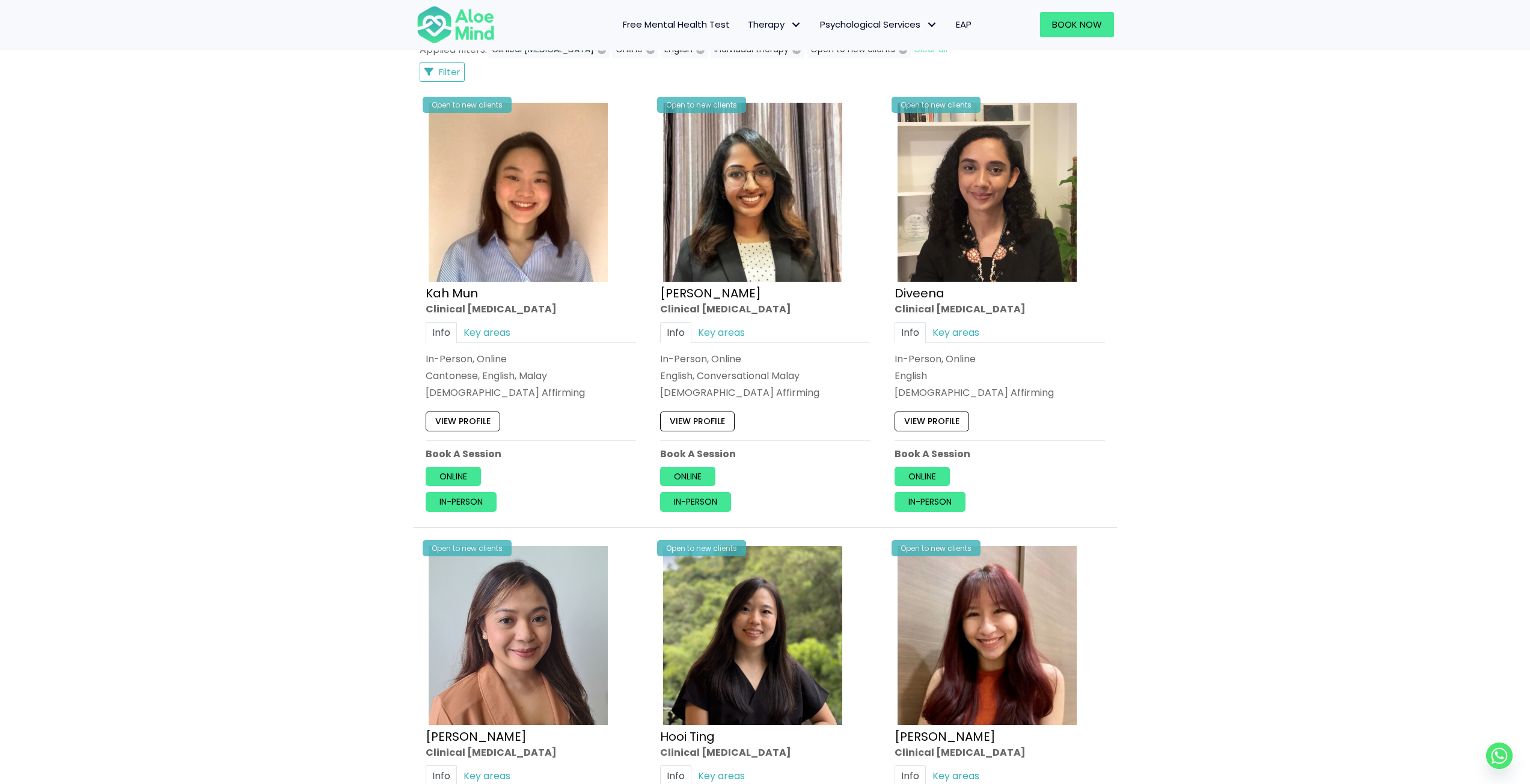
scroll to position [541, 0]
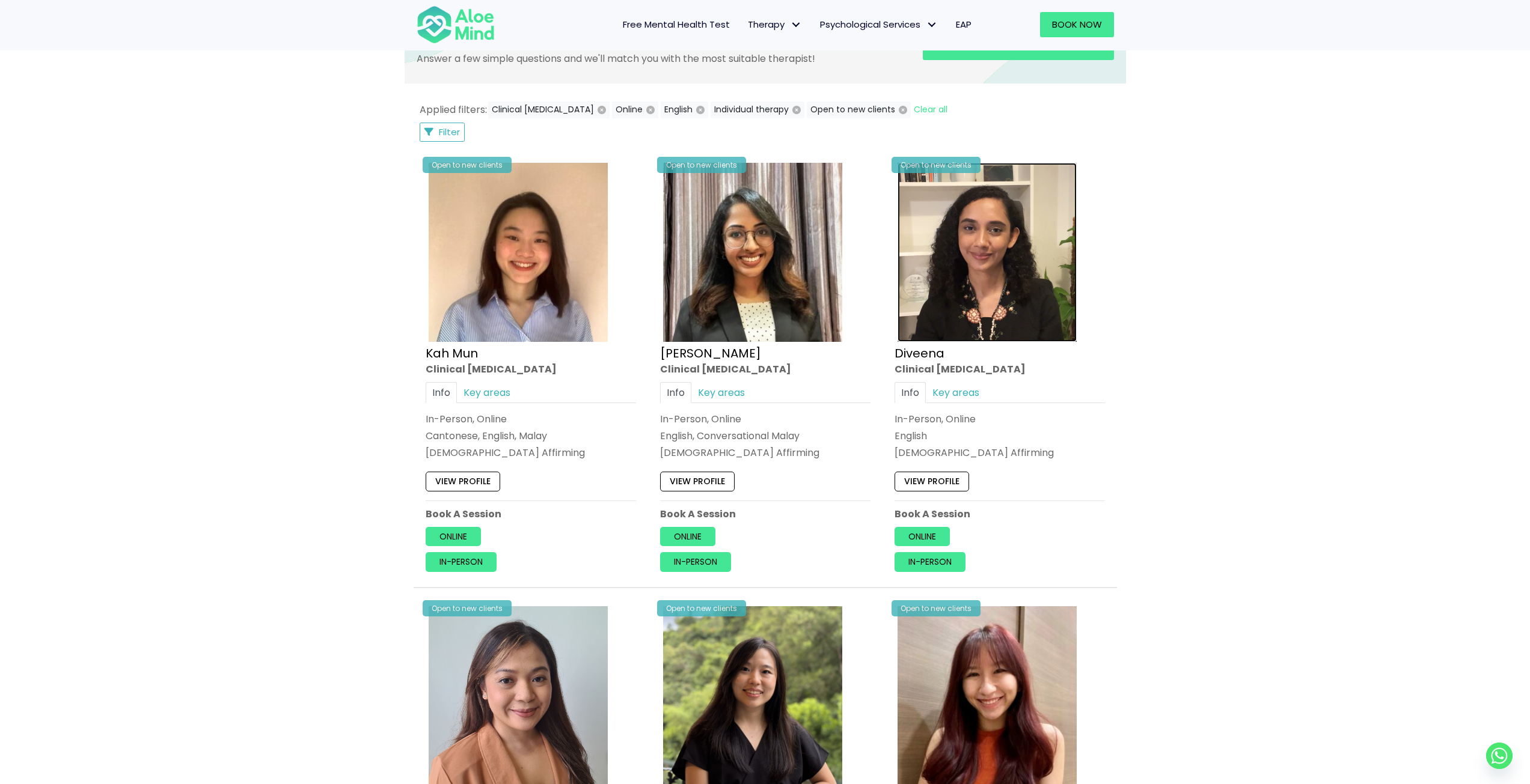
click at [989, 283] on img at bounding box center [987, 253] width 179 height 179
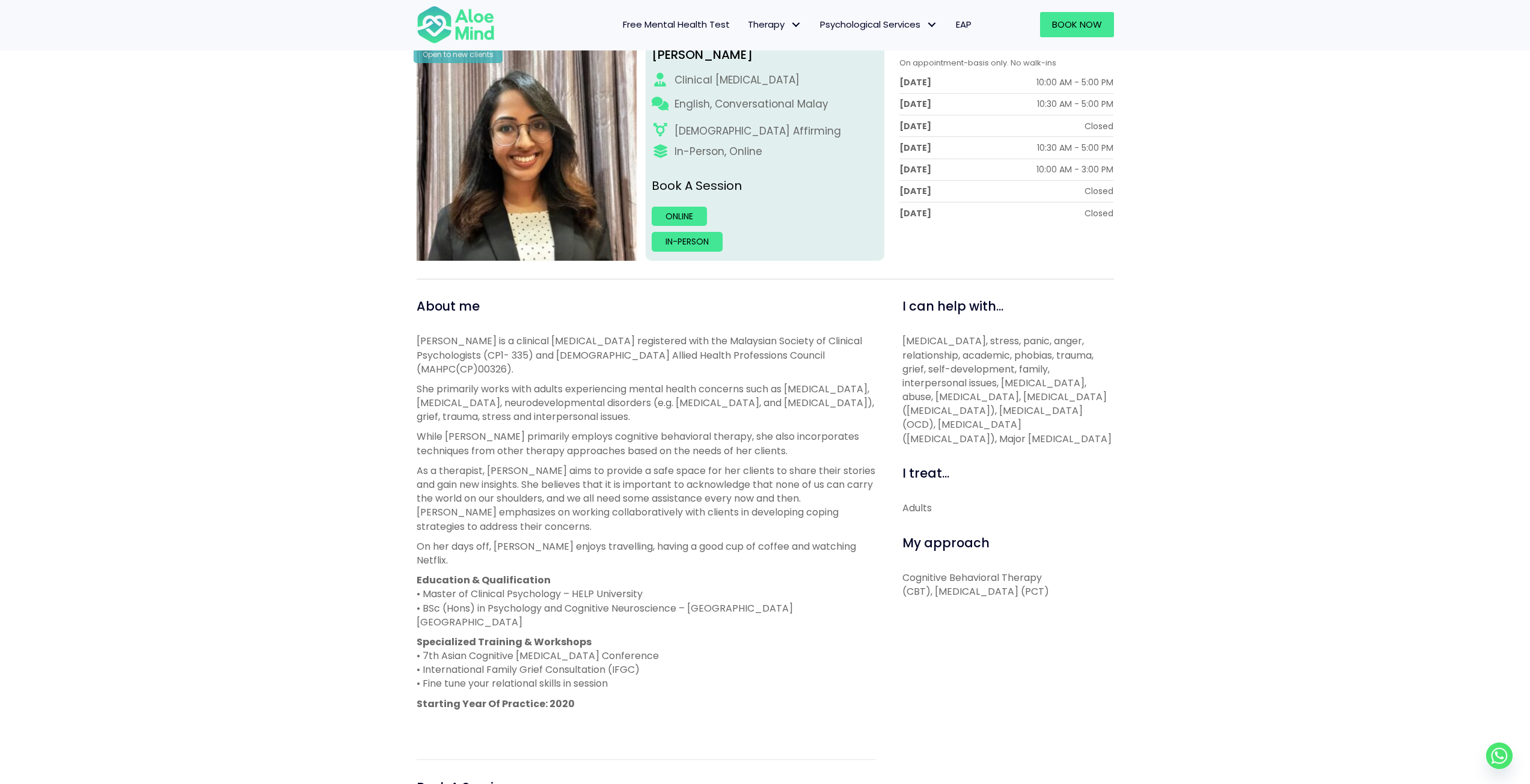
scroll to position [241, 0]
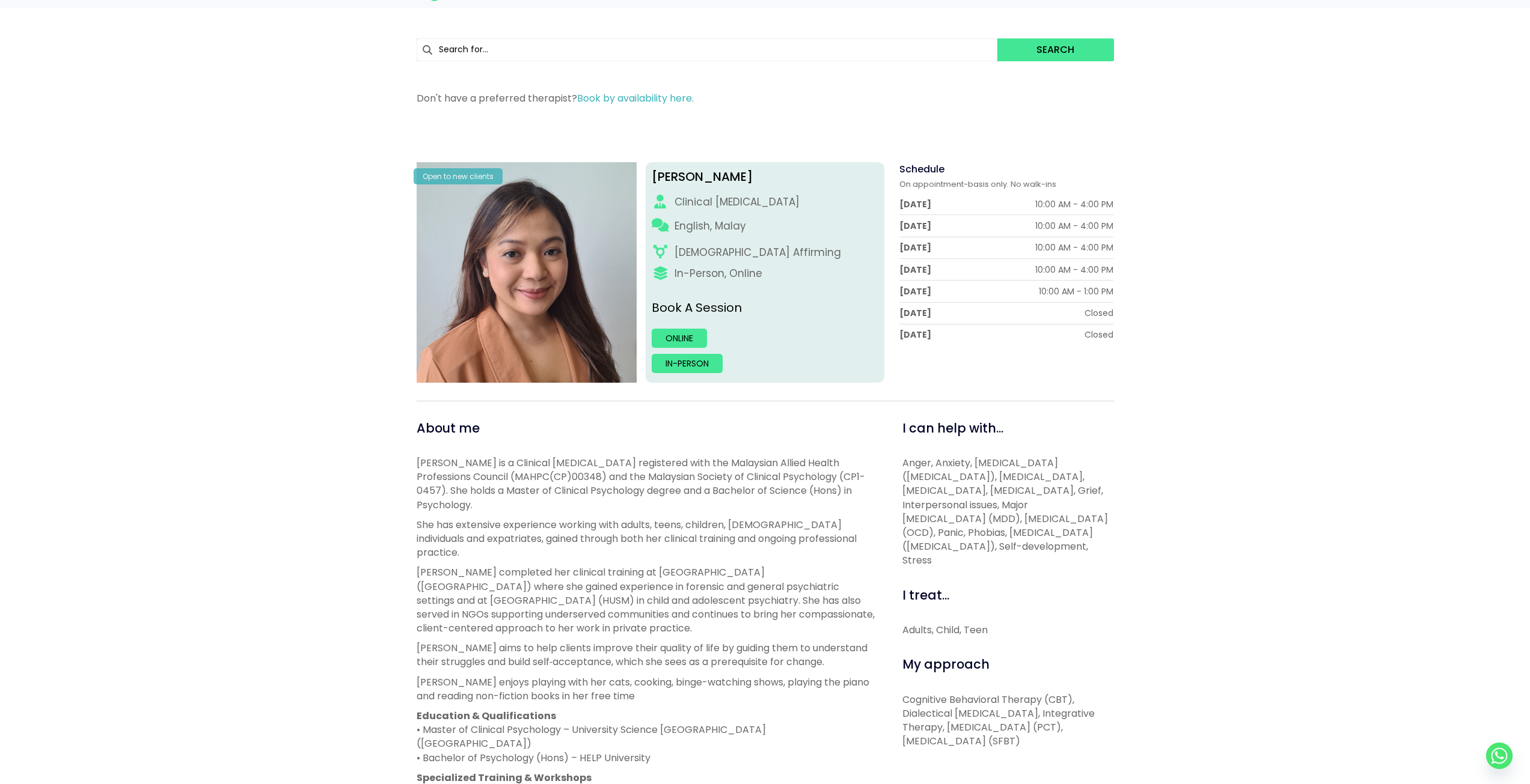
scroll to position [120, 0]
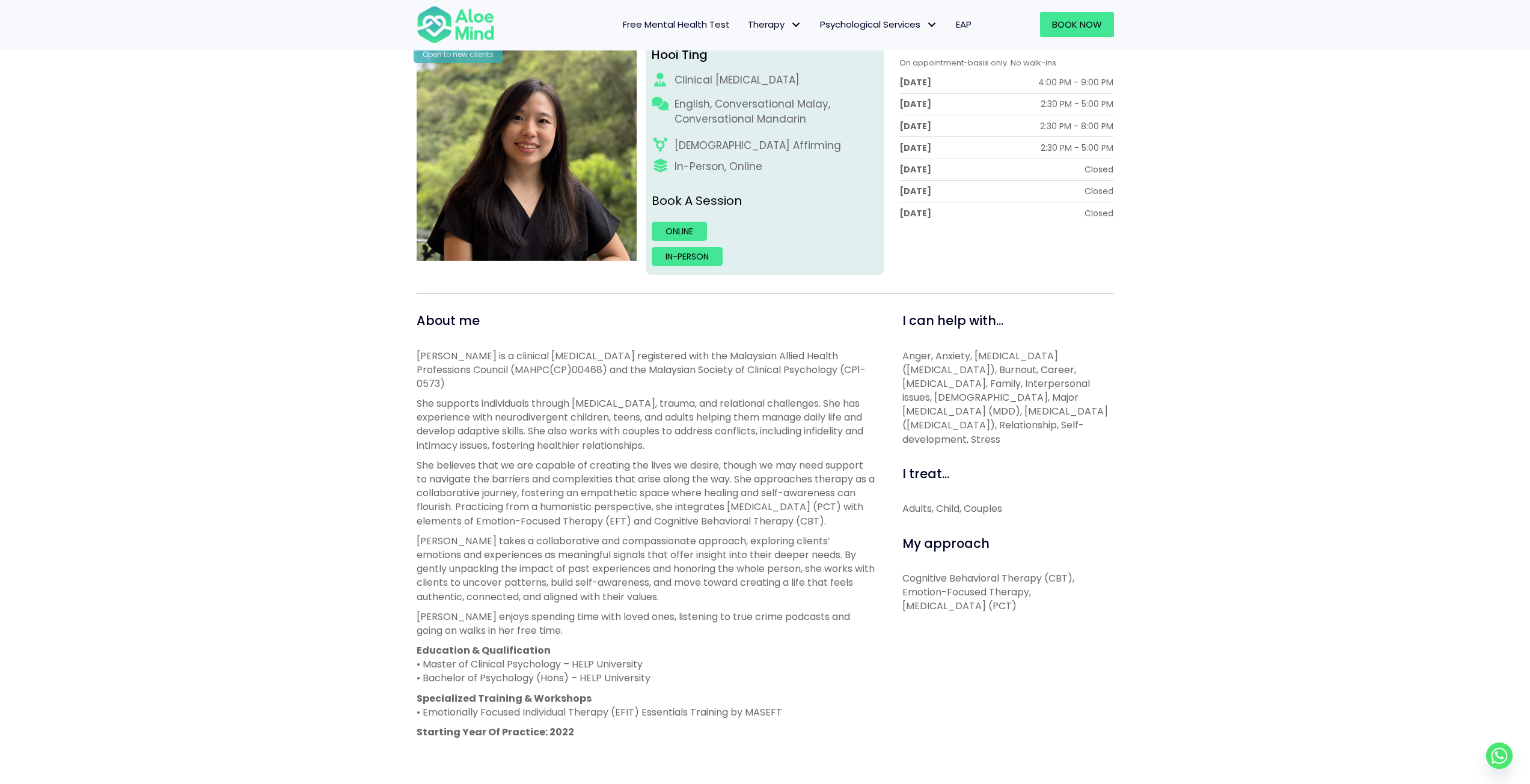
scroll to position [241, 0]
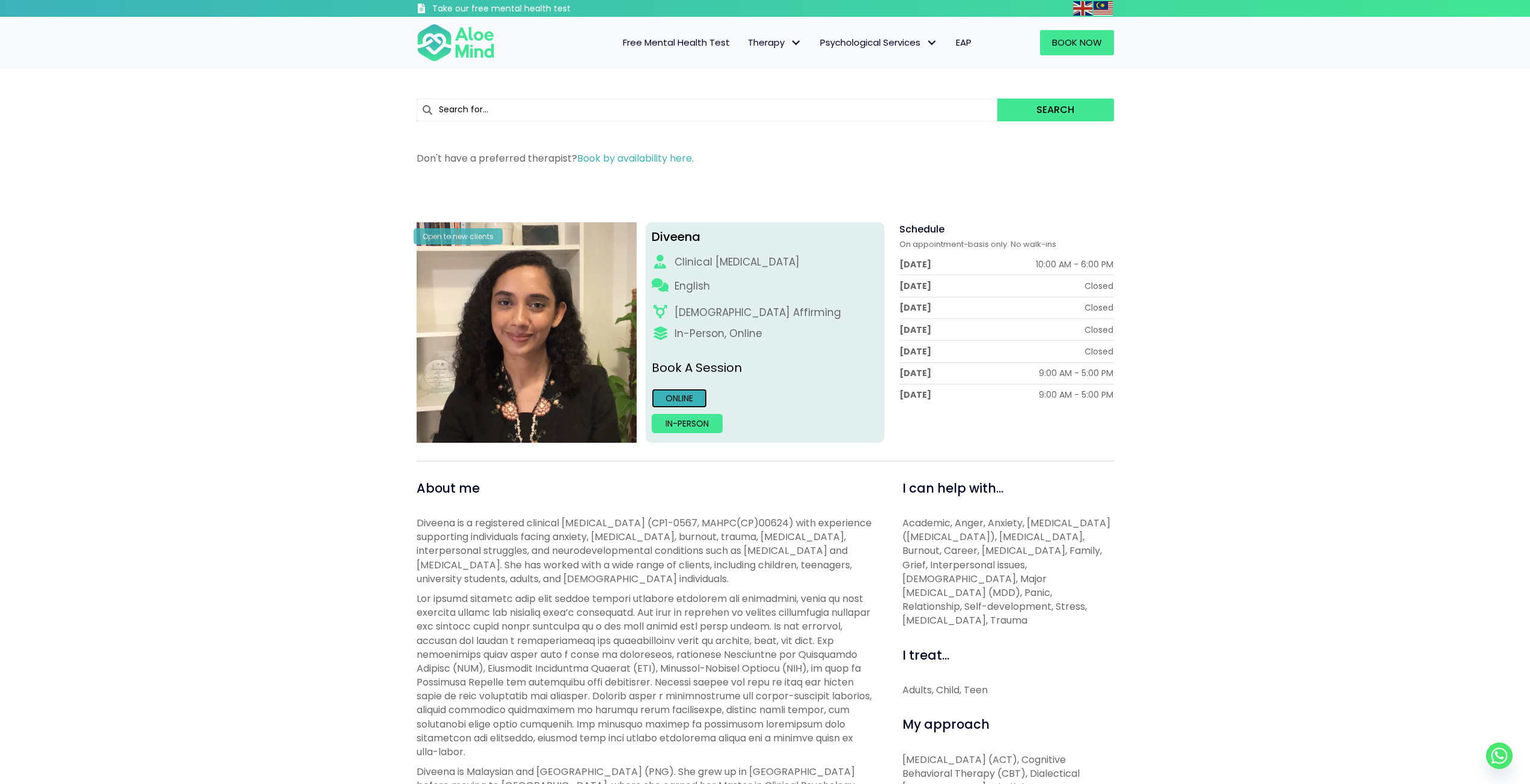
click at [669, 397] on link "Online" at bounding box center [679, 399] width 55 height 20
